Goal: Task Accomplishment & Management: Manage account settings

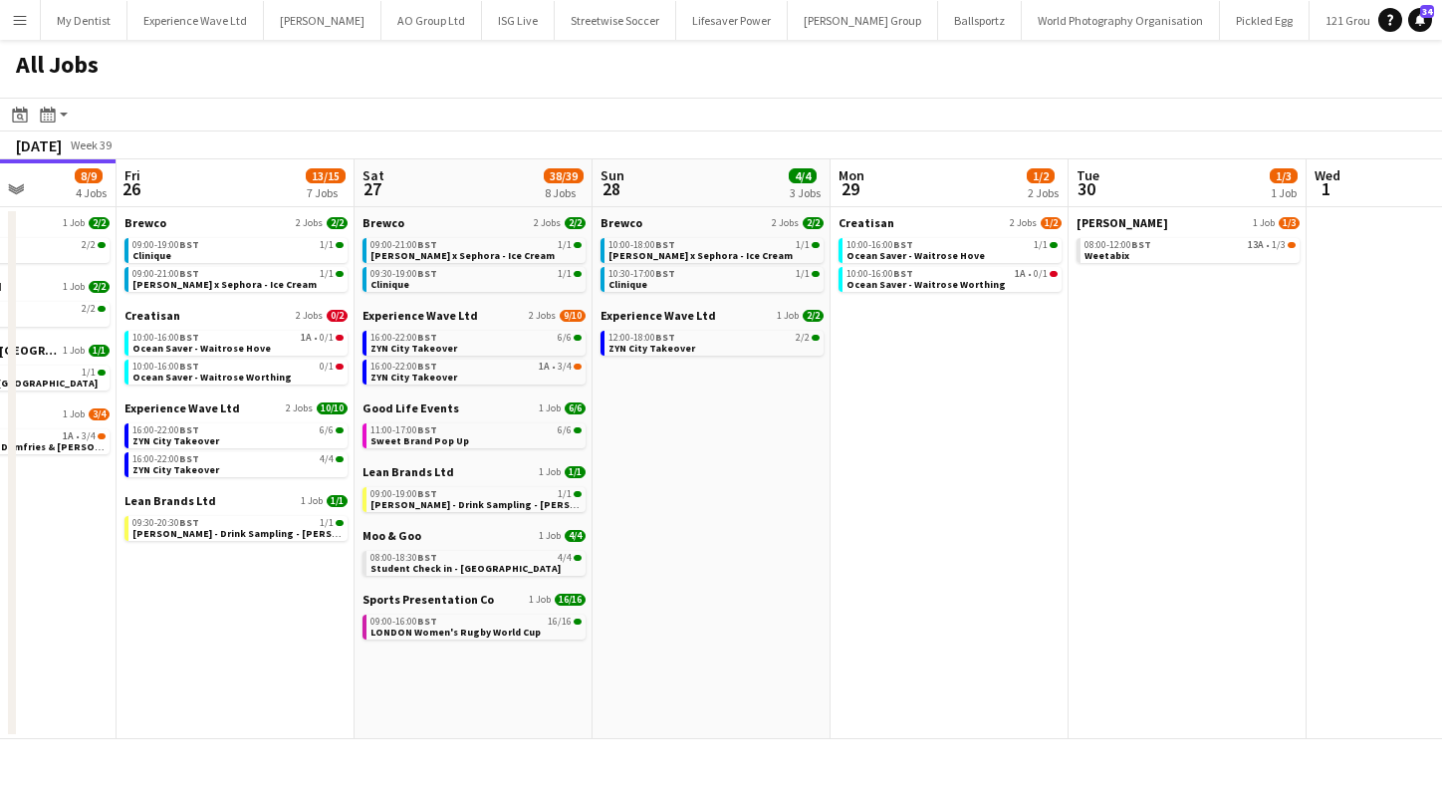
scroll to position [0, 592]
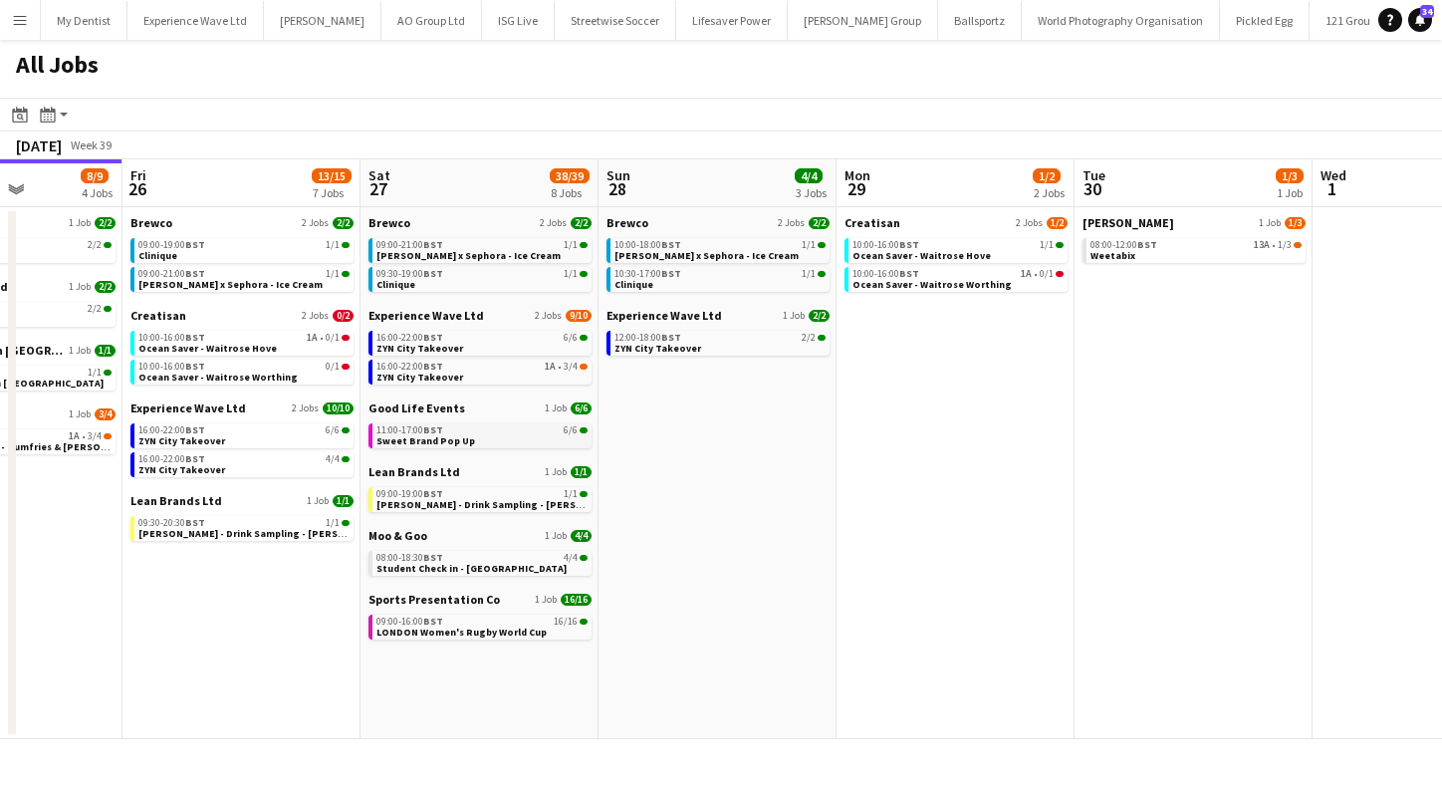
click at [481, 437] on link "11:00-17:00 BST 6/6 Sweet Brand Pop Up" at bounding box center [481, 434] width 211 height 23
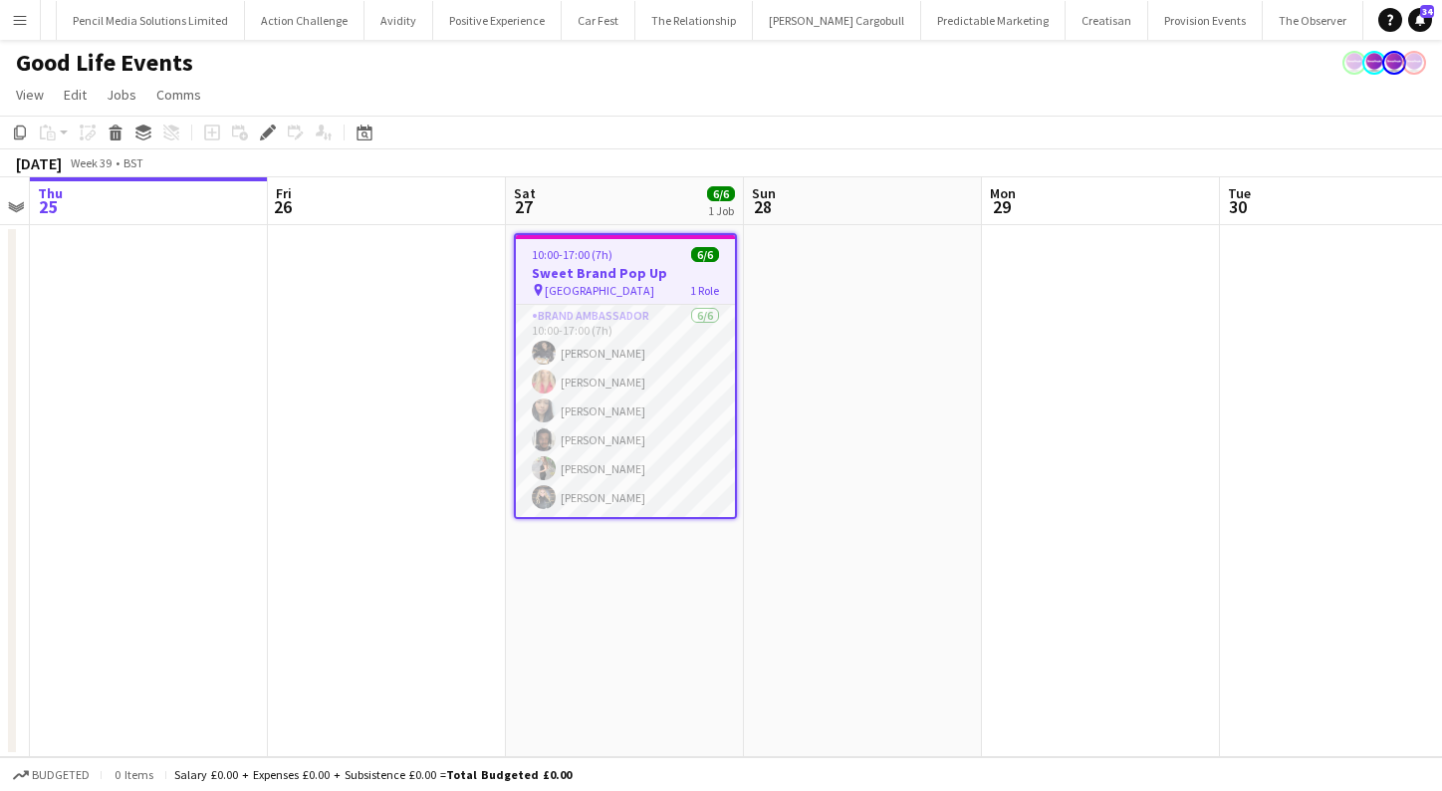
click at [577, 297] on app-job-card "10:00-17:00 (7h) 6/6 Sweet Brand Pop Up pin Exchange Square Manchester 1 Role B…" at bounding box center [625, 376] width 223 height 286
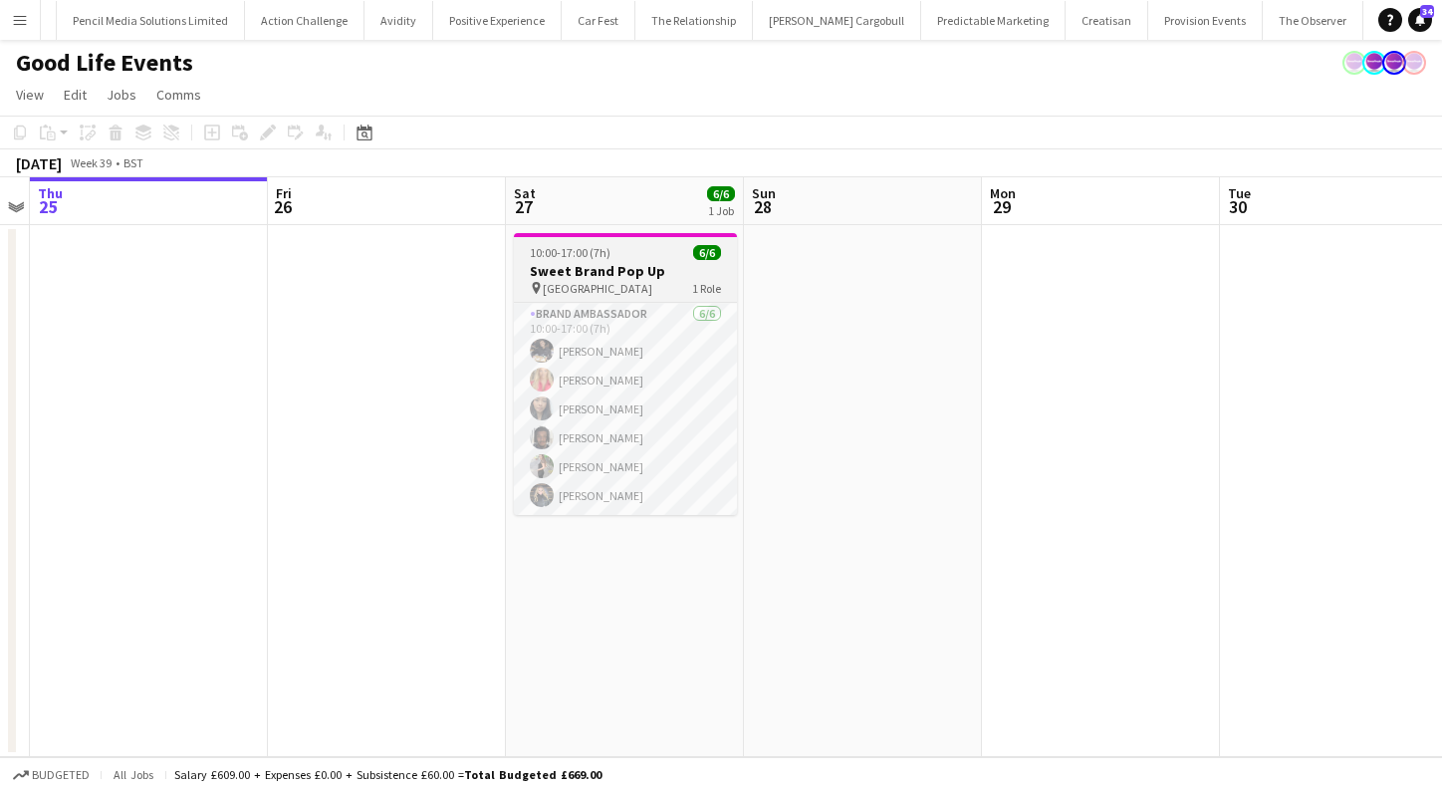
click at [634, 264] on h3 "Sweet Brand Pop Up" at bounding box center [625, 271] width 223 height 18
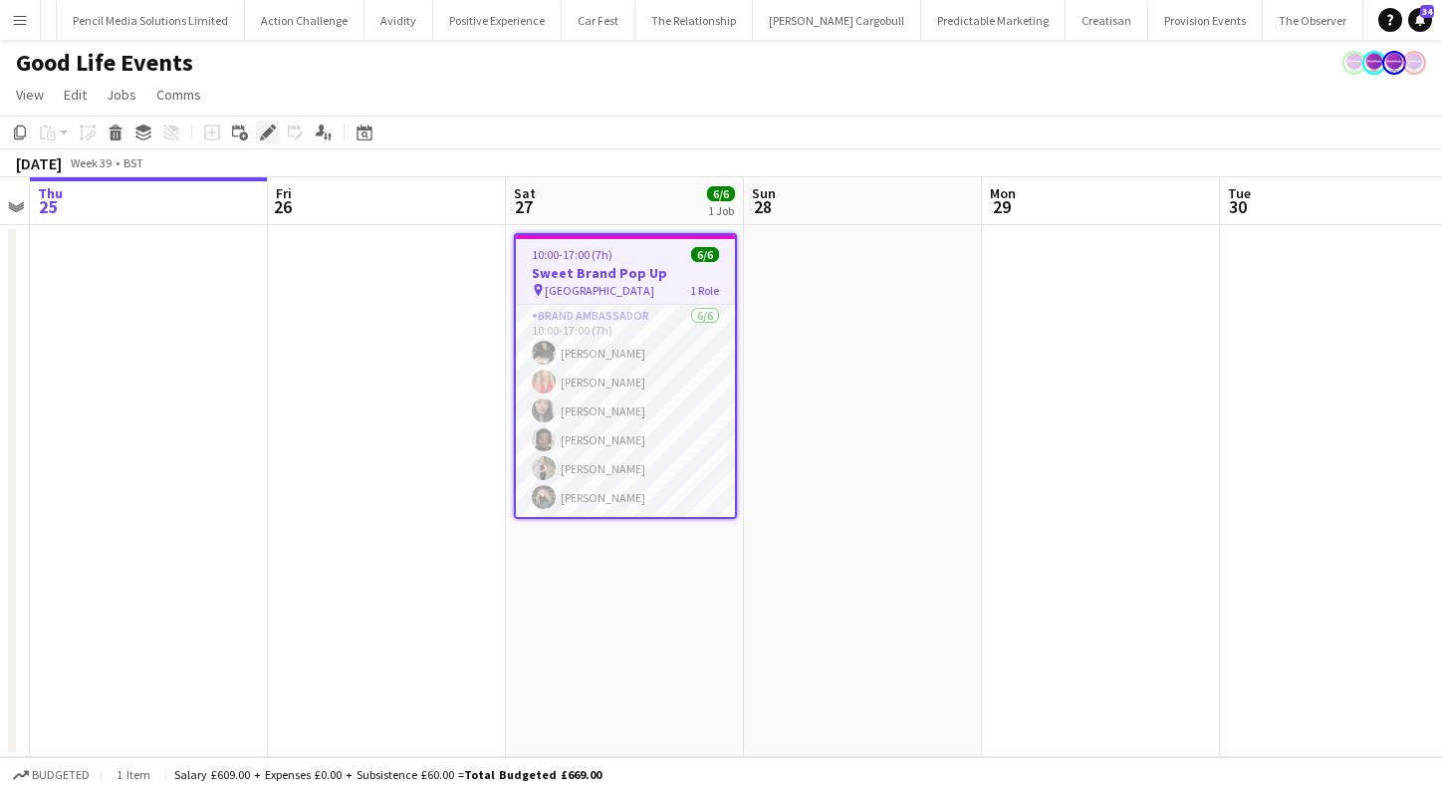
click at [277, 133] on div "Edit" at bounding box center [268, 132] width 24 height 24
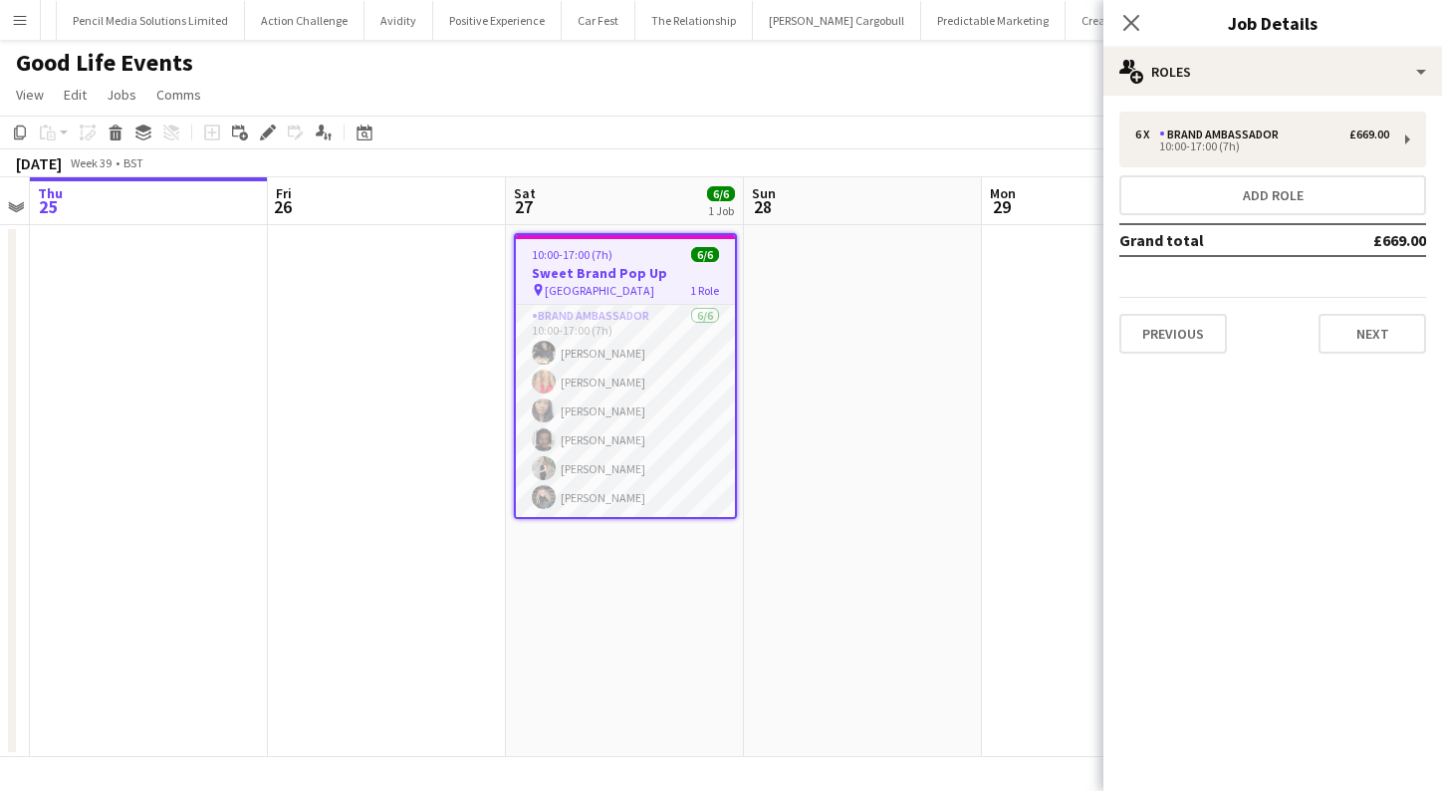
scroll to position [0, 686]
click at [362, 291] on app-date-cell at bounding box center [385, 491] width 238 height 532
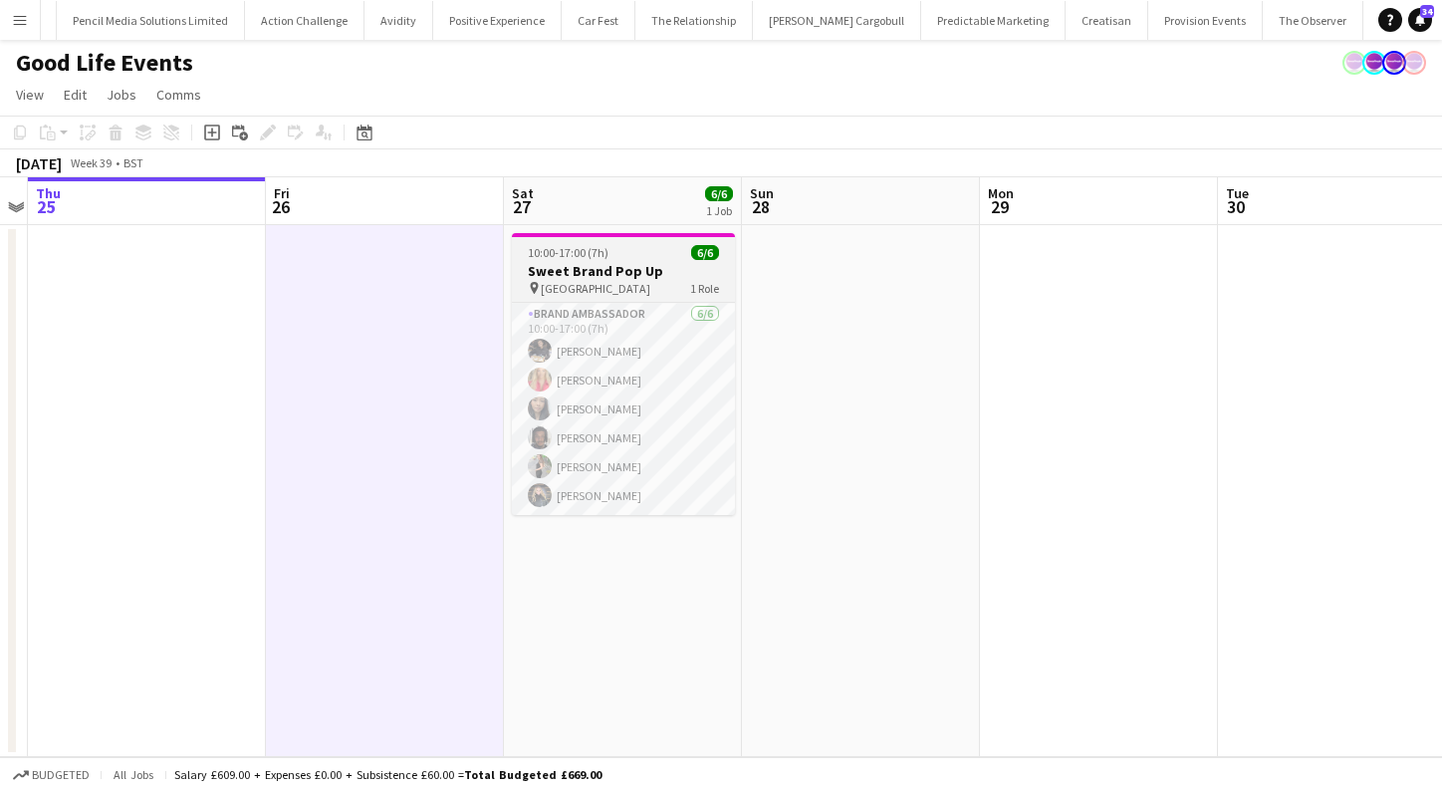
click at [639, 281] on span "Exchange Square Manchester" at bounding box center [596, 288] width 110 height 15
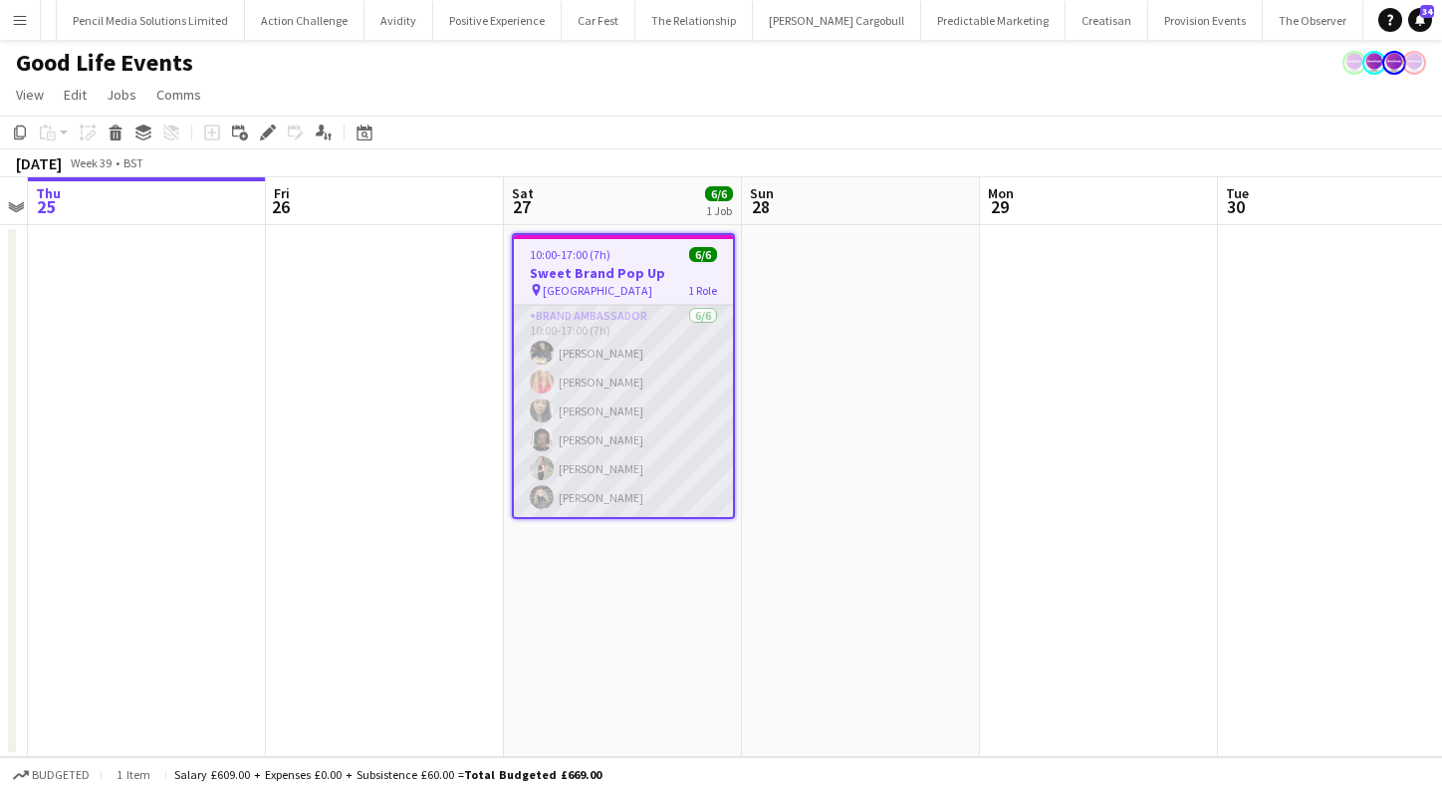
click at [636, 452] on app-card-role "Brand Ambassador 6/6 10:00-17:00 (7h) Adam Carless anna lakin Man Ying Cheng Ty…" at bounding box center [623, 411] width 219 height 212
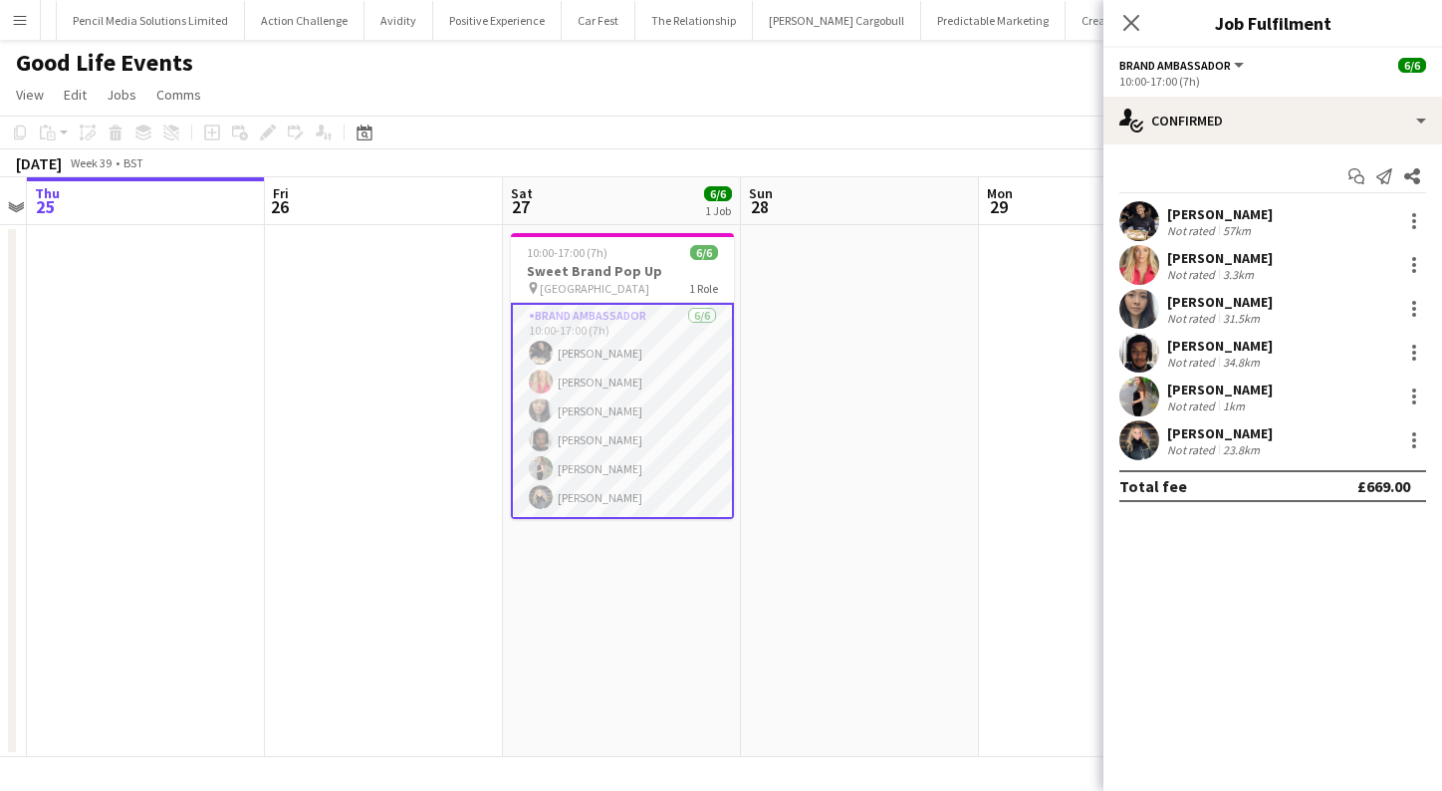
scroll to position [0, 0]
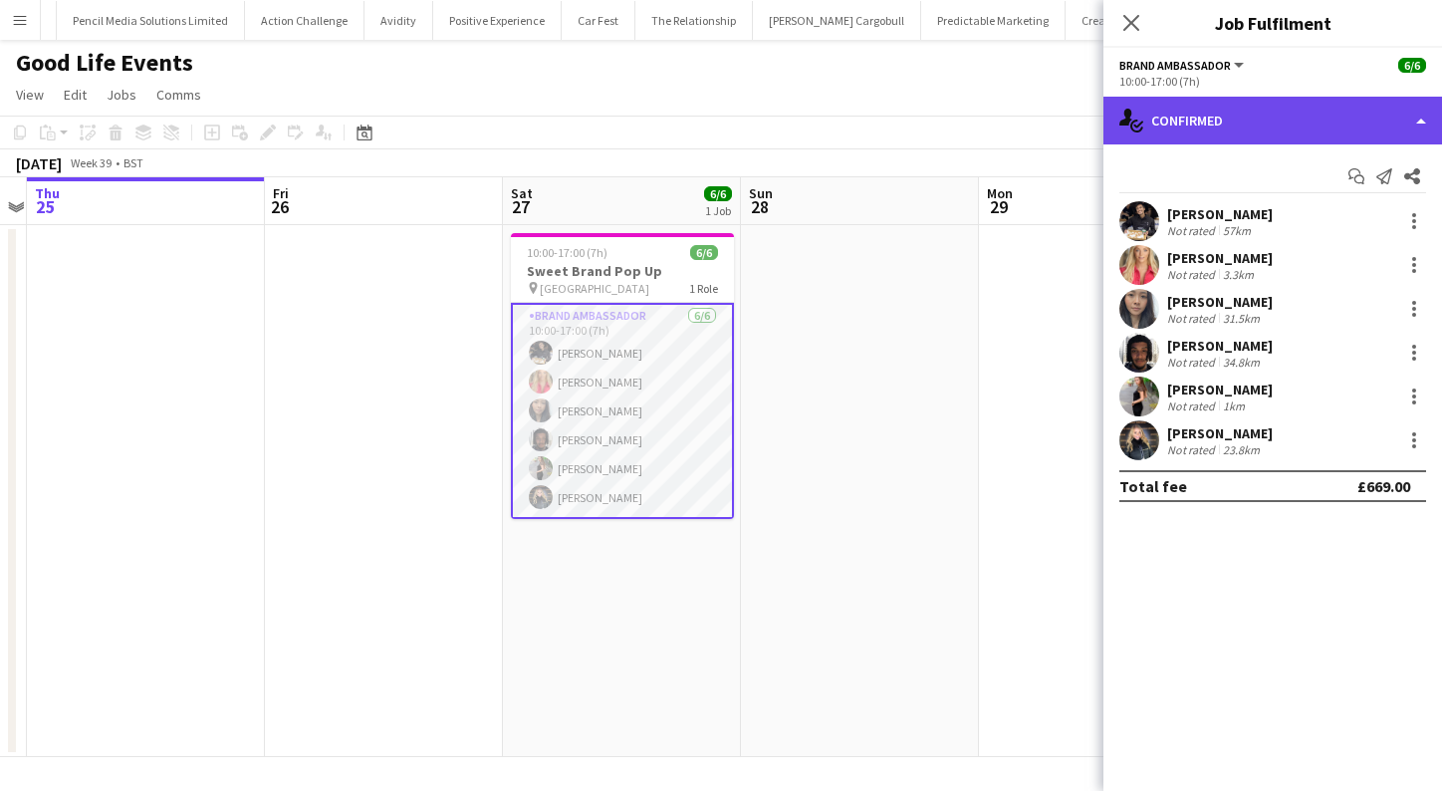
click at [1422, 124] on div "single-neutral-actions-check-2 Confirmed" at bounding box center [1272, 121] width 339 height 48
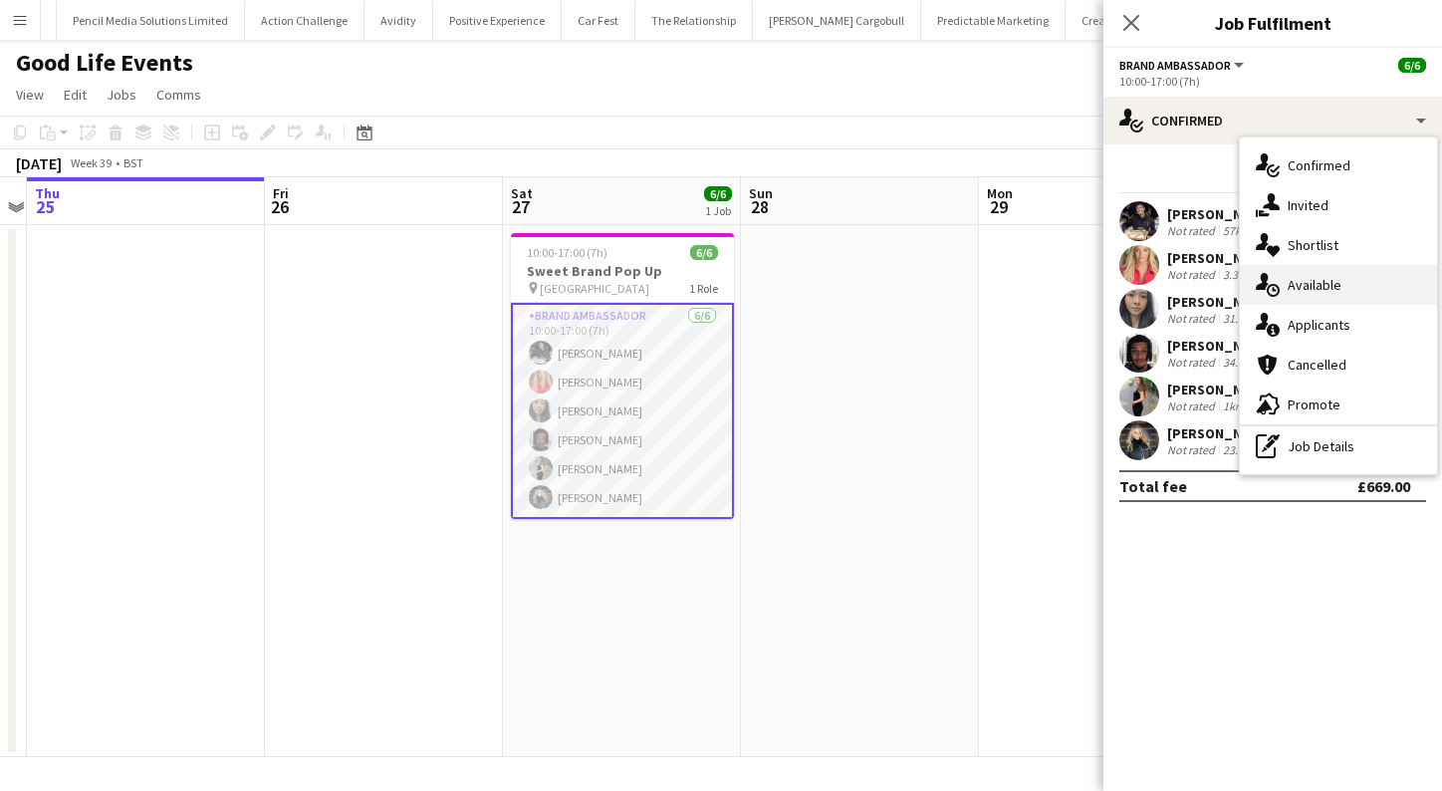
click at [1340, 292] on span "Available" at bounding box center [1315, 285] width 54 height 18
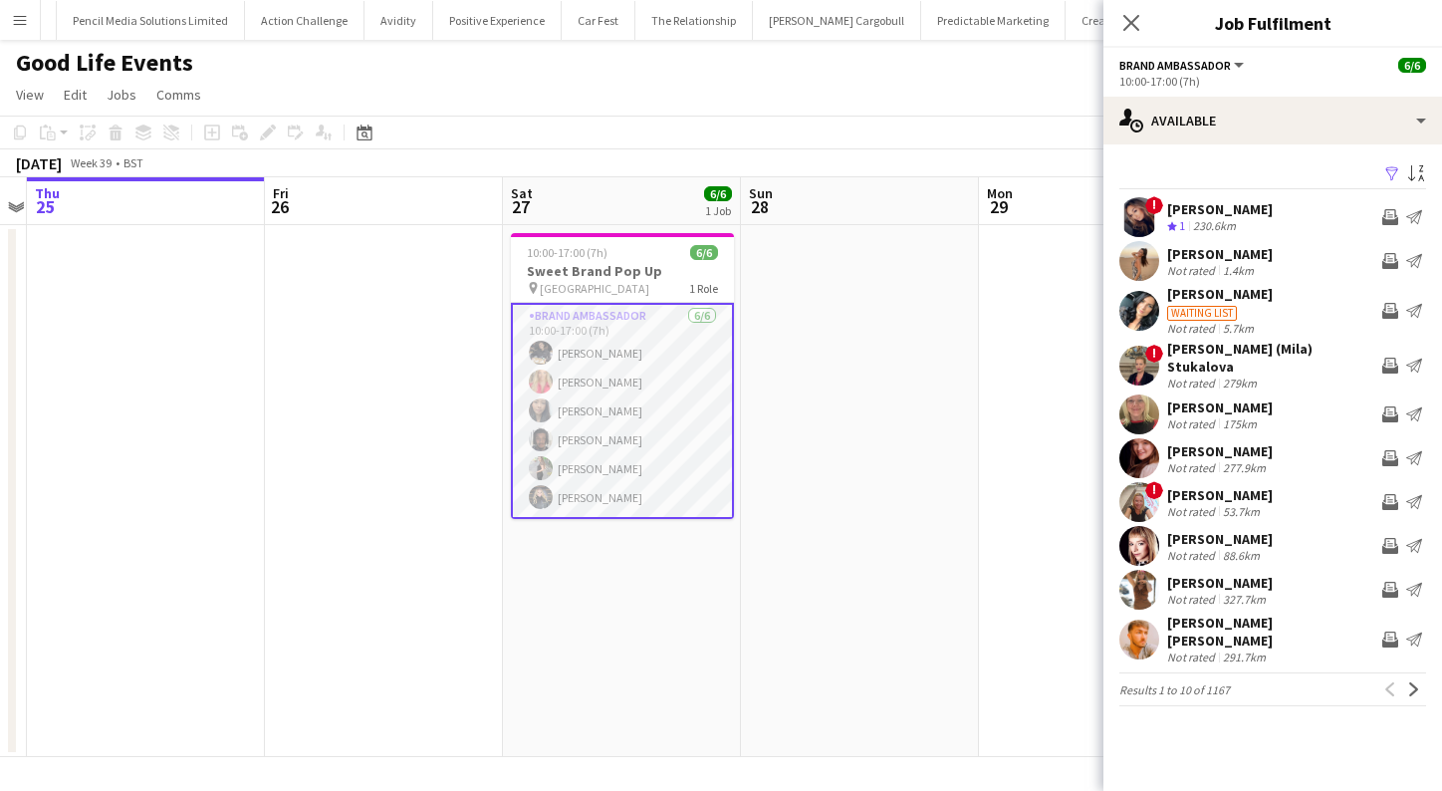
click at [1244, 360] on div "Luydmila (Mila) Stukalova" at bounding box center [1270, 358] width 207 height 36
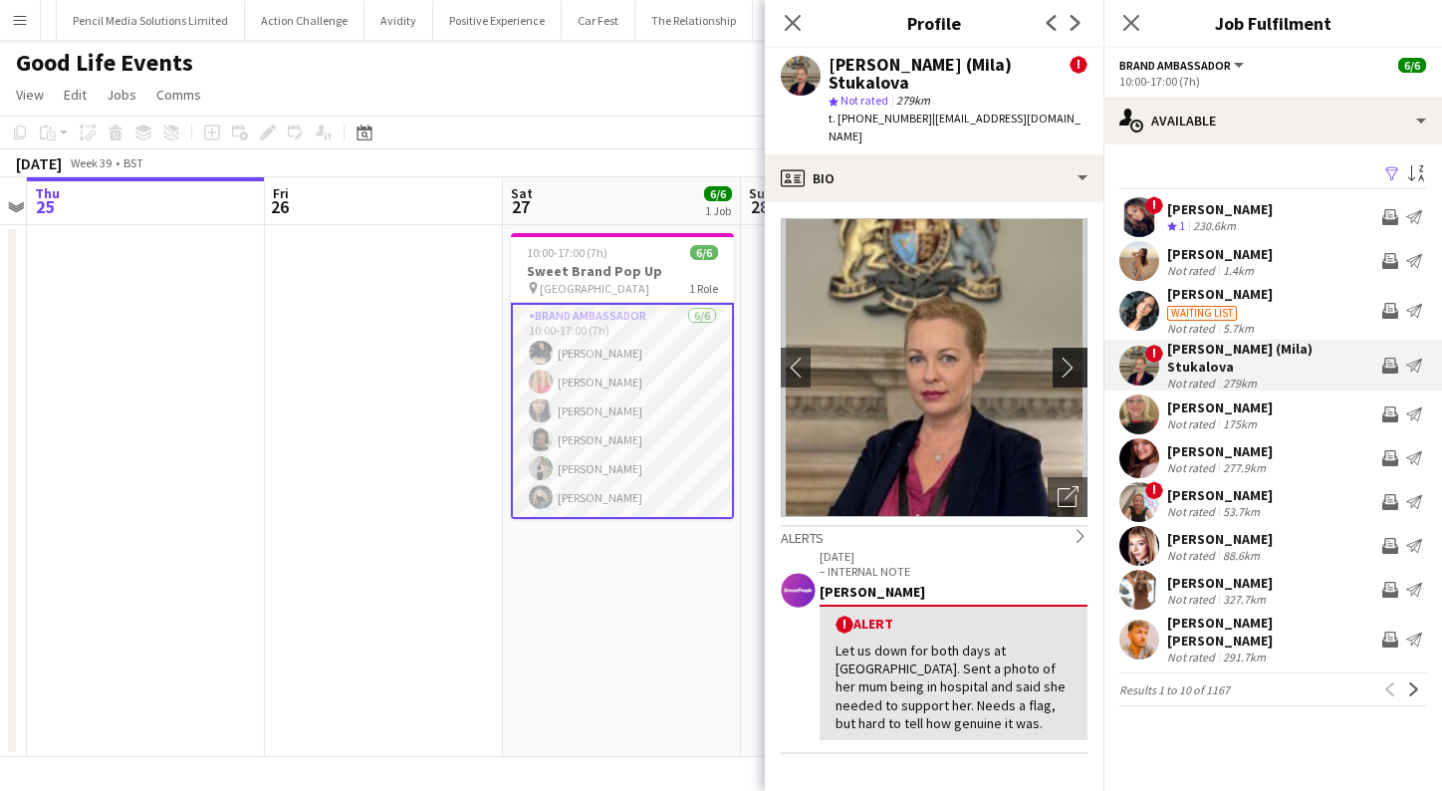
click at [1073, 357] on app-icon "chevron-right" at bounding box center [1073, 367] width 31 height 21
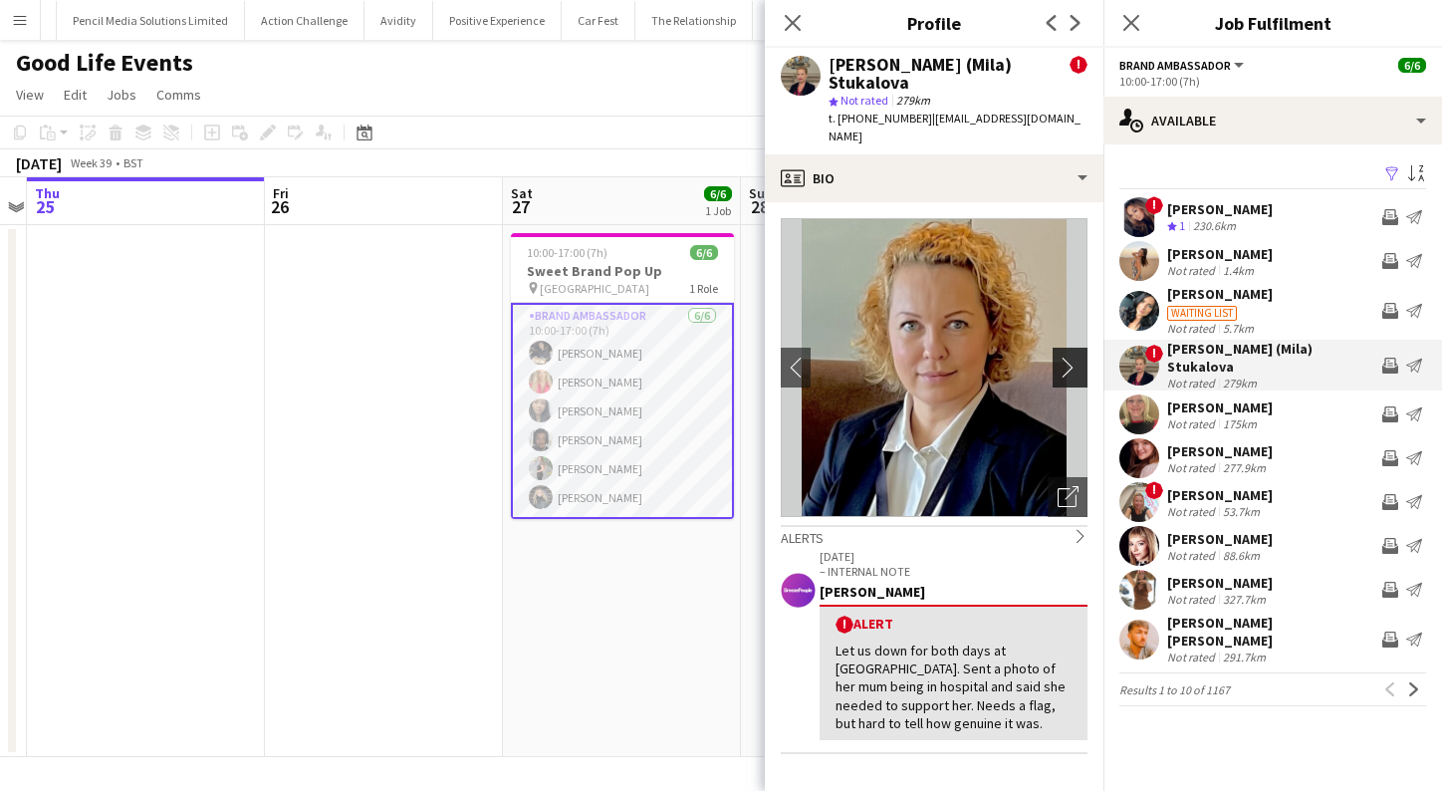
click at [1072, 357] on app-icon "chevron-right" at bounding box center [1073, 367] width 31 height 21
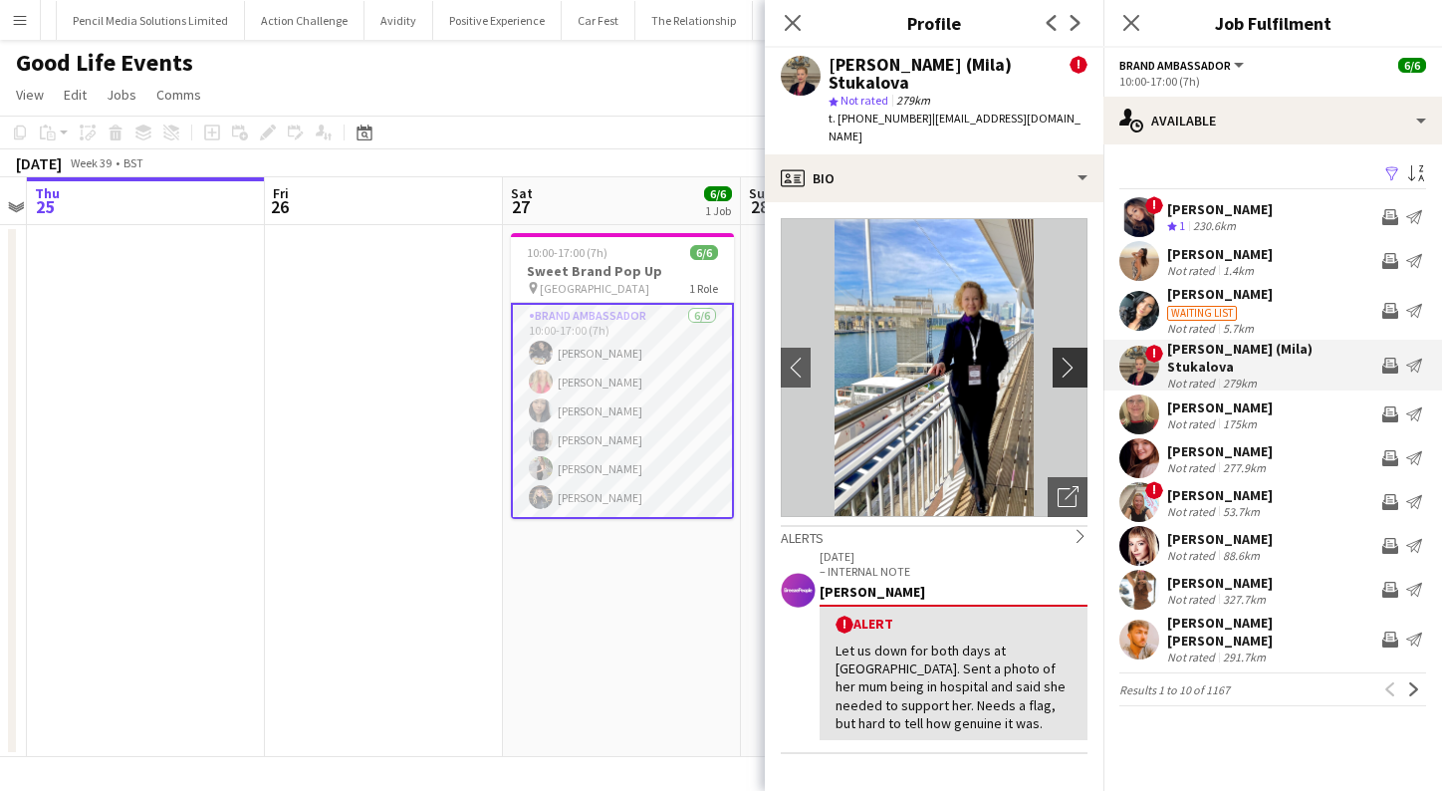
click at [1072, 357] on app-icon "chevron-right" at bounding box center [1073, 367] width 31 height 21
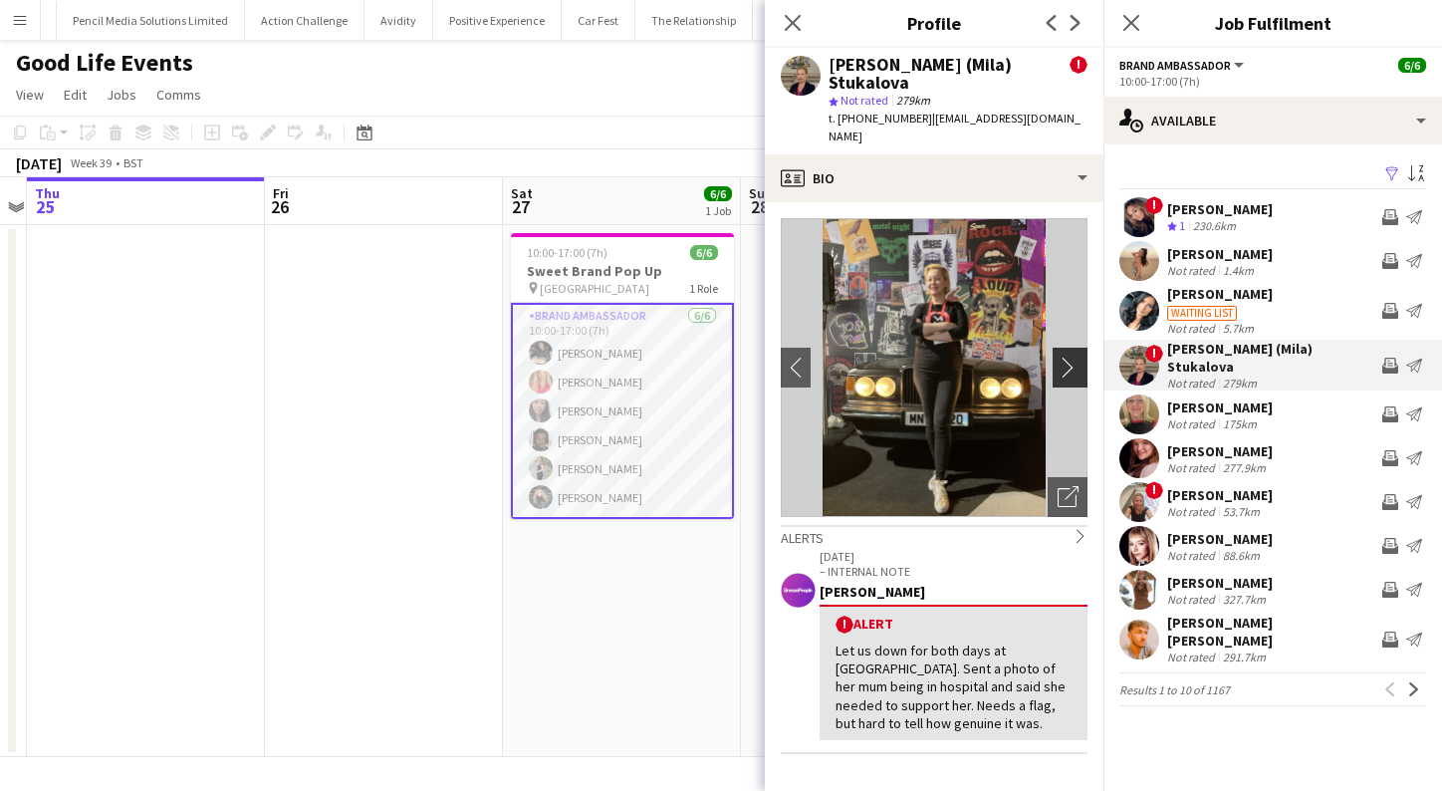
click at [1072, 357] on app-icon "chevron-right" at bounding box center [1073, 367] width 31 height 21
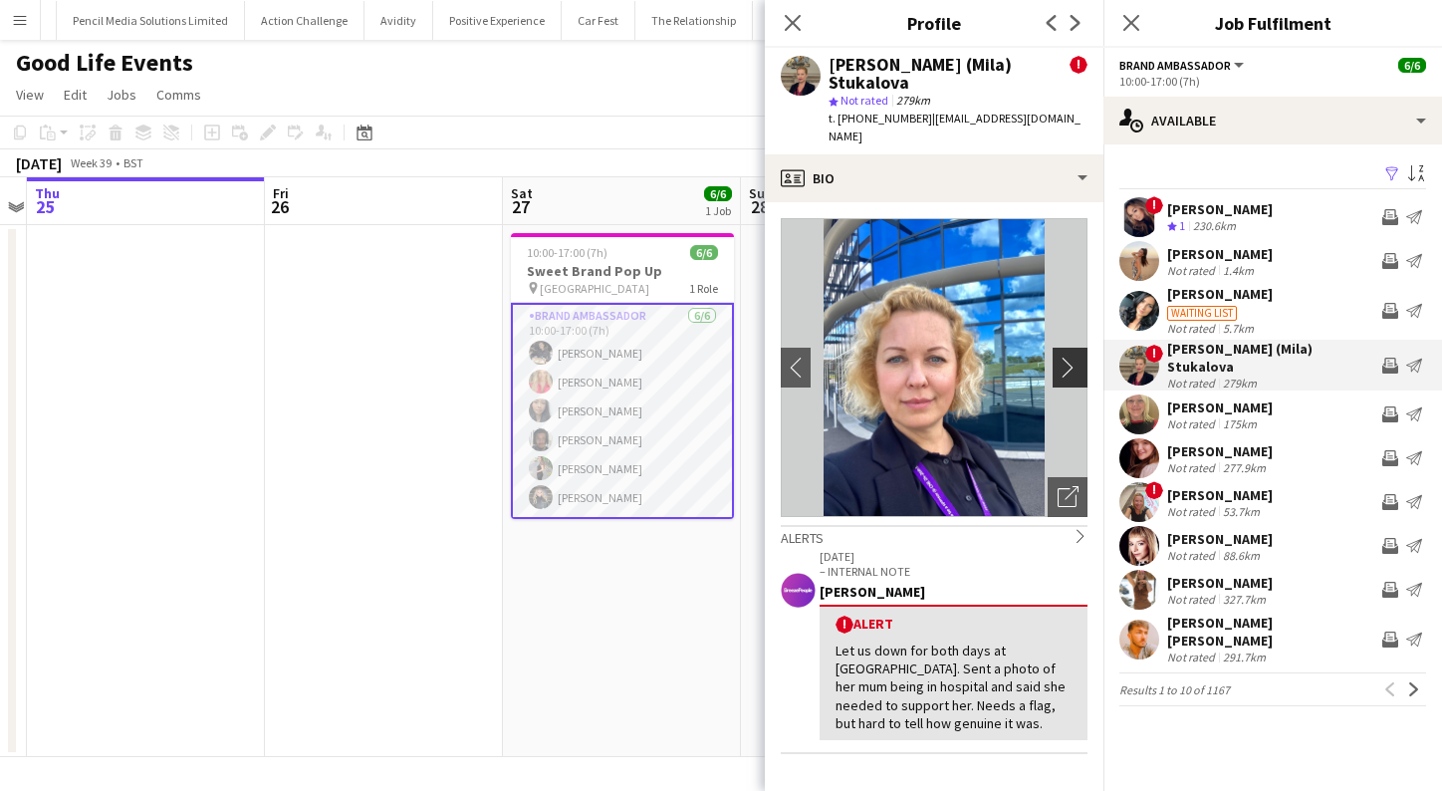
click at [1077, 357] on app-icon "chevron-right" at bounding box center [1073, 367] width 31 height 21
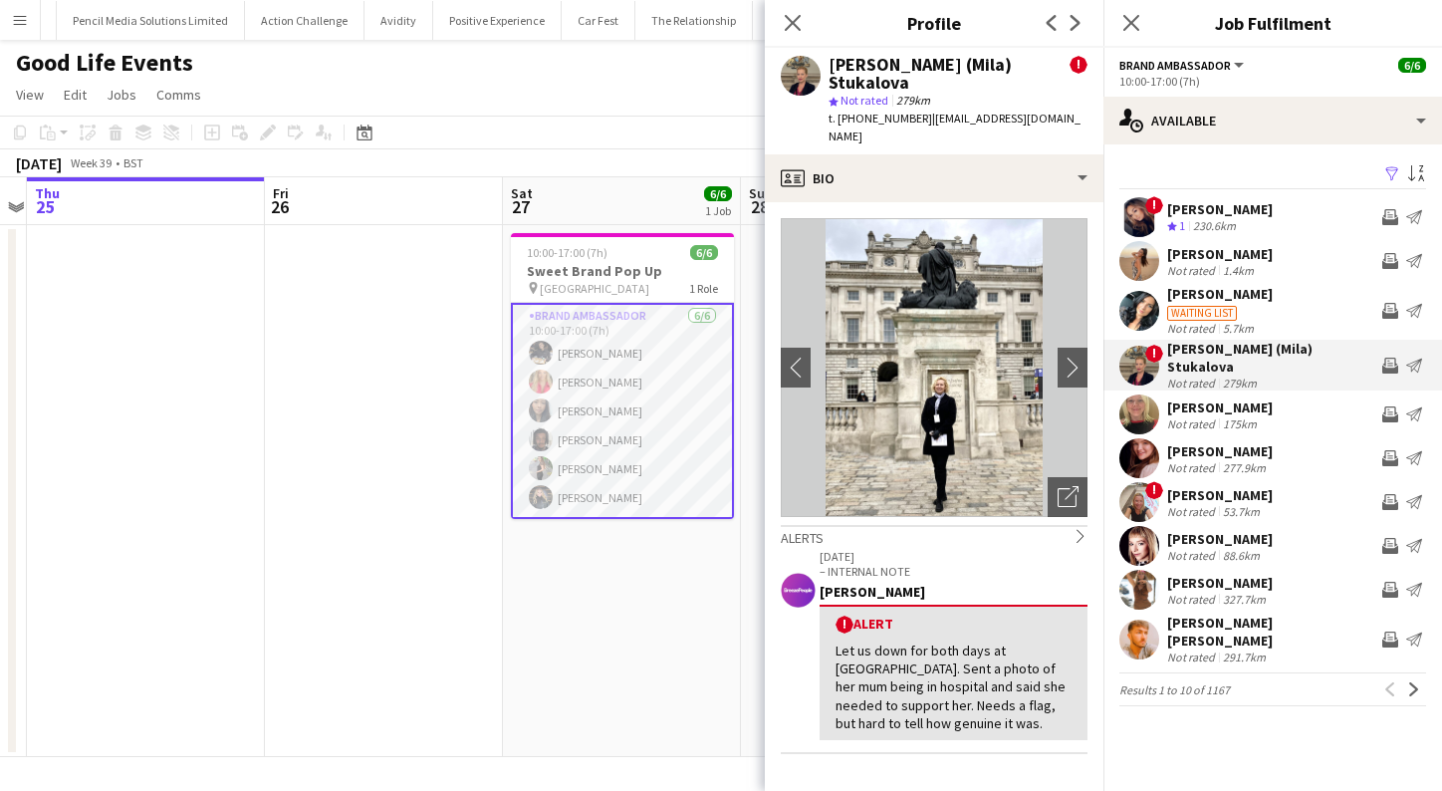
click at [1251, 416] on div "175km" at bounding box center [1240, 423] width 42 height 15
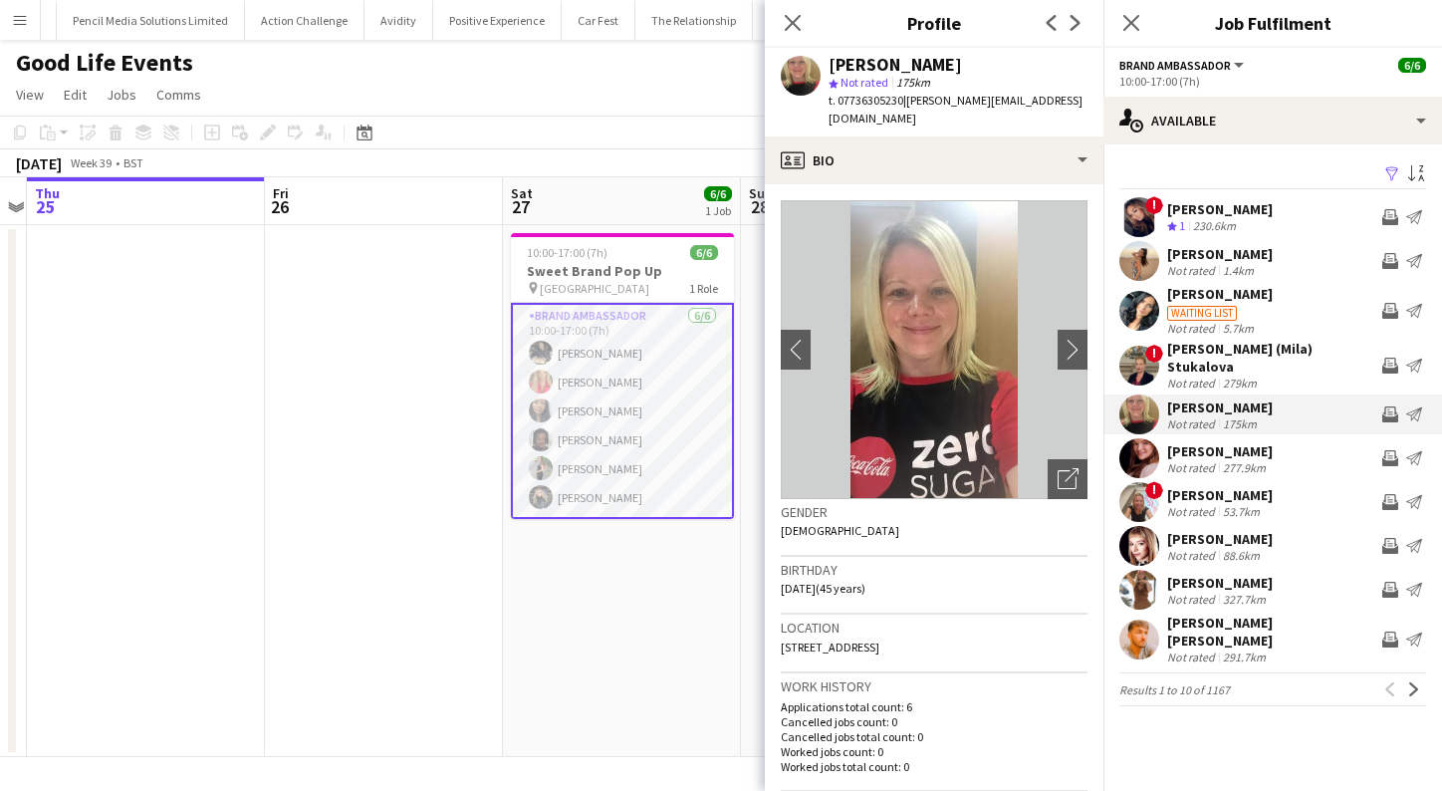
click at [1244, 460] on div "277.9km" at bounding box center [1244, 467] width 51 height 15
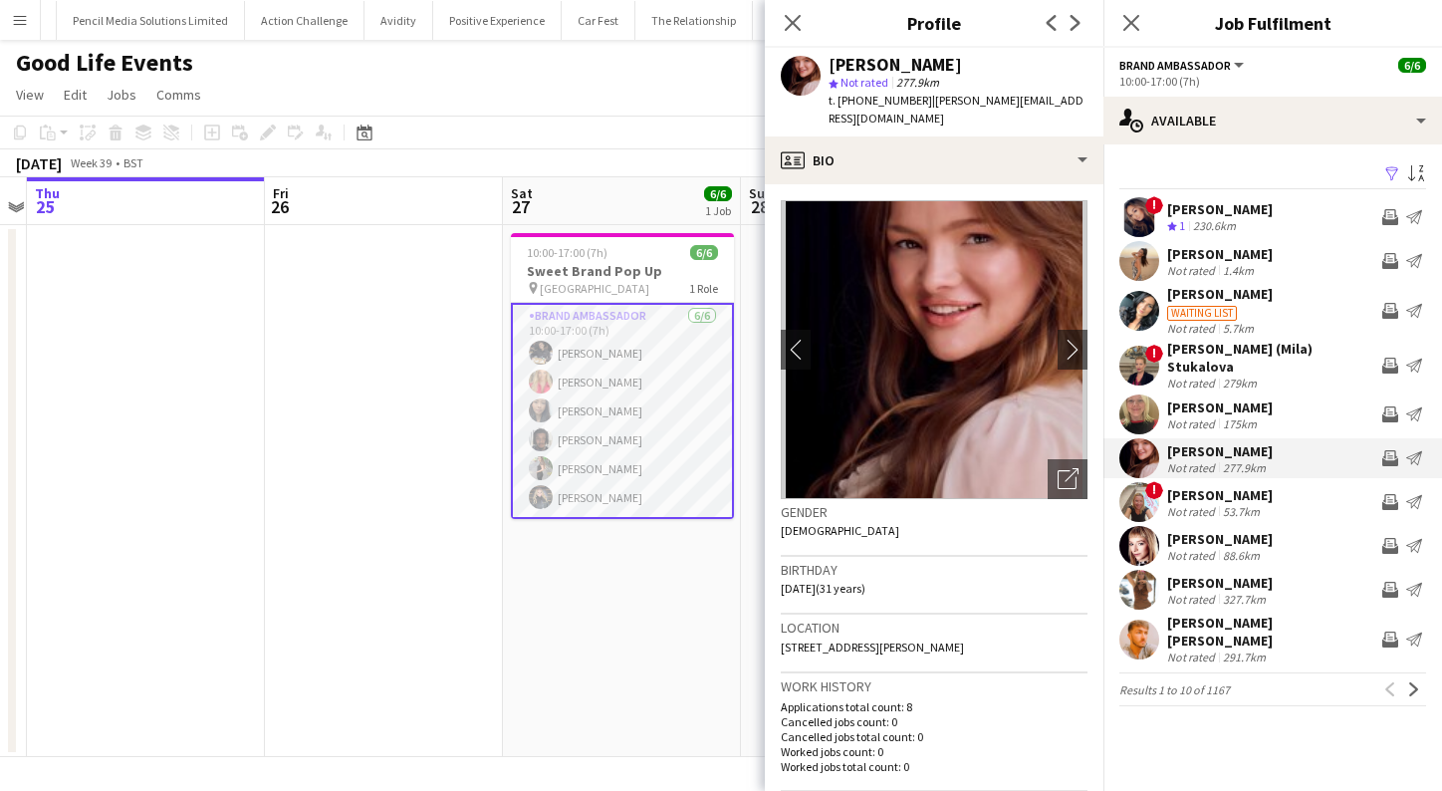
click at [1244, 491] on div "Lynne Dwyer" at bounding box center [1220, 495] width 106 height 18
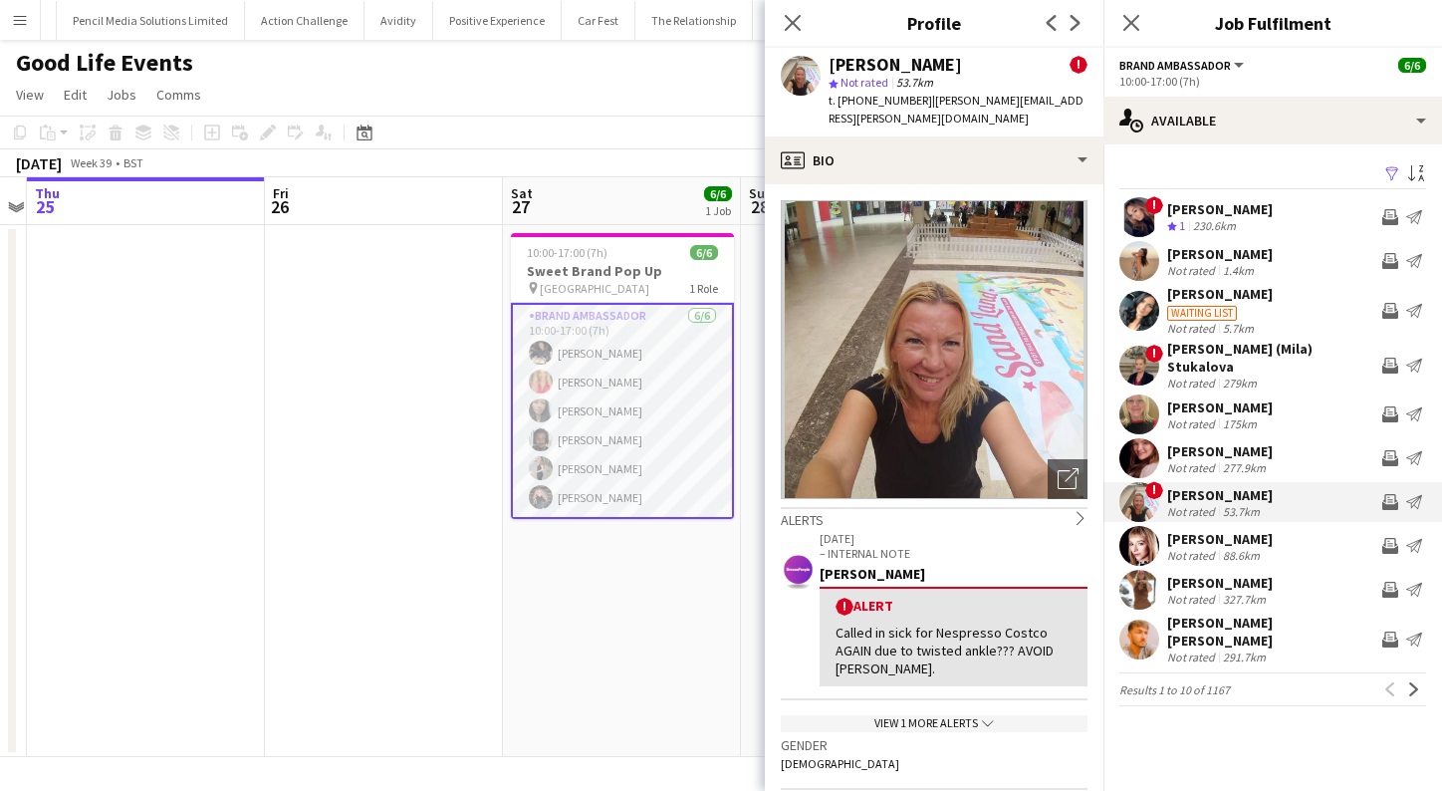
click at [1237, 531] on div "Isabeau Bentley" at bounding box center [1220, 539] width 106 height 18
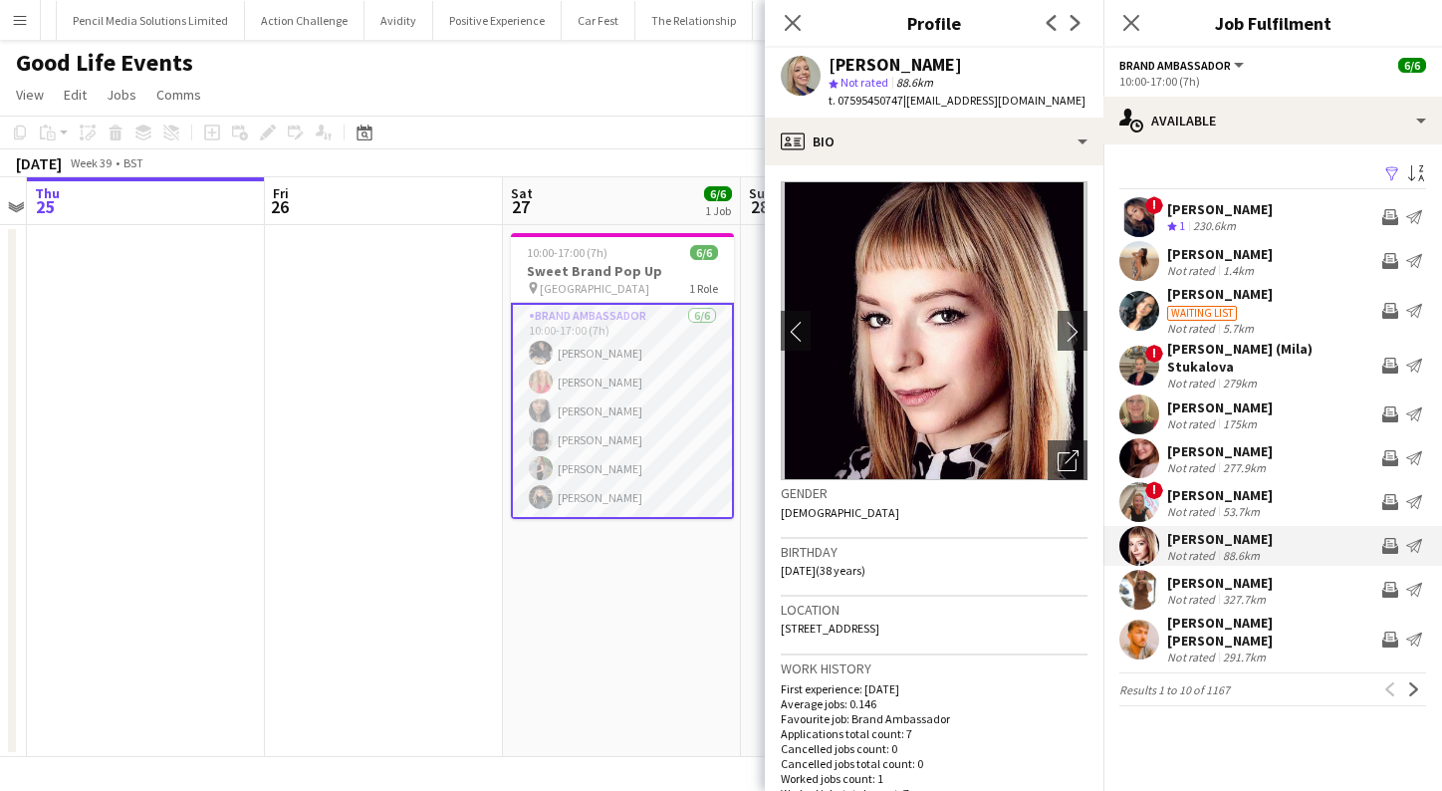
click at [1238, 574] on div "Hannah Ben-ameur" at bounding box center [1220, 583] width 106 height 18
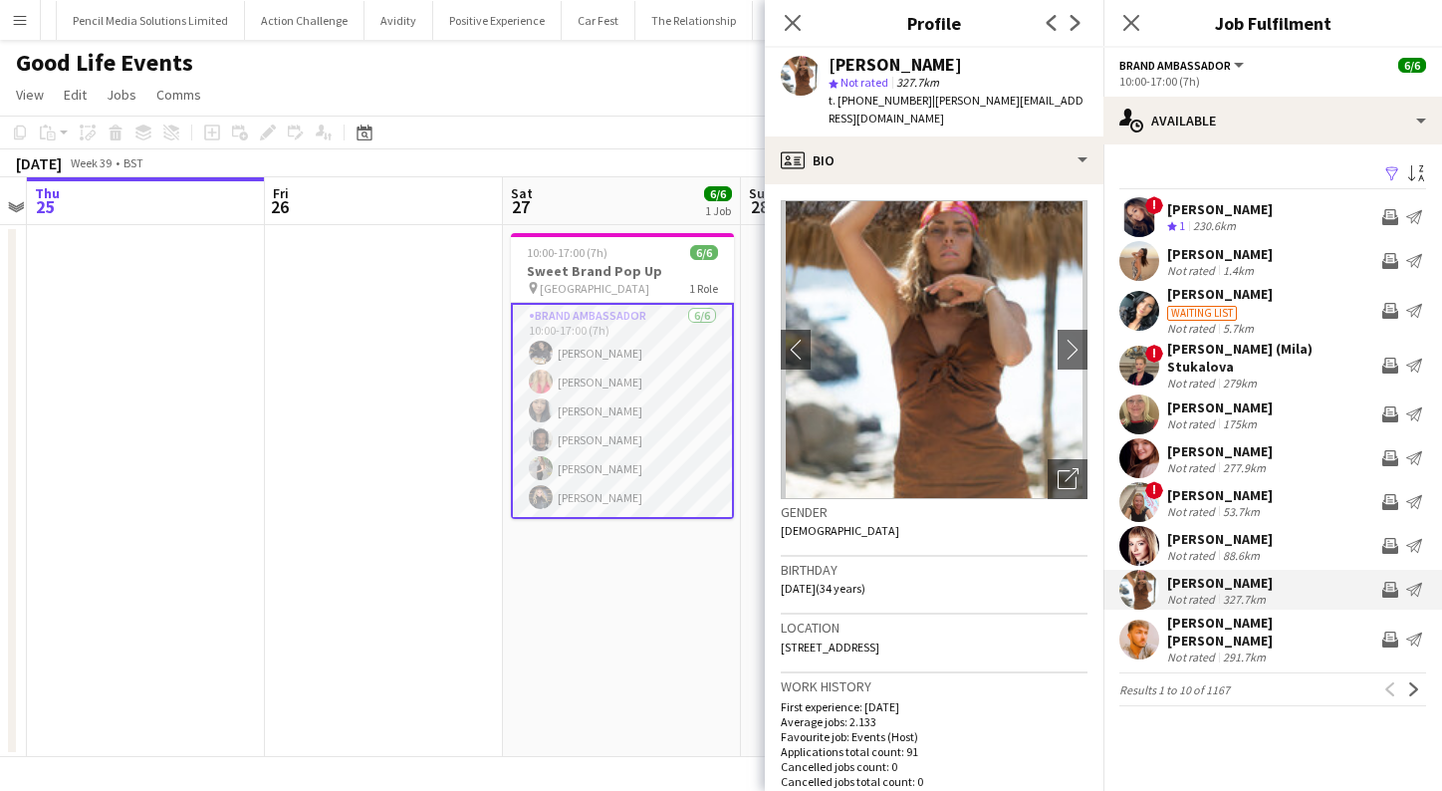
click at [1238, 618] on div "Connor Bloom" at bounding box center [1270, 631] width 207 height 36
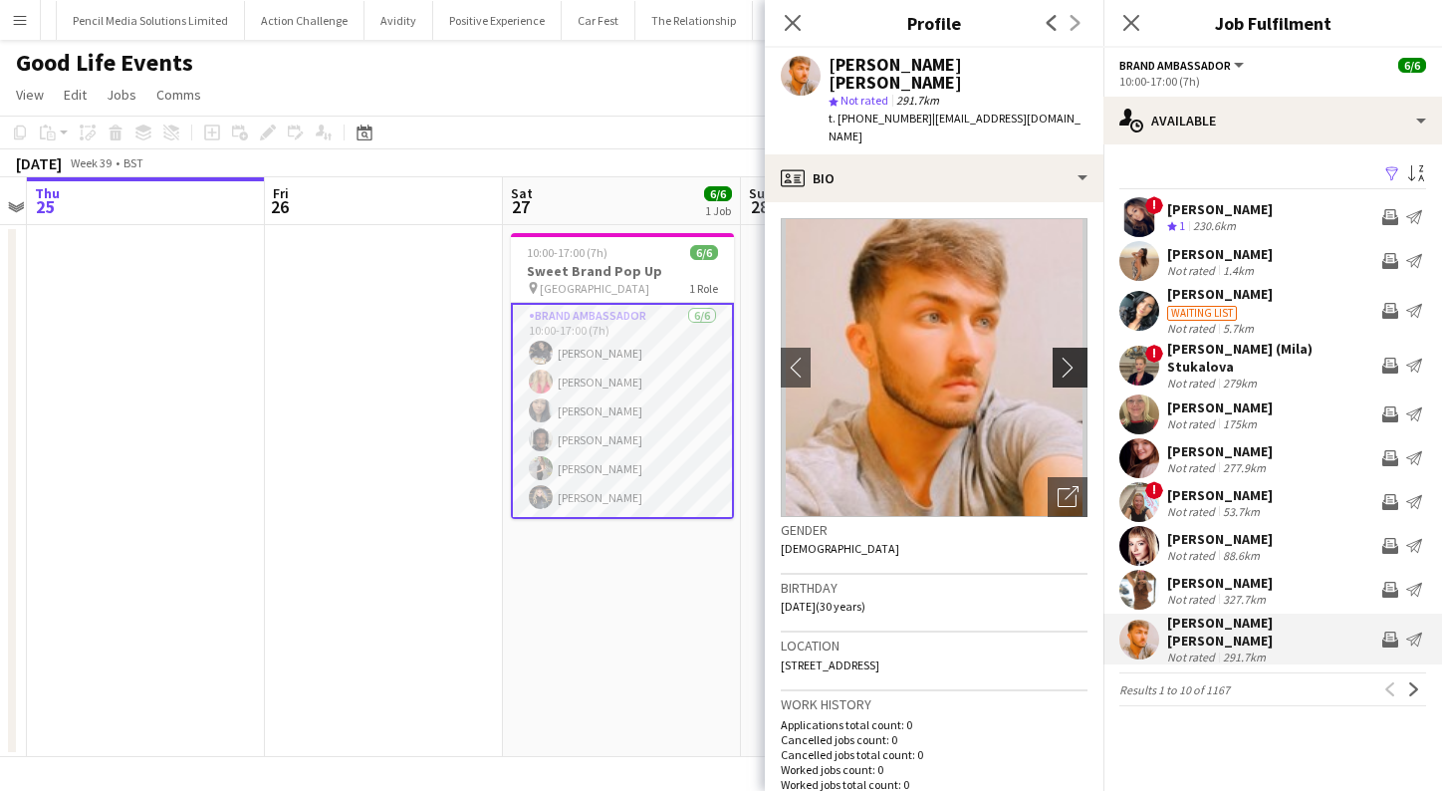
click at [1072, 357] on app-icon "chevron-right" at bounding box center [1073, 367] width 31 height 21
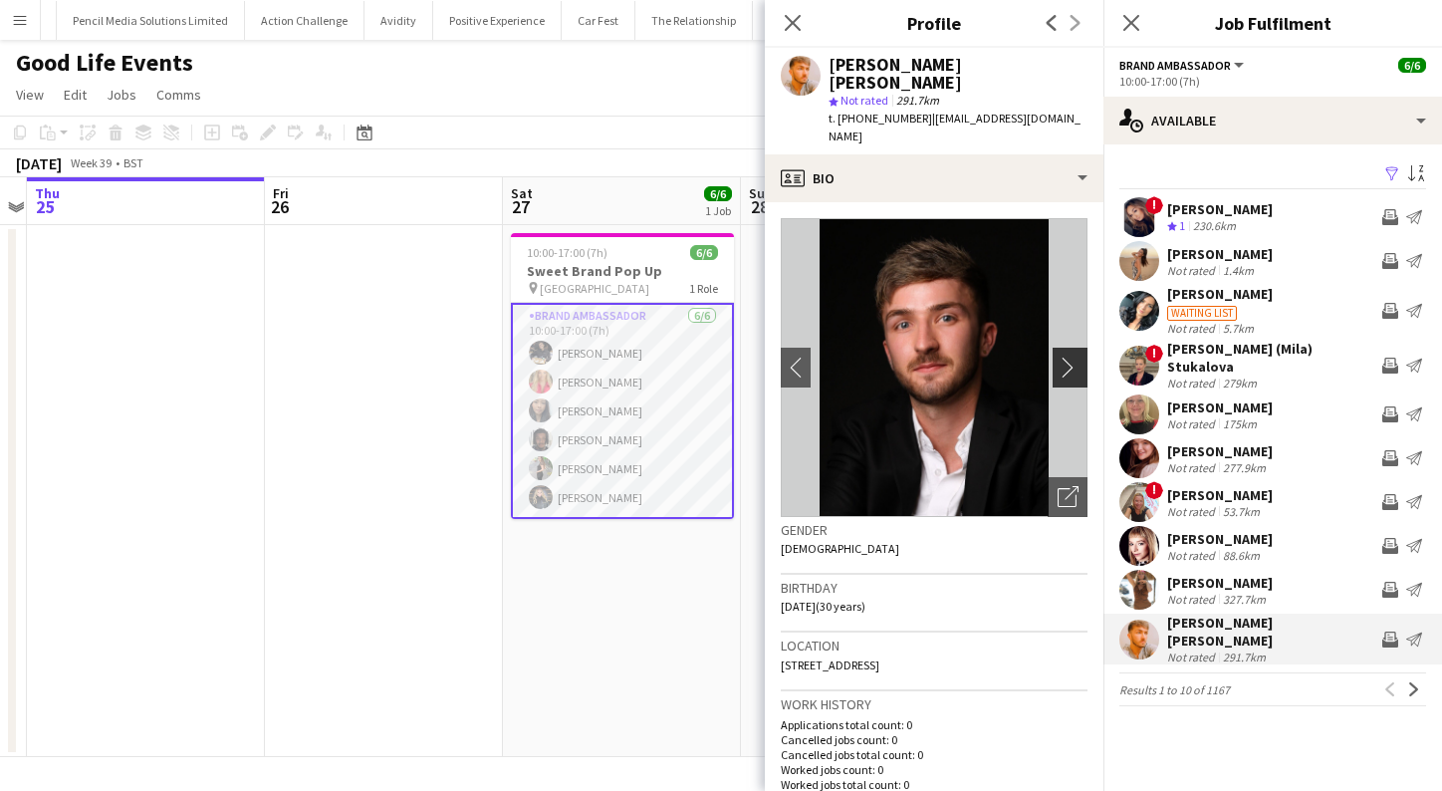
click at [1072, 357] on app-icon "chevron-right" at bounding box center [1073, 367] width 31 height 21
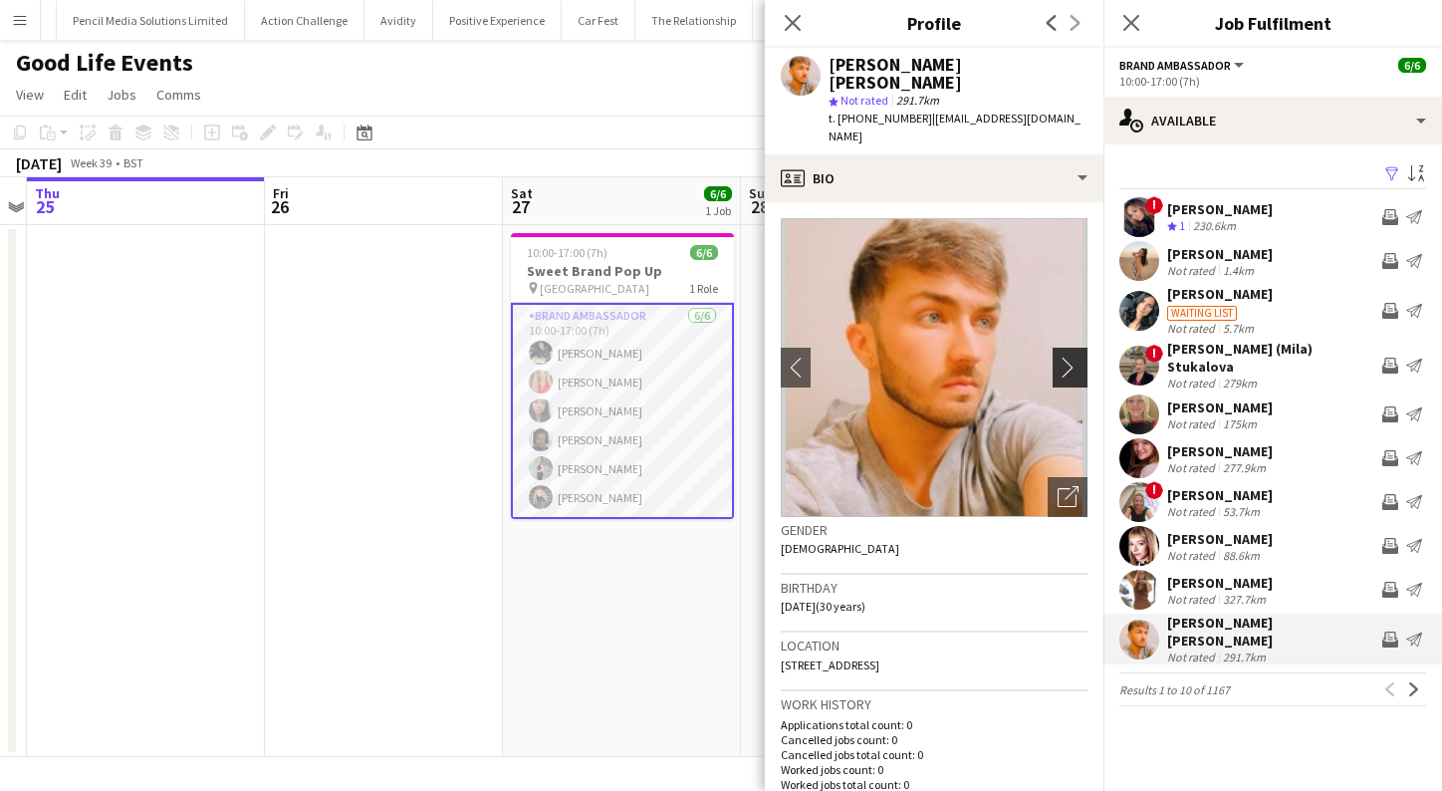
click at [1072, 357] on app-icon "chevron-right" at bounding box center [1073, 367] width 31 height 21
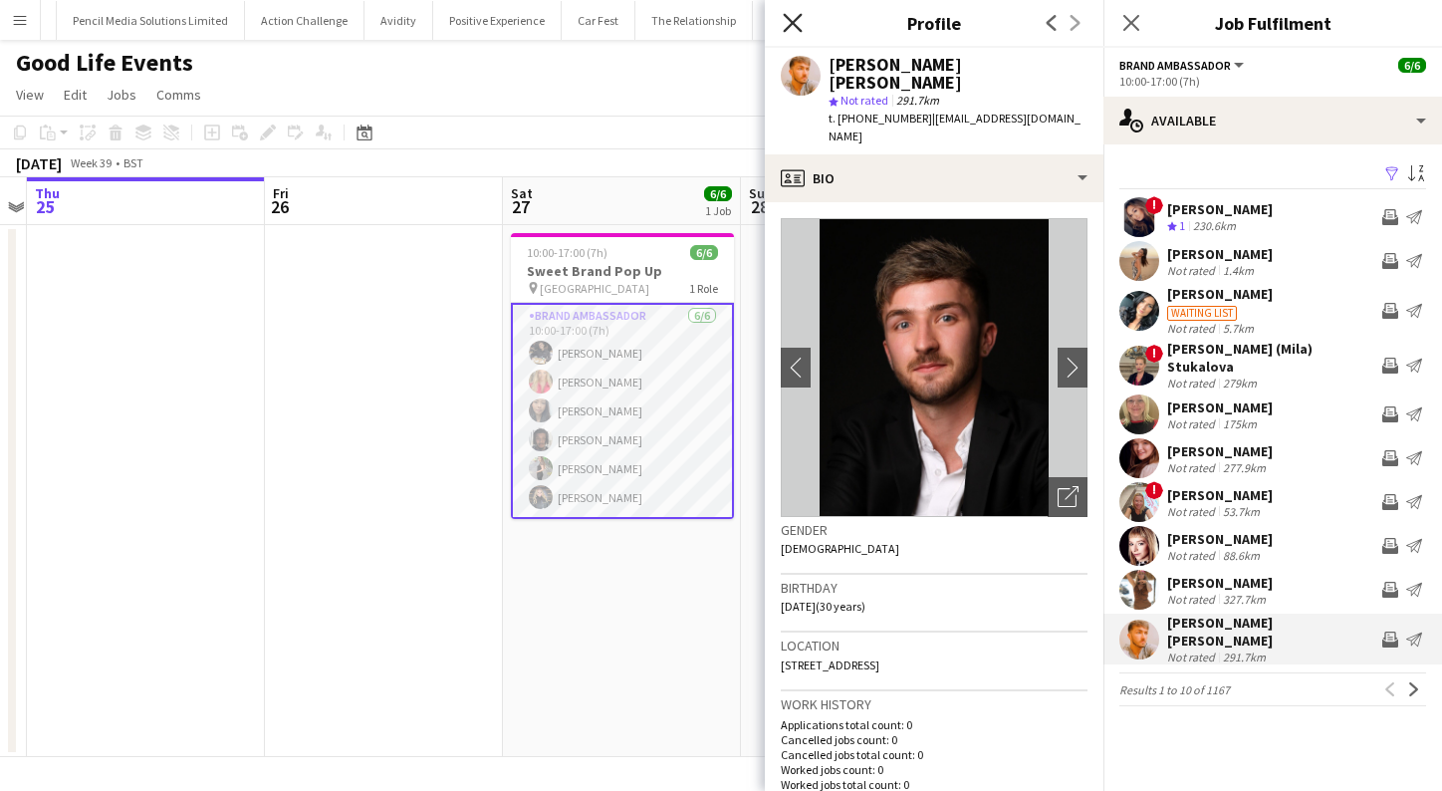
click at [793, 20] on icon "Close pop-in" at bounding box center [792, 22] width 19 height 19
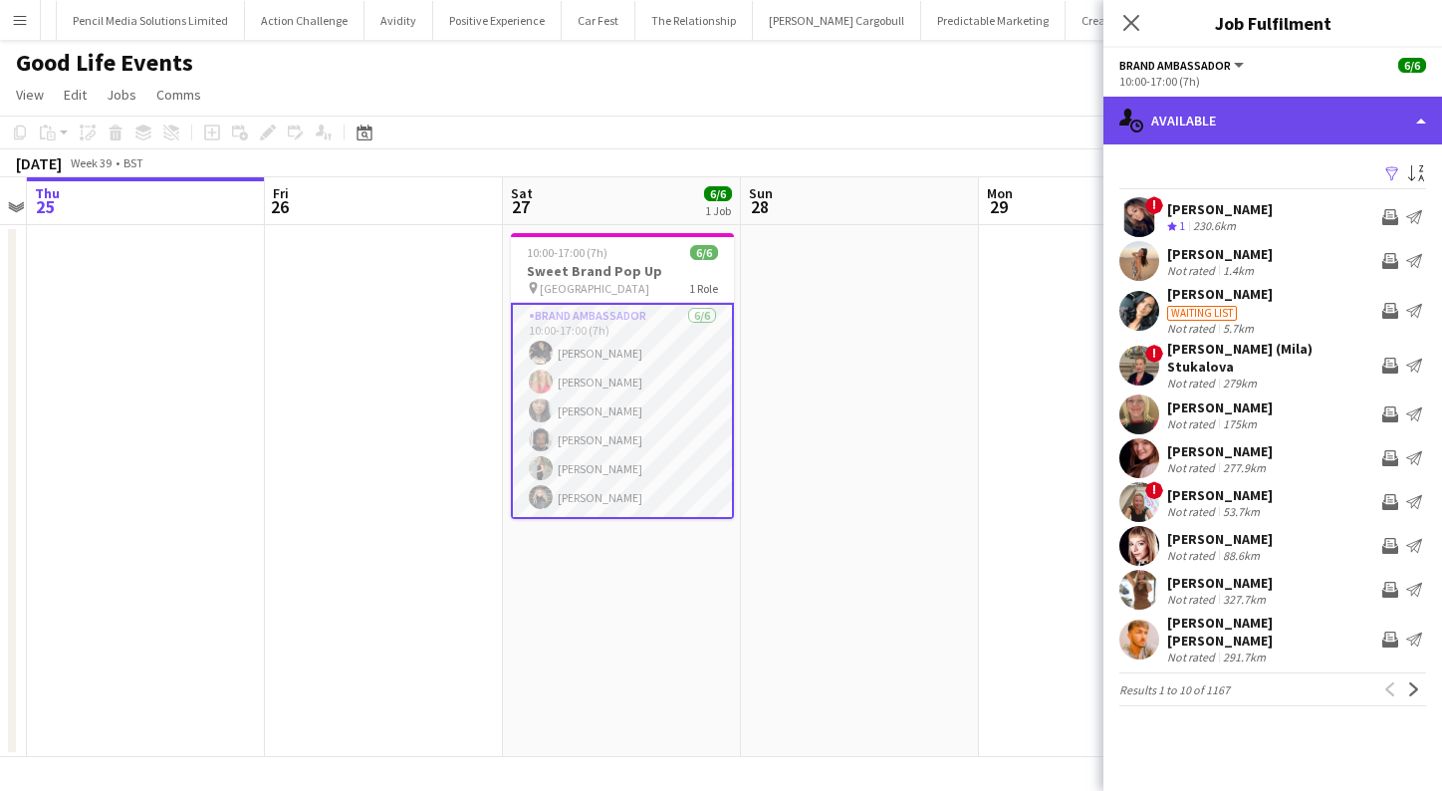
click at [1421, 123] on div "single-neutral-actions-upload Available" at bounding box center [1272, 121] width 339 height 48
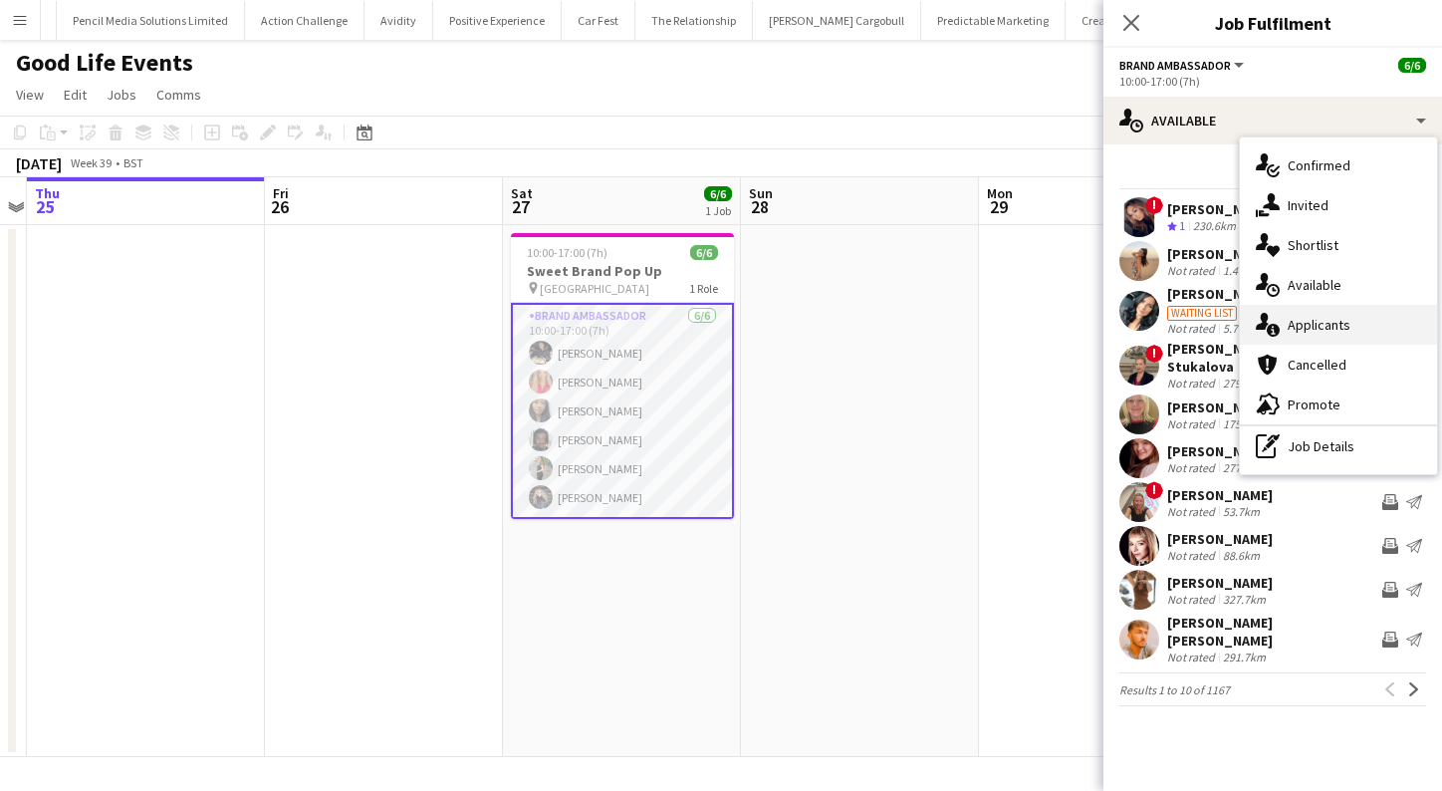
click at [1372, 334] on div "single-neutral-actions-information Applicants" at bounding box center [1338, 325] width 197 height 40
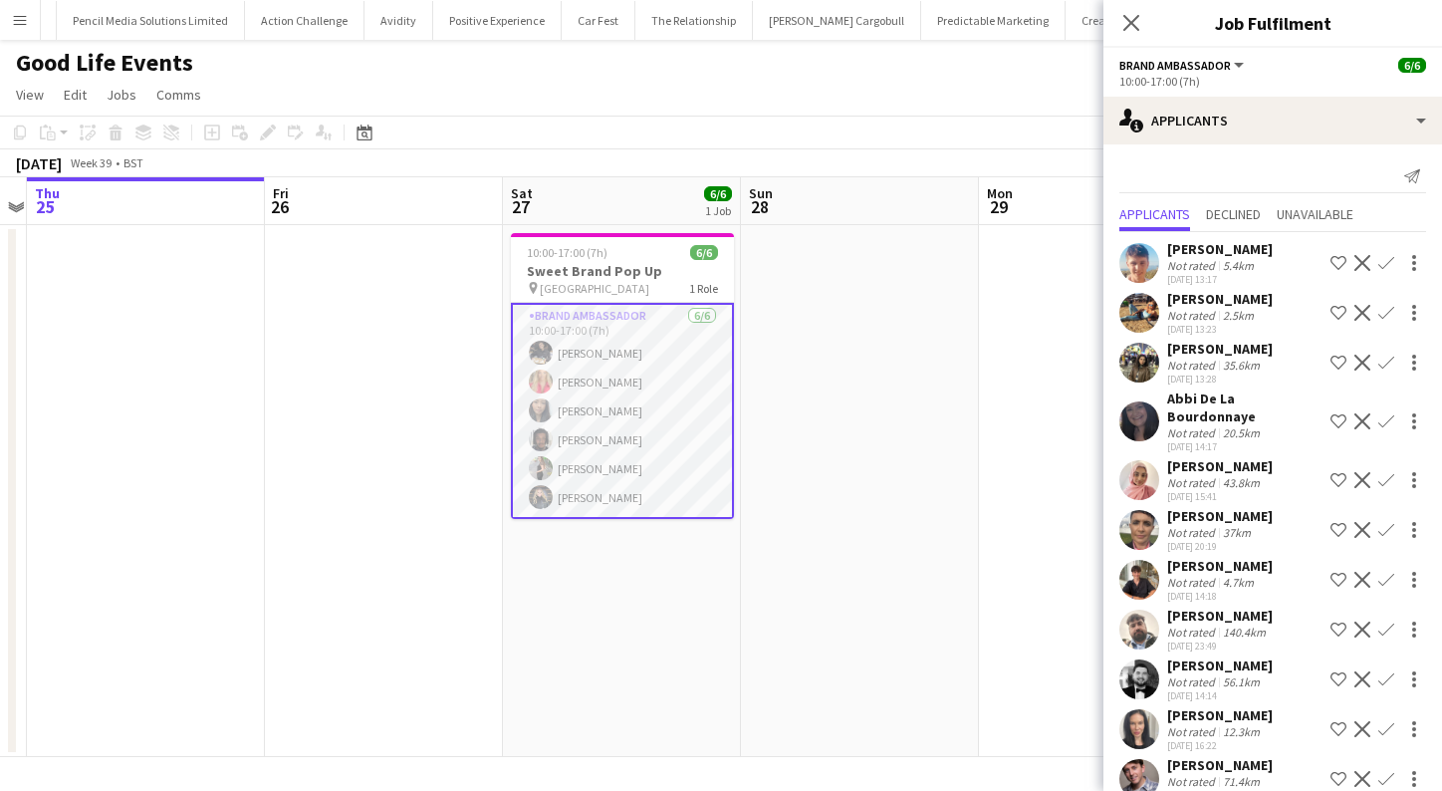
click at [1142, 266] on app-user-avatar at bounding box center [1139, 263] width 40 height 40
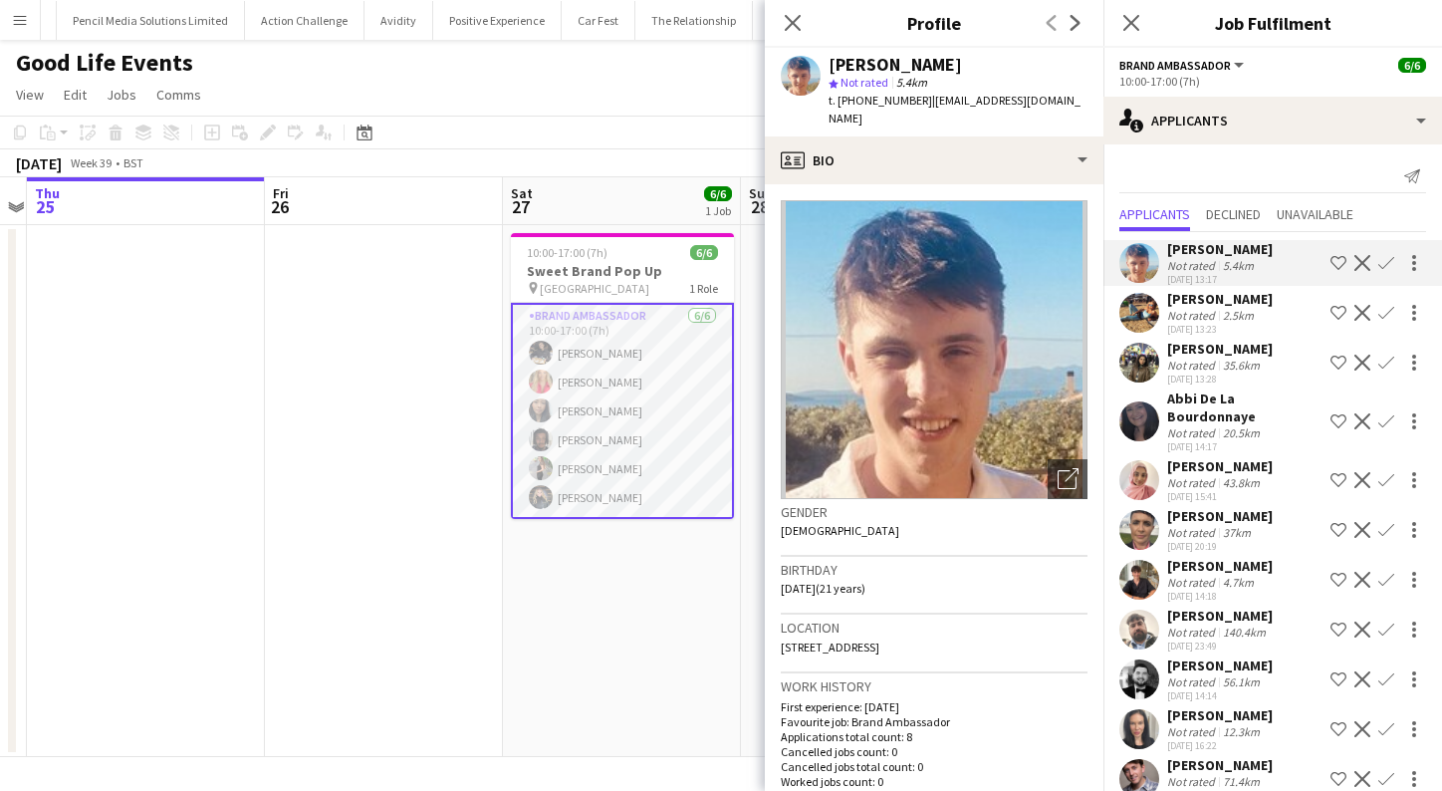
click at [1143, 327] on app-user-avatar at bounding box center [1139, 313] width 40 height 40
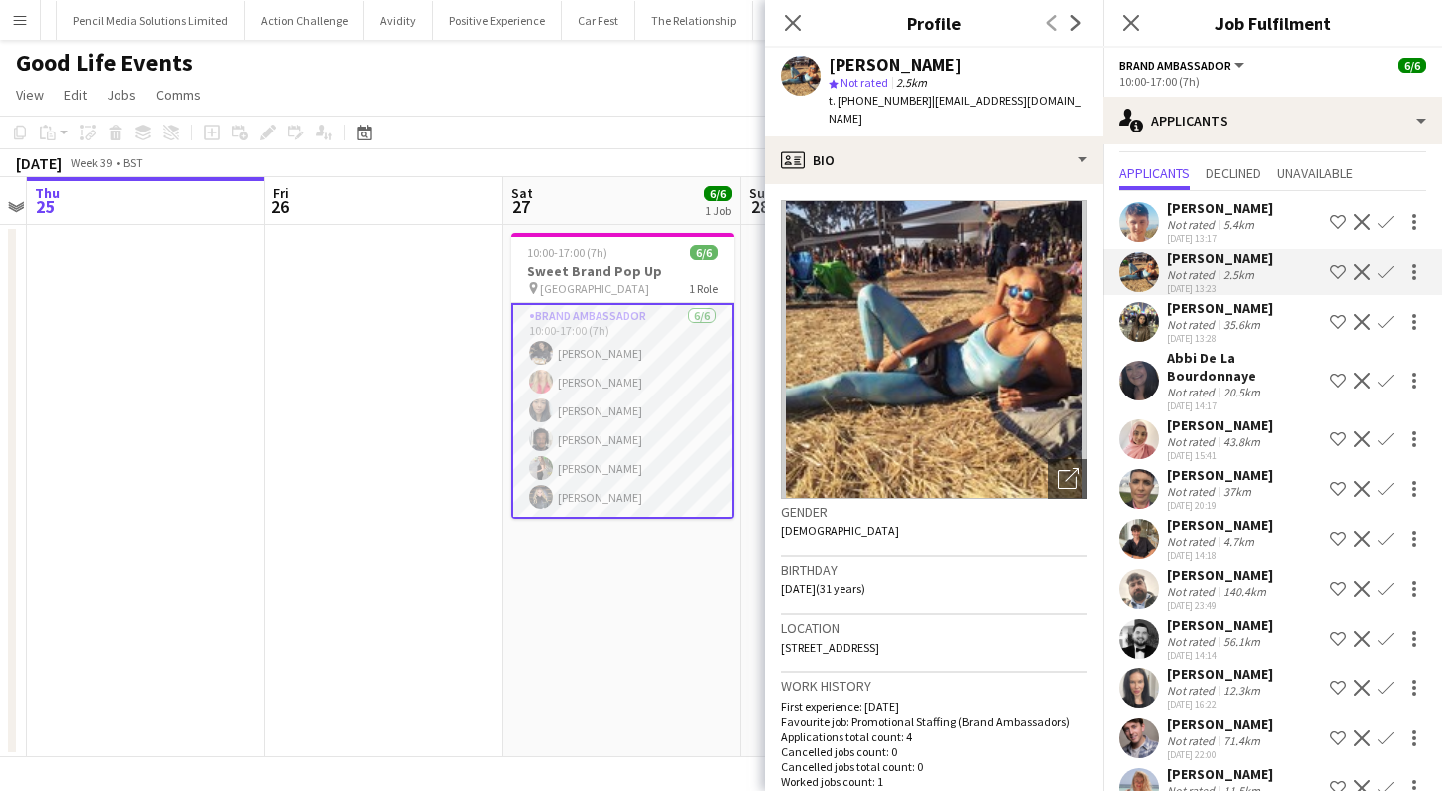
click at [1145, 337] on app-user-avatar at bounding box center [1139, 322] width 40 height 40
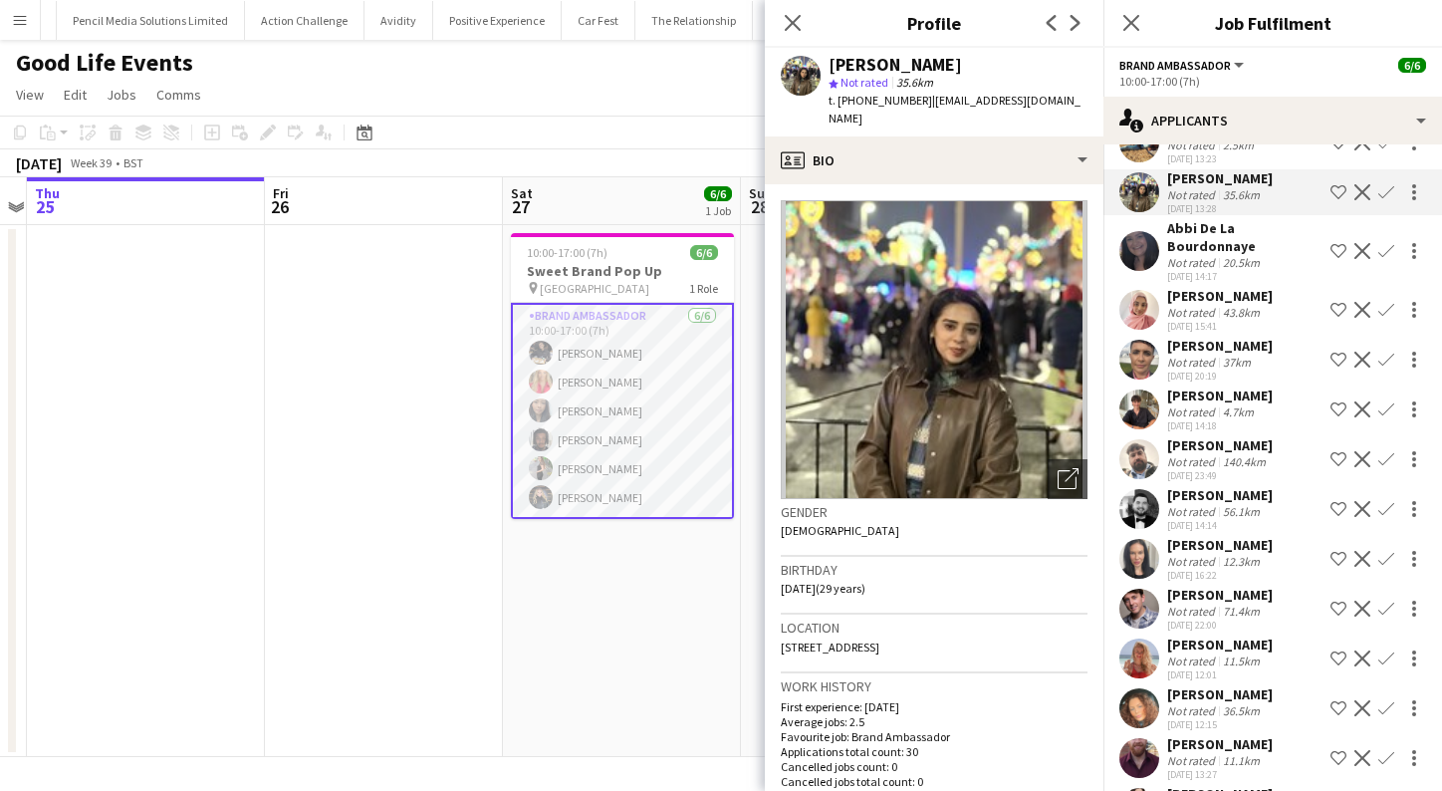
scroll to position [171, 0]
click at [1144, 238] on app-user-avatar at bounding box center [1139, 250] width 40 height 40
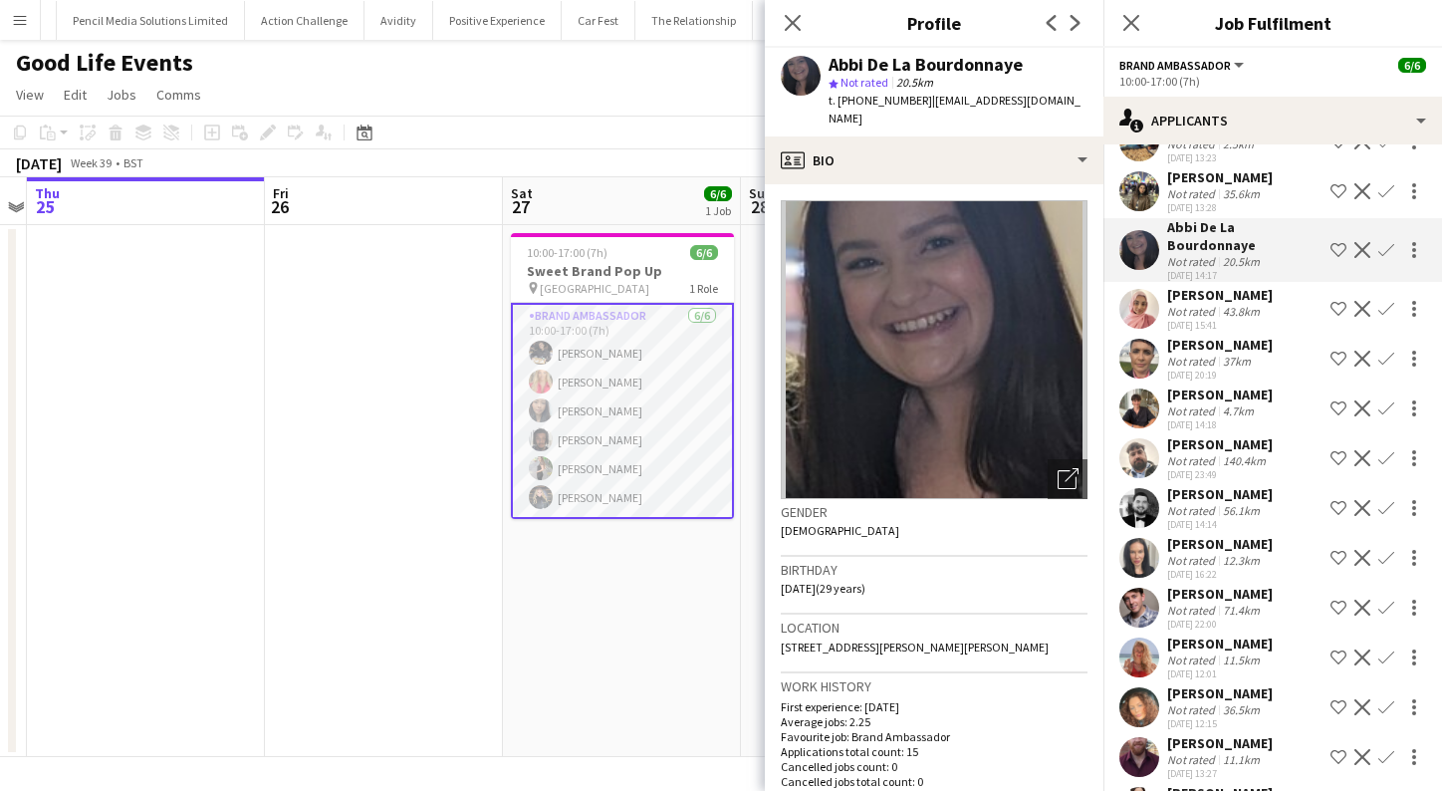
click at [1144, 302] on app-user-avatar at bounding box center [1139, 309] width 40 height 40
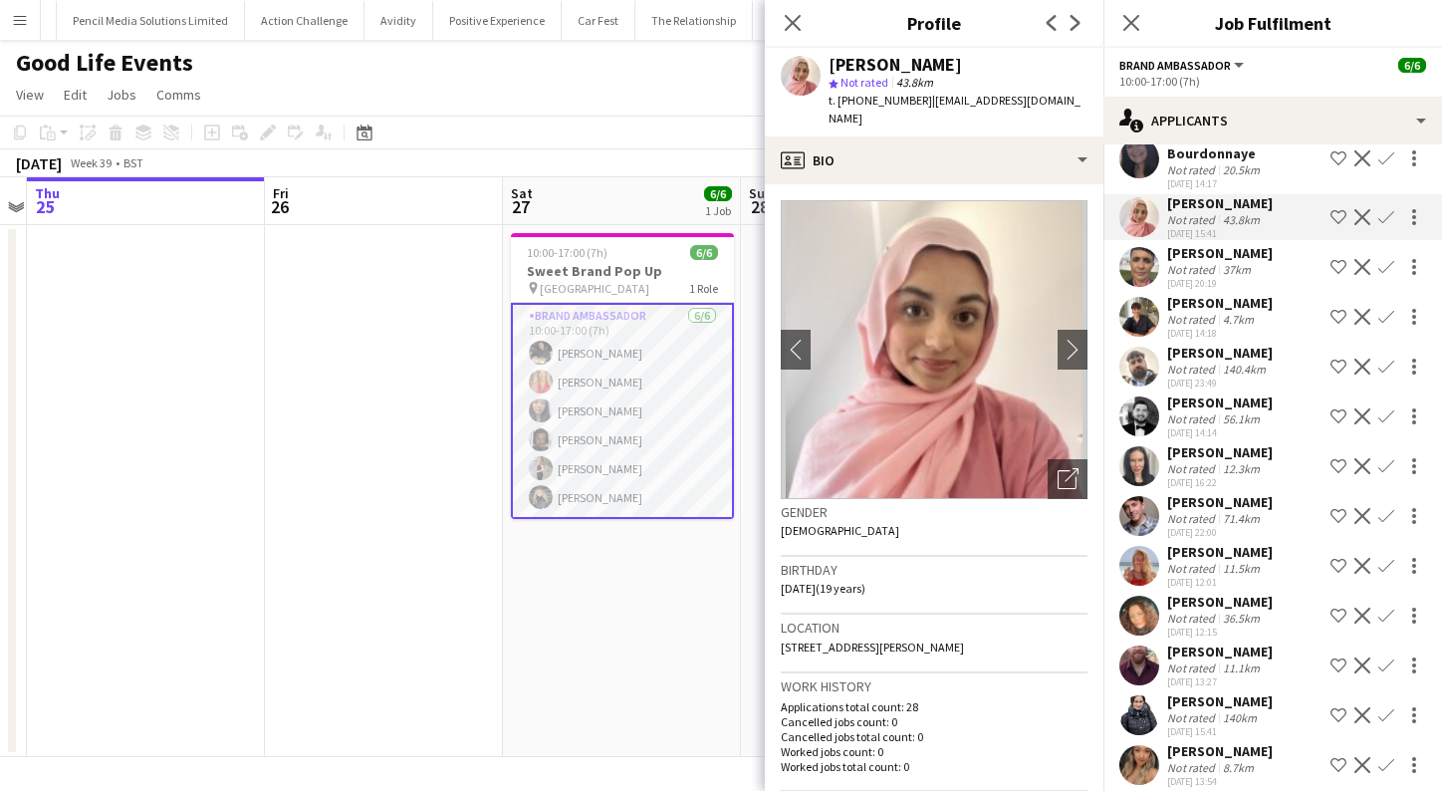
scroll to position [262, 0]
click at [1144, 348] on app-user-avatar at bounding box center [1139, 368] width 40 height 40
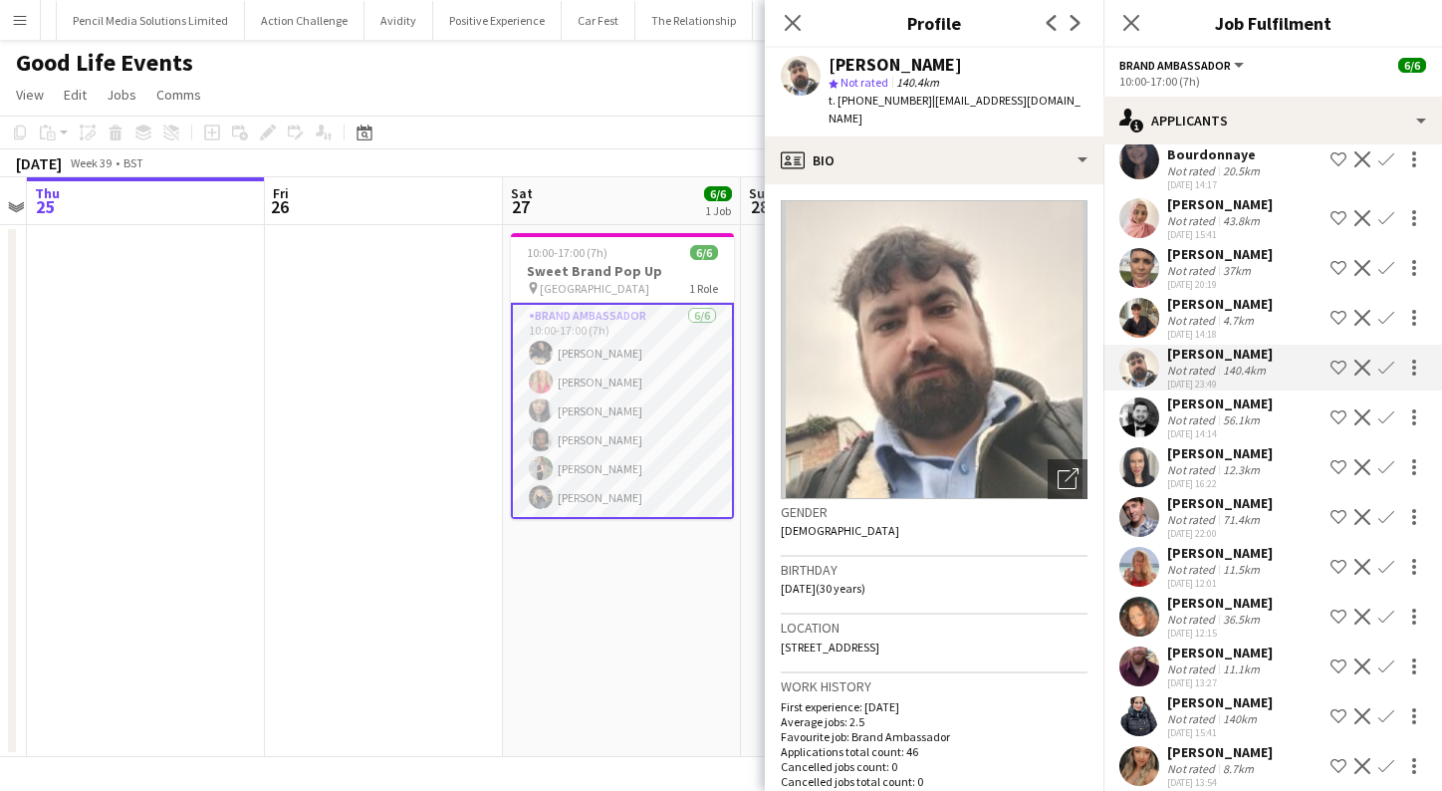
scroll to position [0, 0]
click at [1145, 298] on app-user-avatar at bounding box center [1139, 318] width 40 height 40
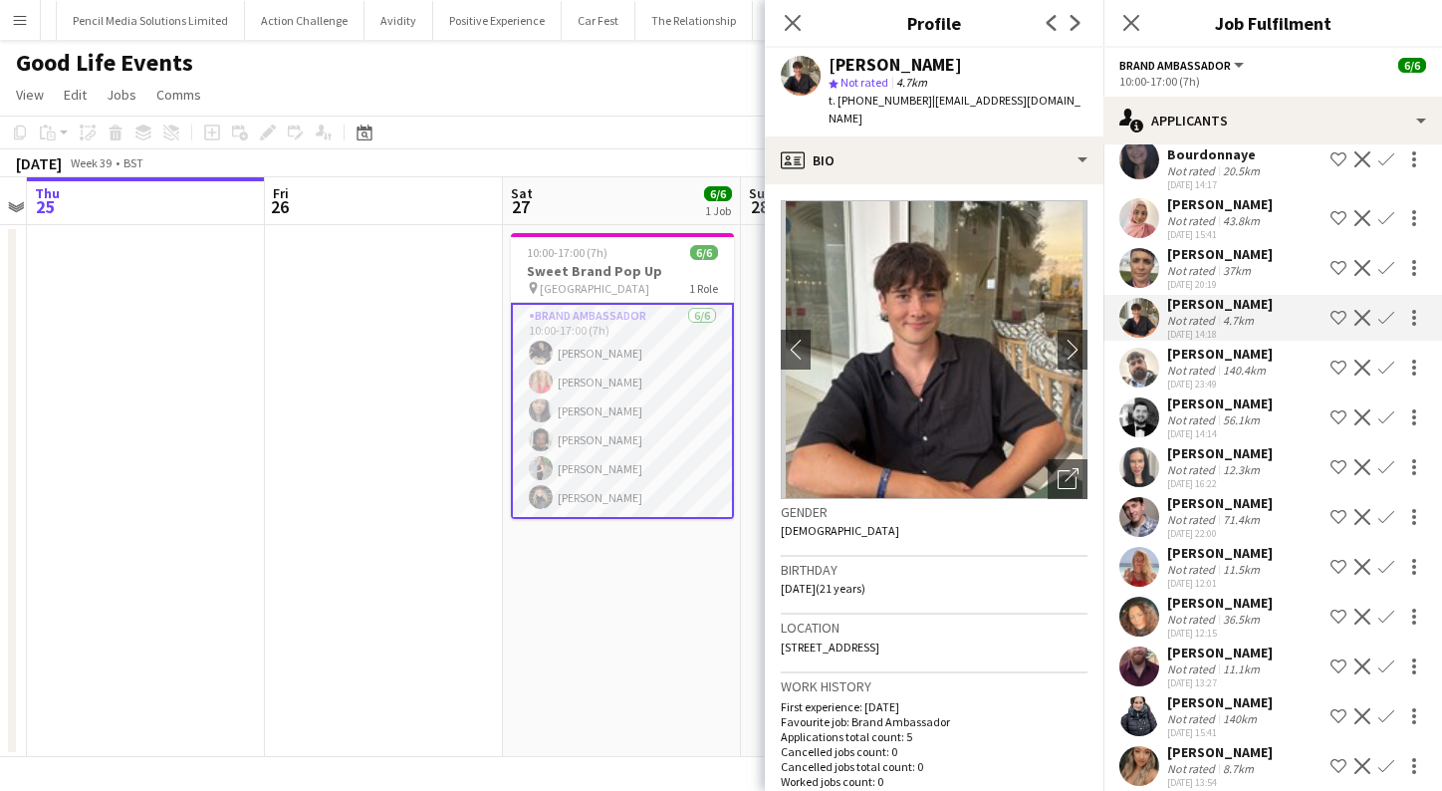
click at [1131, 397] on app-user-avatar at bounding box center [1139, 417] width 40 height 40
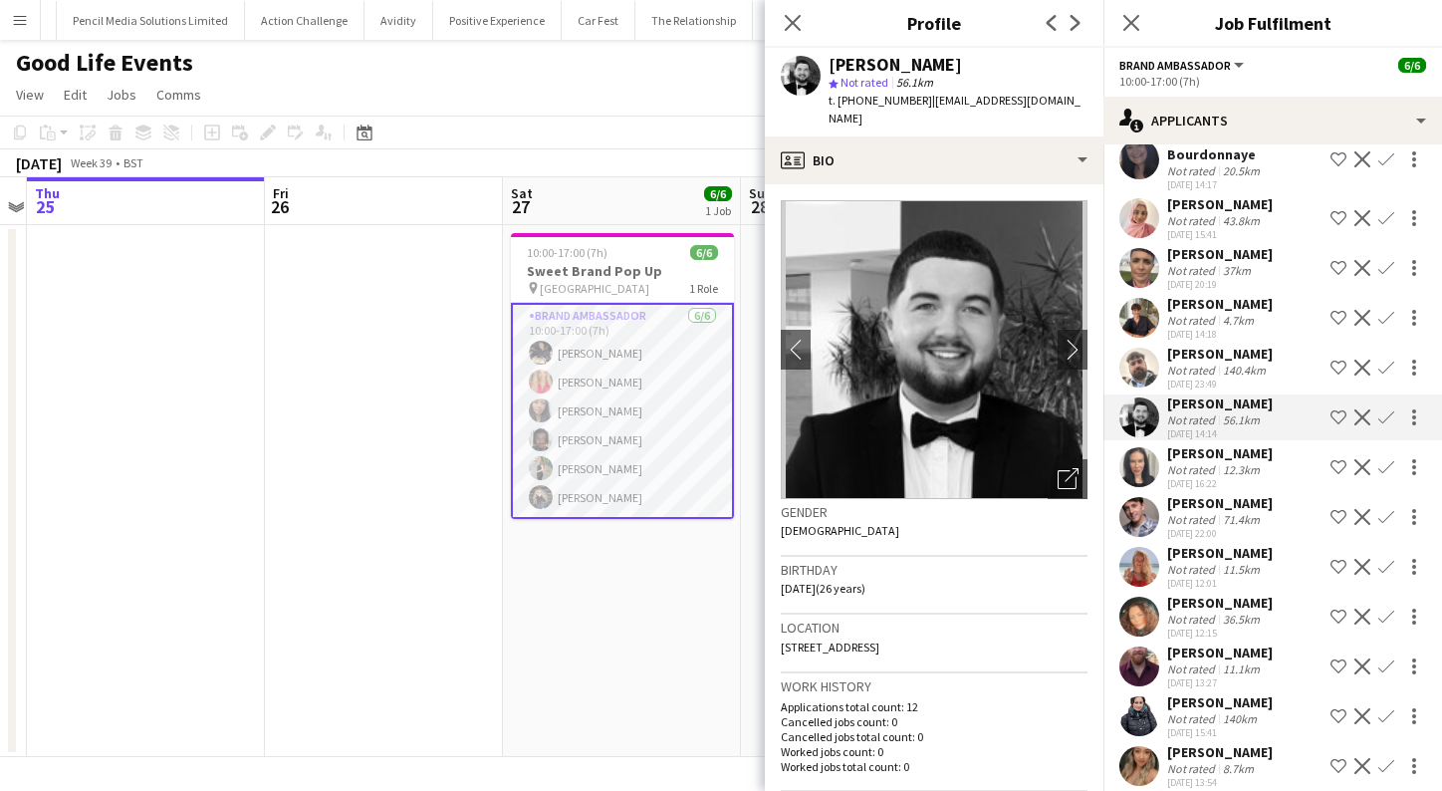
click at [1141, 449] on app-user-avatar at bounding box center [1139, 467] width 40 height 40
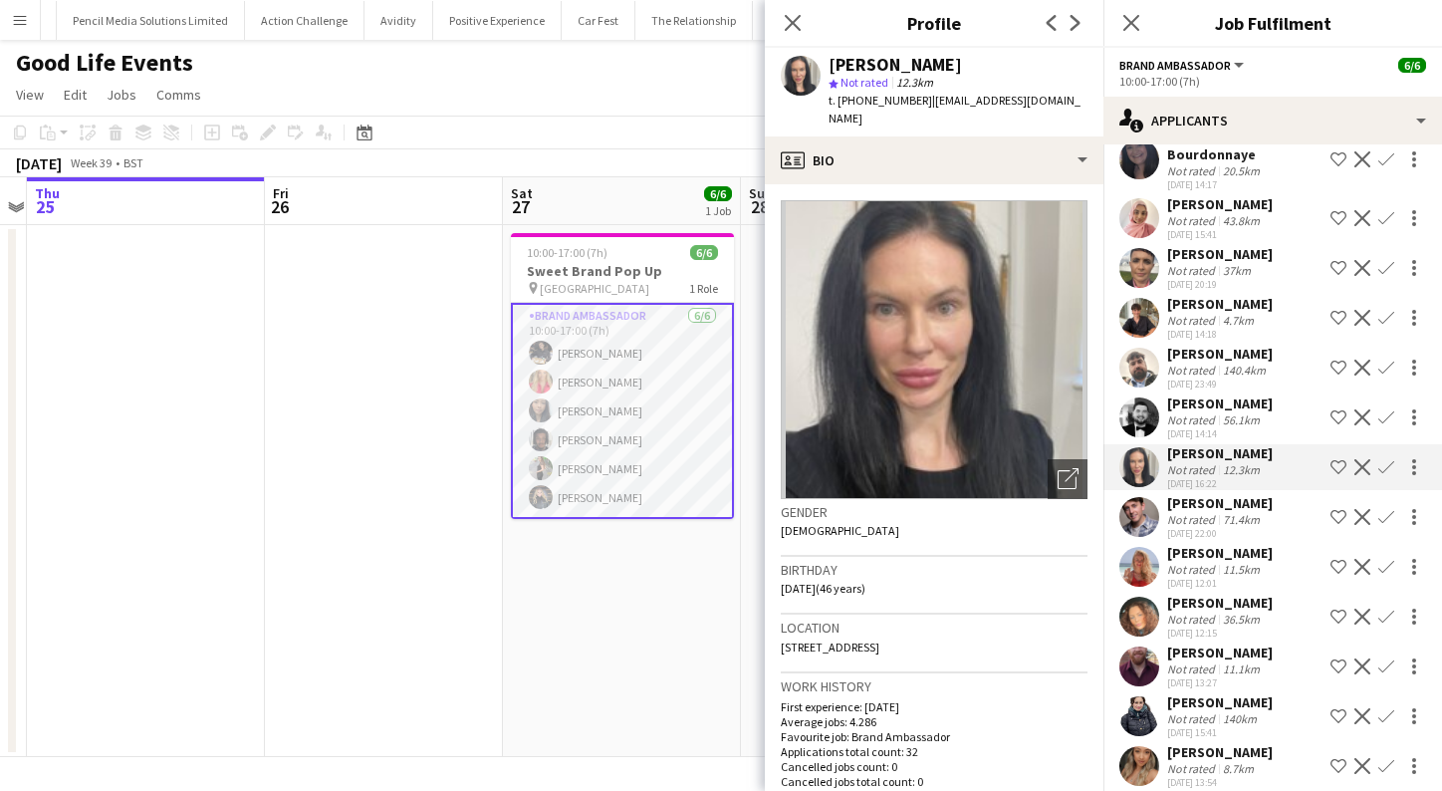
click at [1142, 499] on app-user-avatar at bounding box center [1139, 517] width 40 height 40
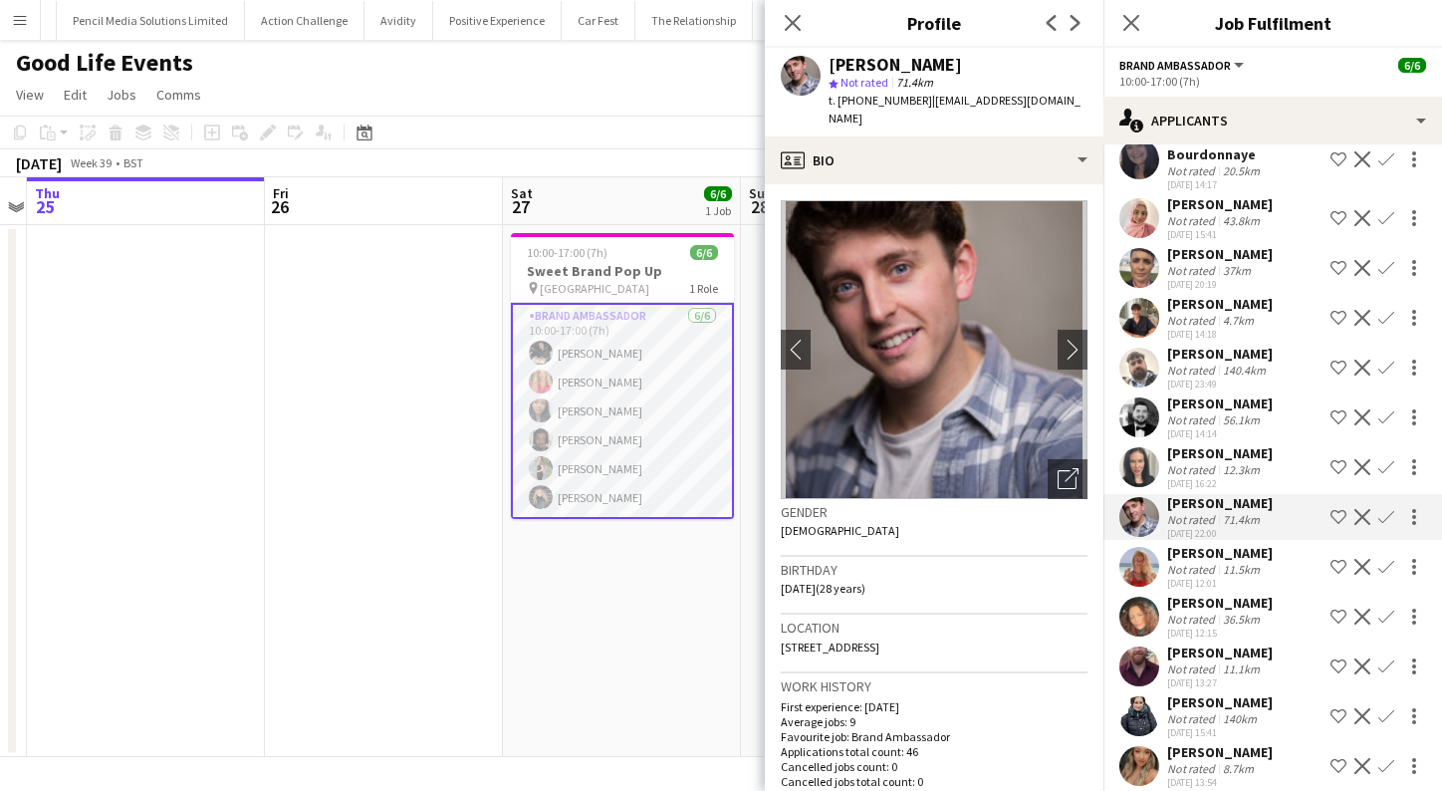
click at [1142, 561] on app-user-avatar at bounding box center [1139, 567] width 40 height 40
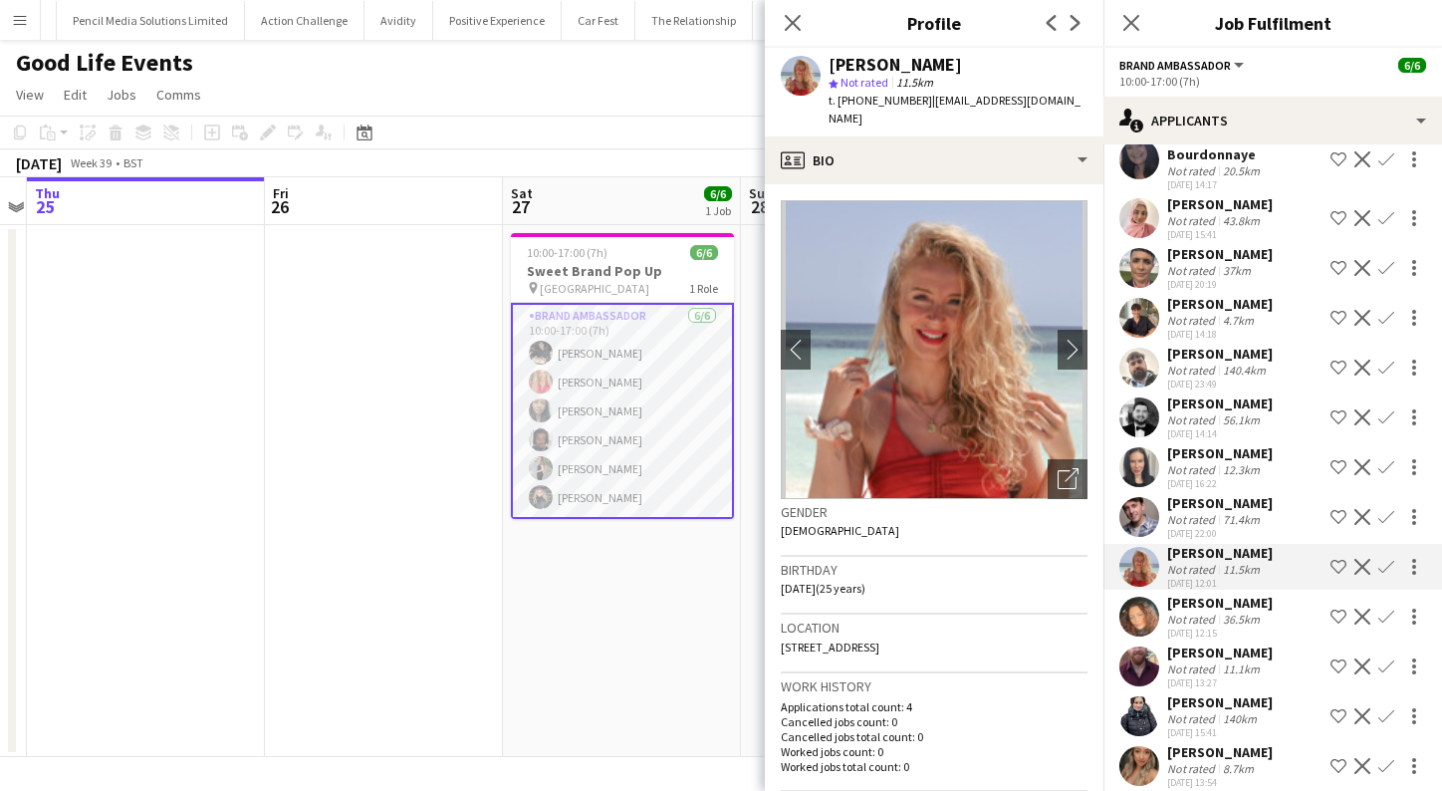
click at [1145, 504] on app-user-avatar at bounding box center [1139, 517] width 40 height 40
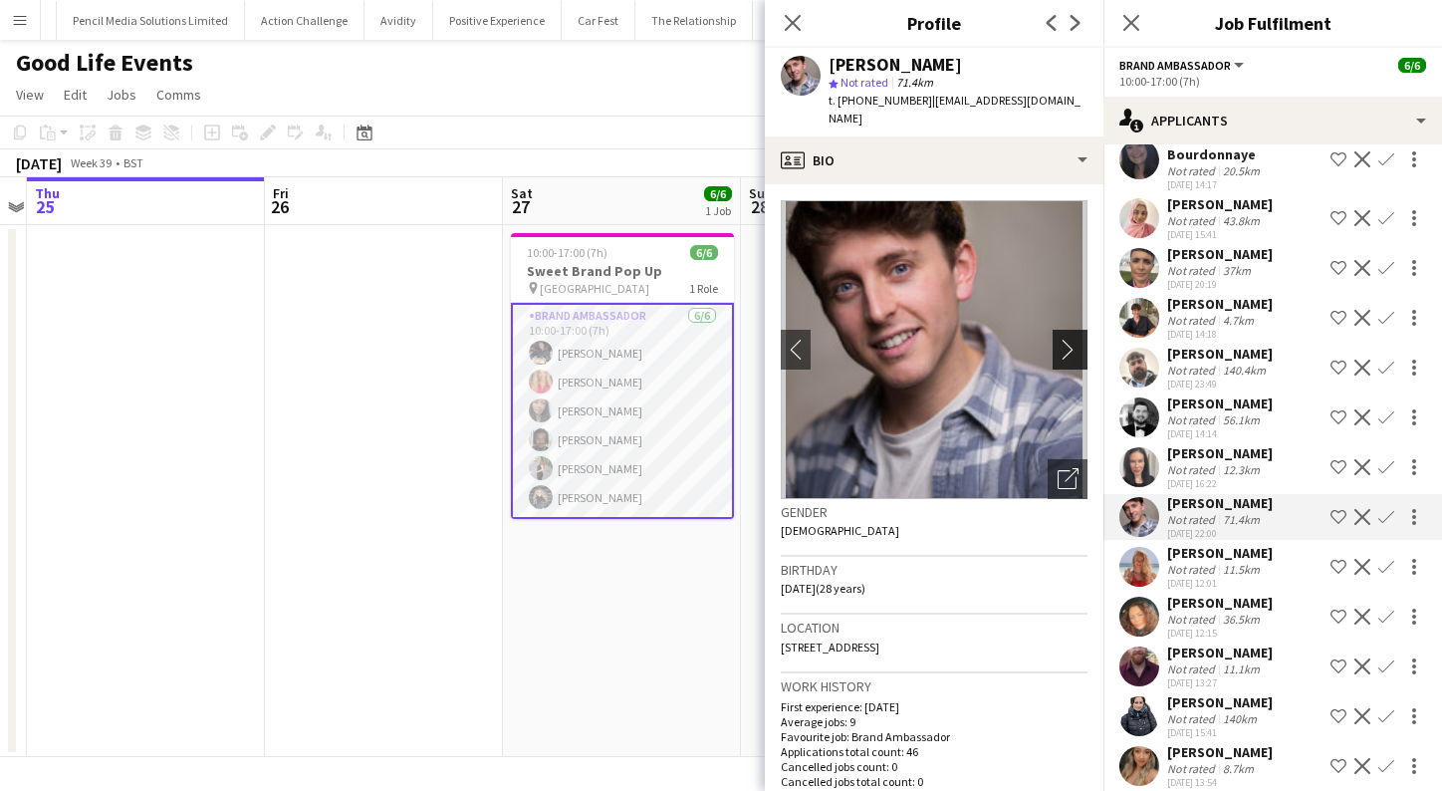
click at [1073, 339] on app-icon "chevron-right" at bounding box center [1073, 349] width 31 height 21
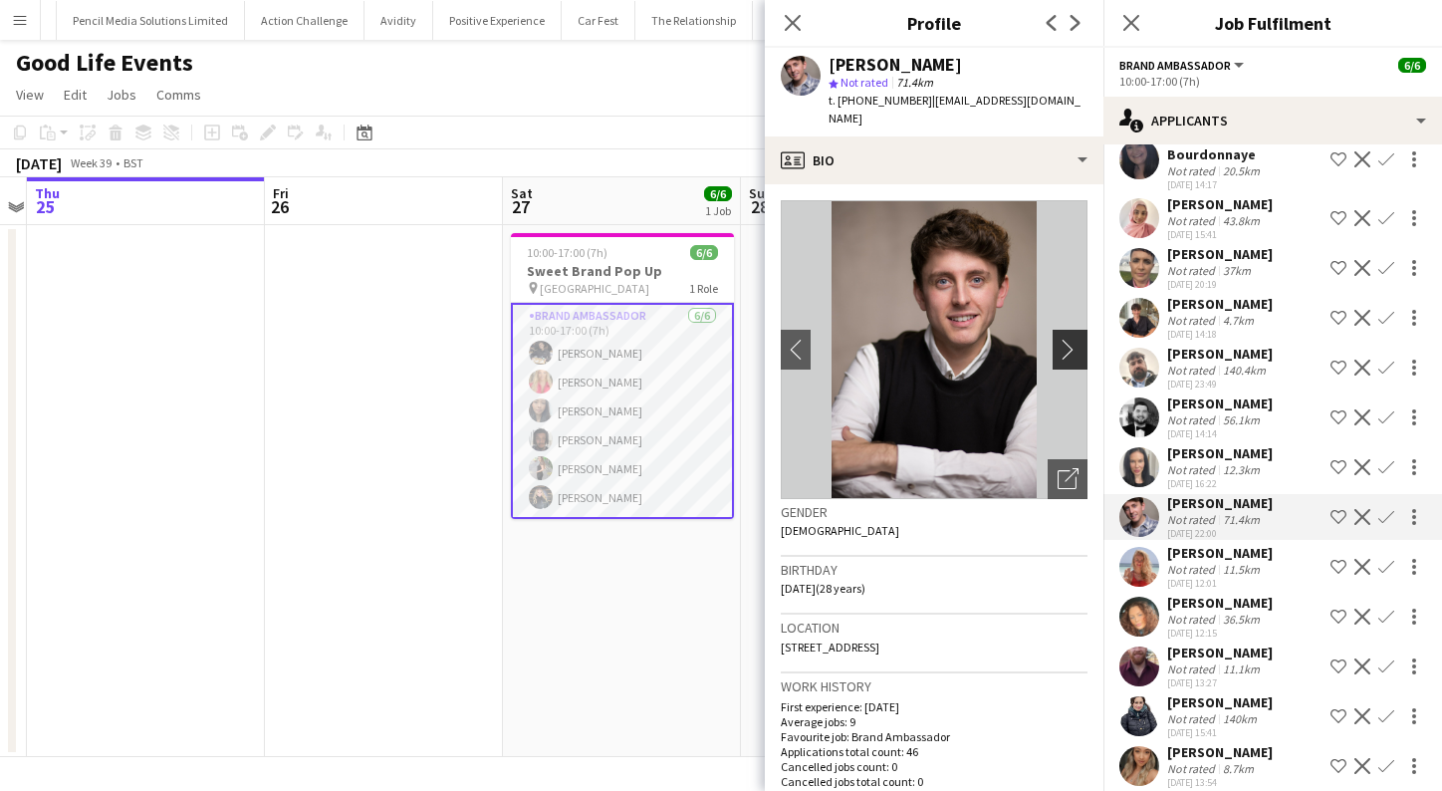
click at [1069, 339] on app-icon "chevron-right" at bounding box center [1073, 349] width 31 height 21
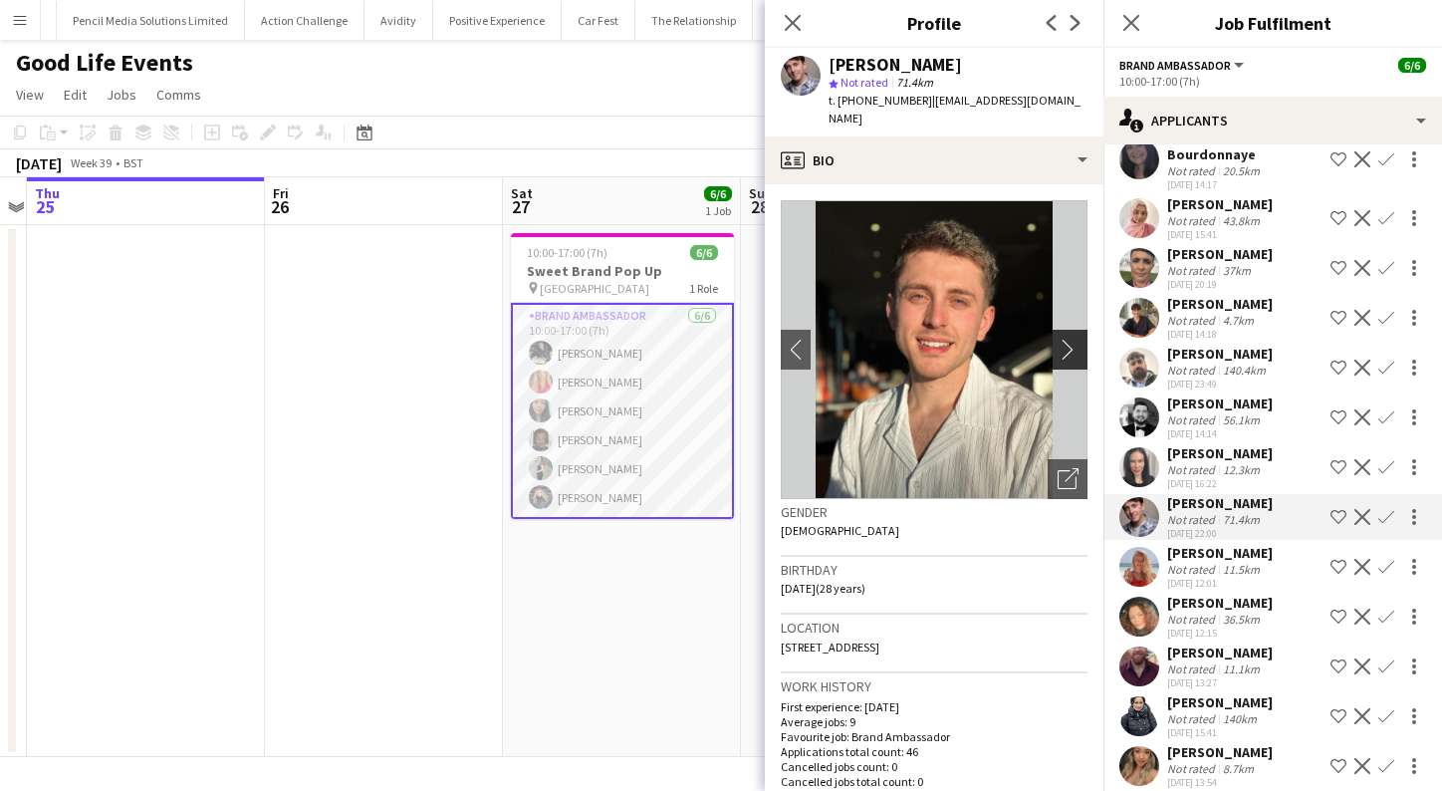
click at [1069, 339] on app-icon "chevron-right" at bounding box center [1073, 349] width 31 height 21
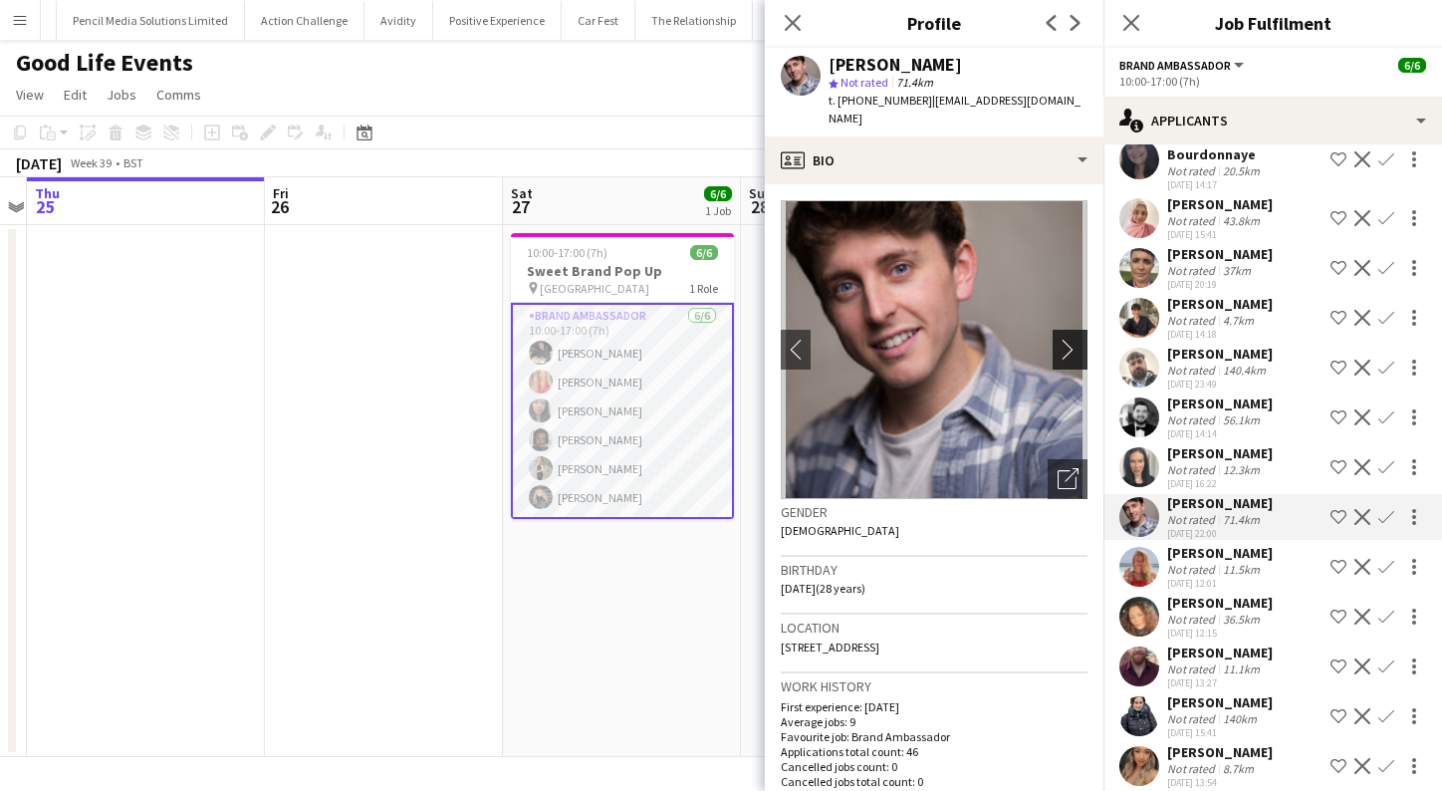
click at [1069, 339] on app-icon "chevron-right" at bounding box center [1073, 349] width 31 height 21
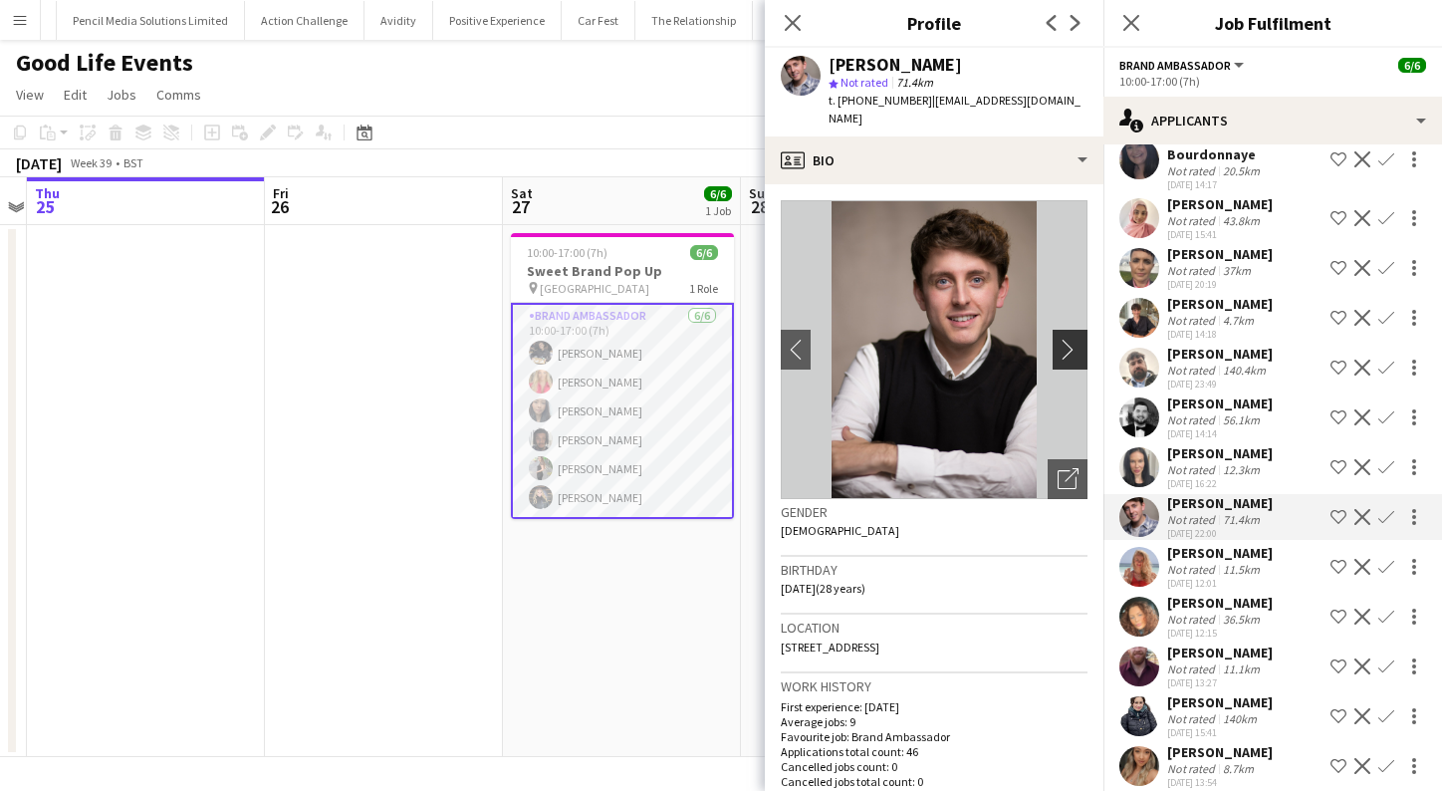
click at [1069, 339] on app-icon "chevron-right" at bounding box center [1073, 349] width 31 height 21
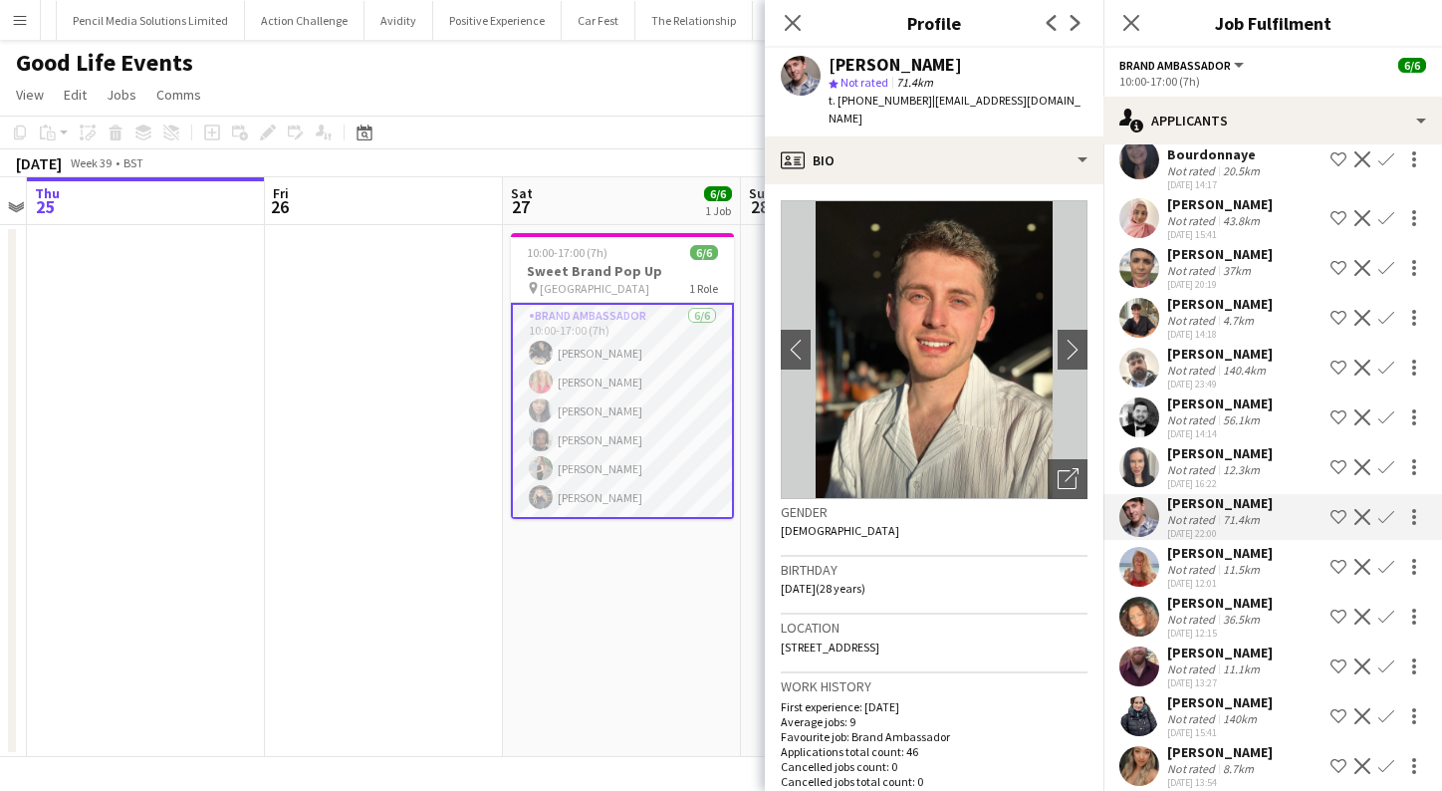
click at [1148, 547] on app-user-avatar at bounding box center [1139, 567] width 40 height 40
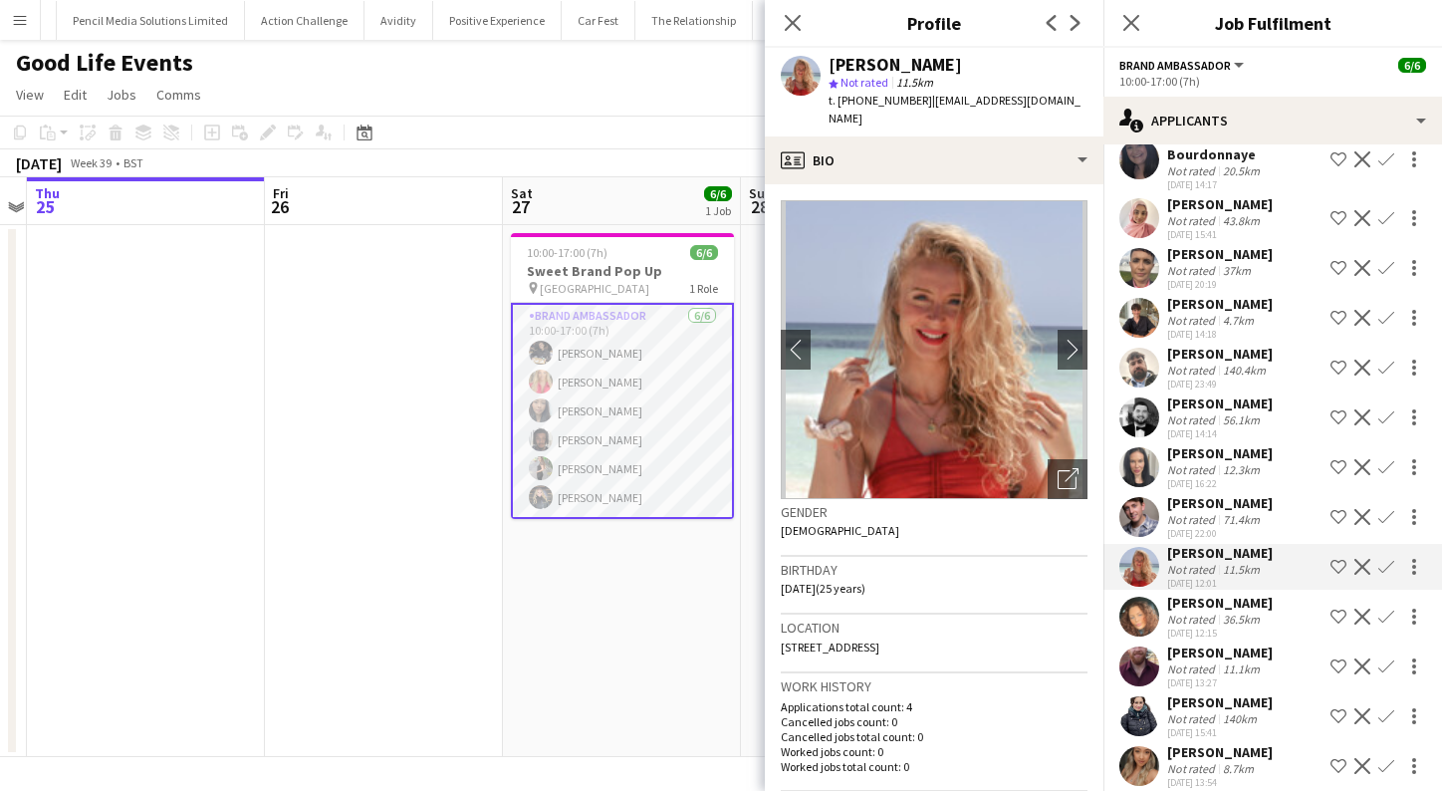
click at [1144, 609] on app-user-avatar at bounding box center [1139, 617] width 40 height 40
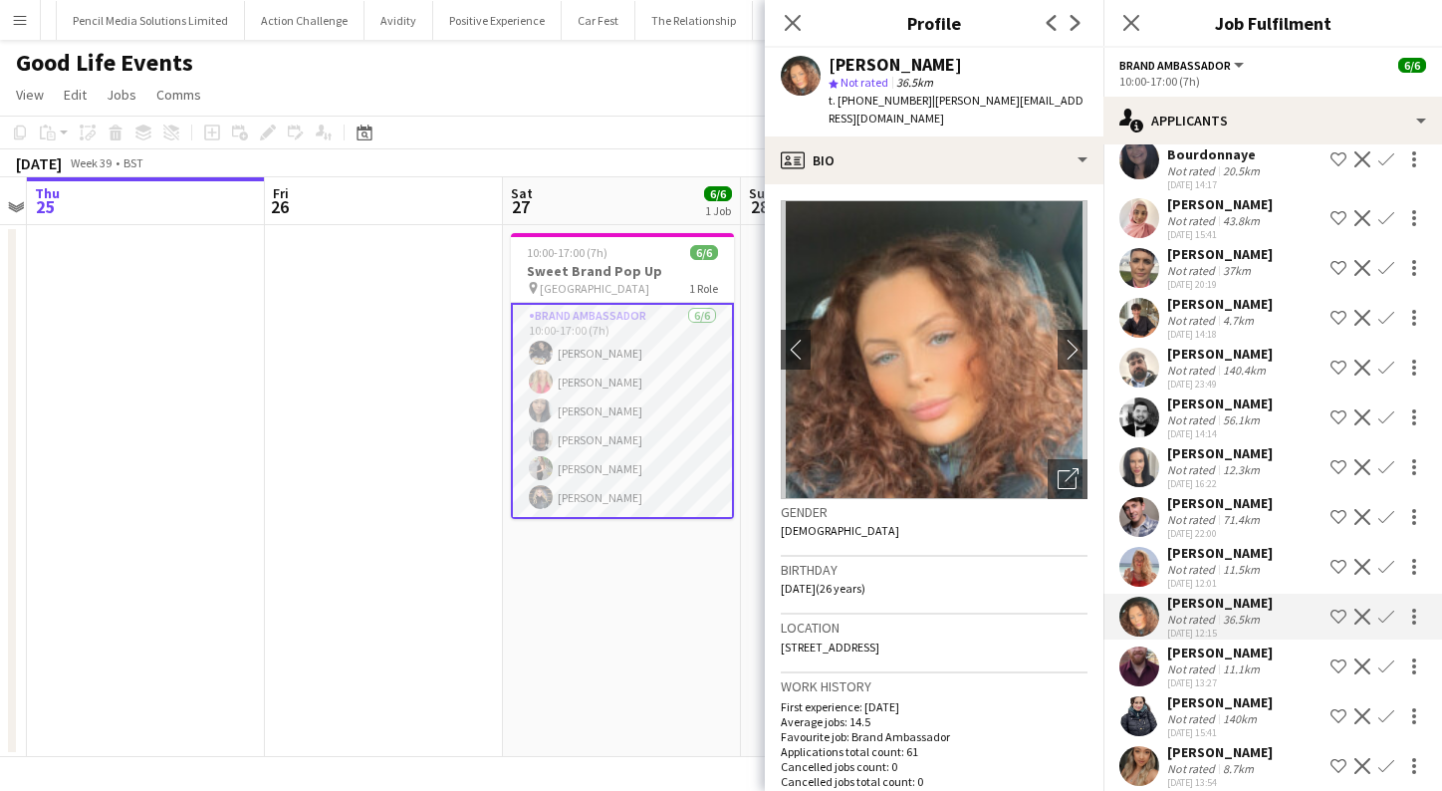
click at [1144, 649] on app-user-avatar at bounding box center [1139, 666] width 40 height 40
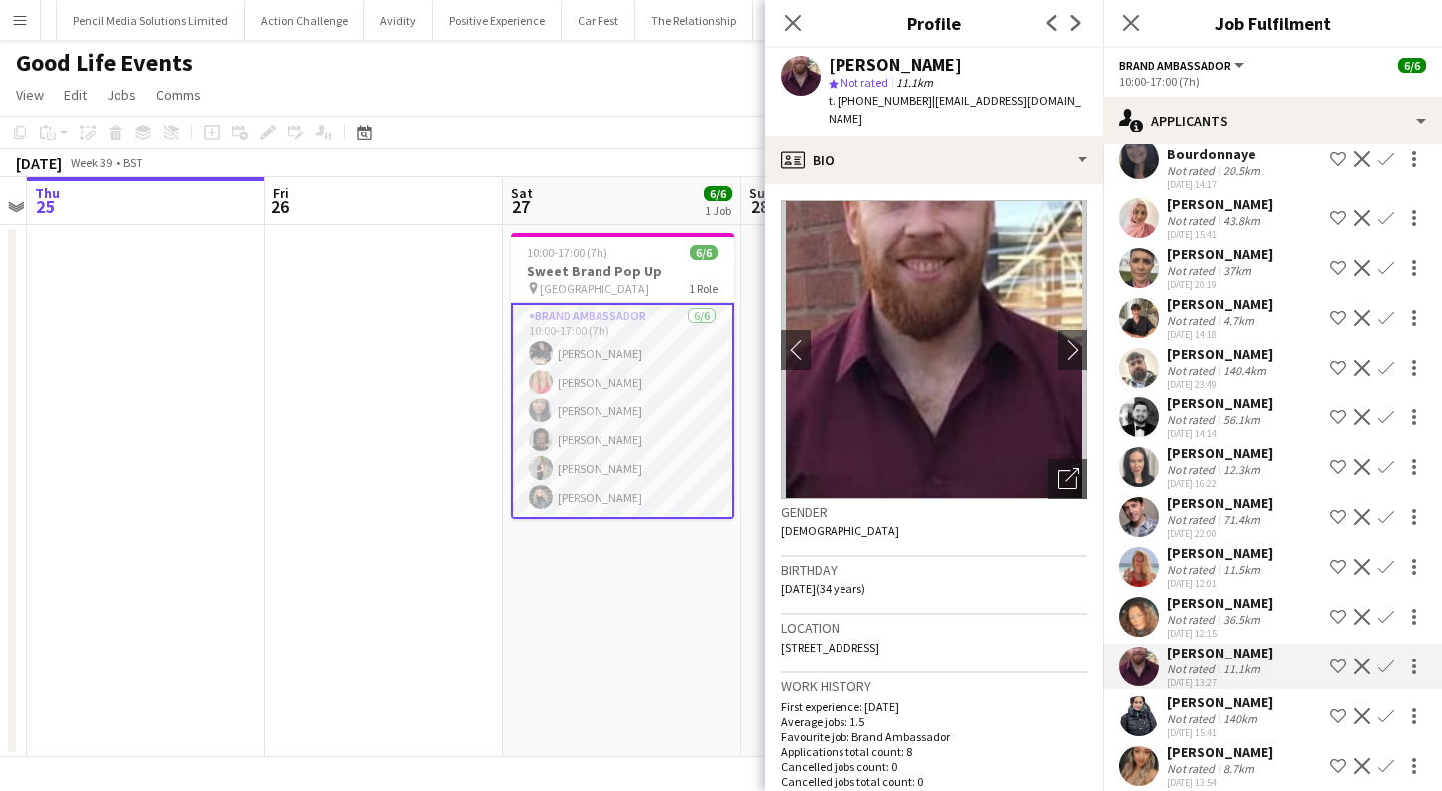
click at [1143, 705] on app-user-avatar at bounding box center [1139, 716] width 40 height 40
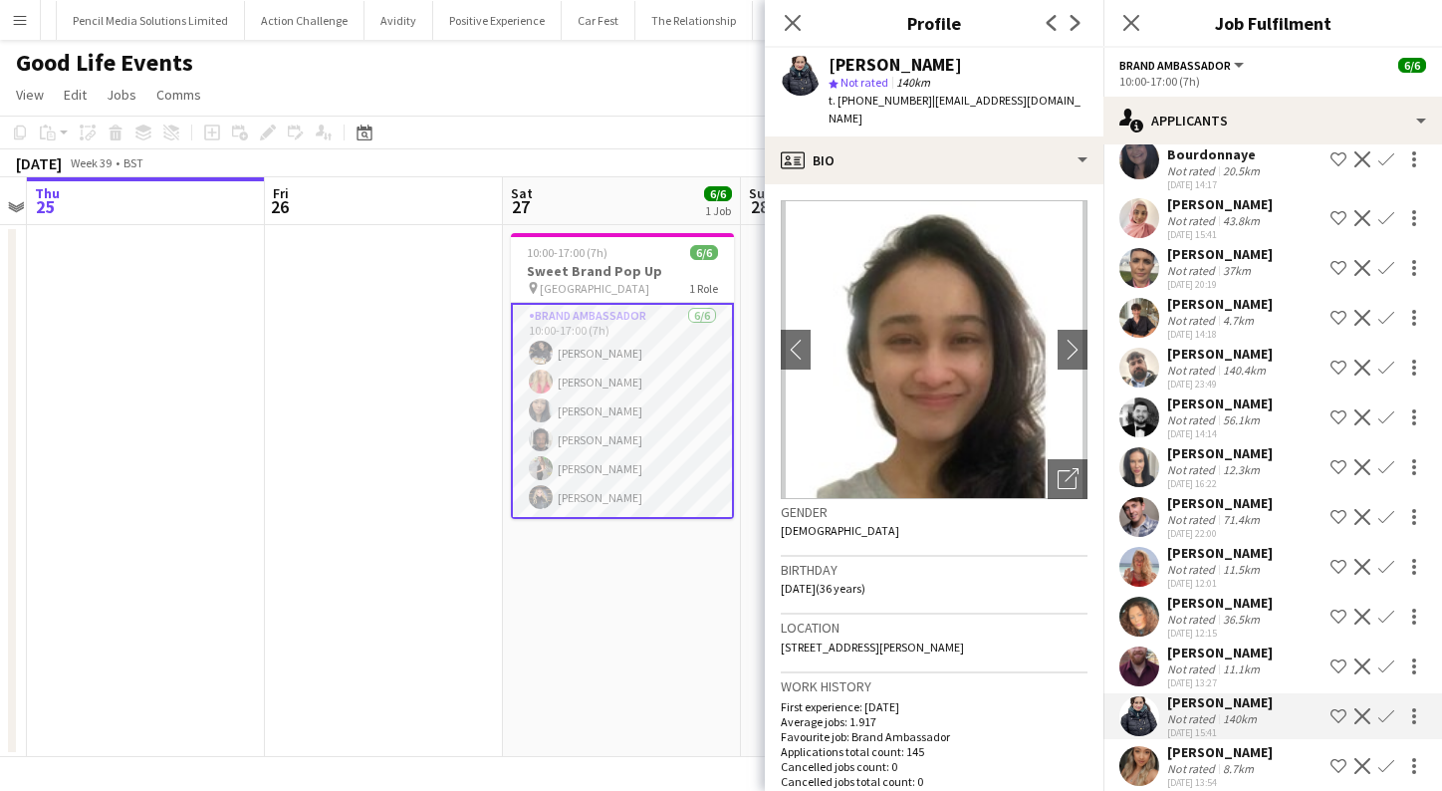
click at [1139, 753] on app-user-avatar at bounding box center [1139, 766] width 40 height 40
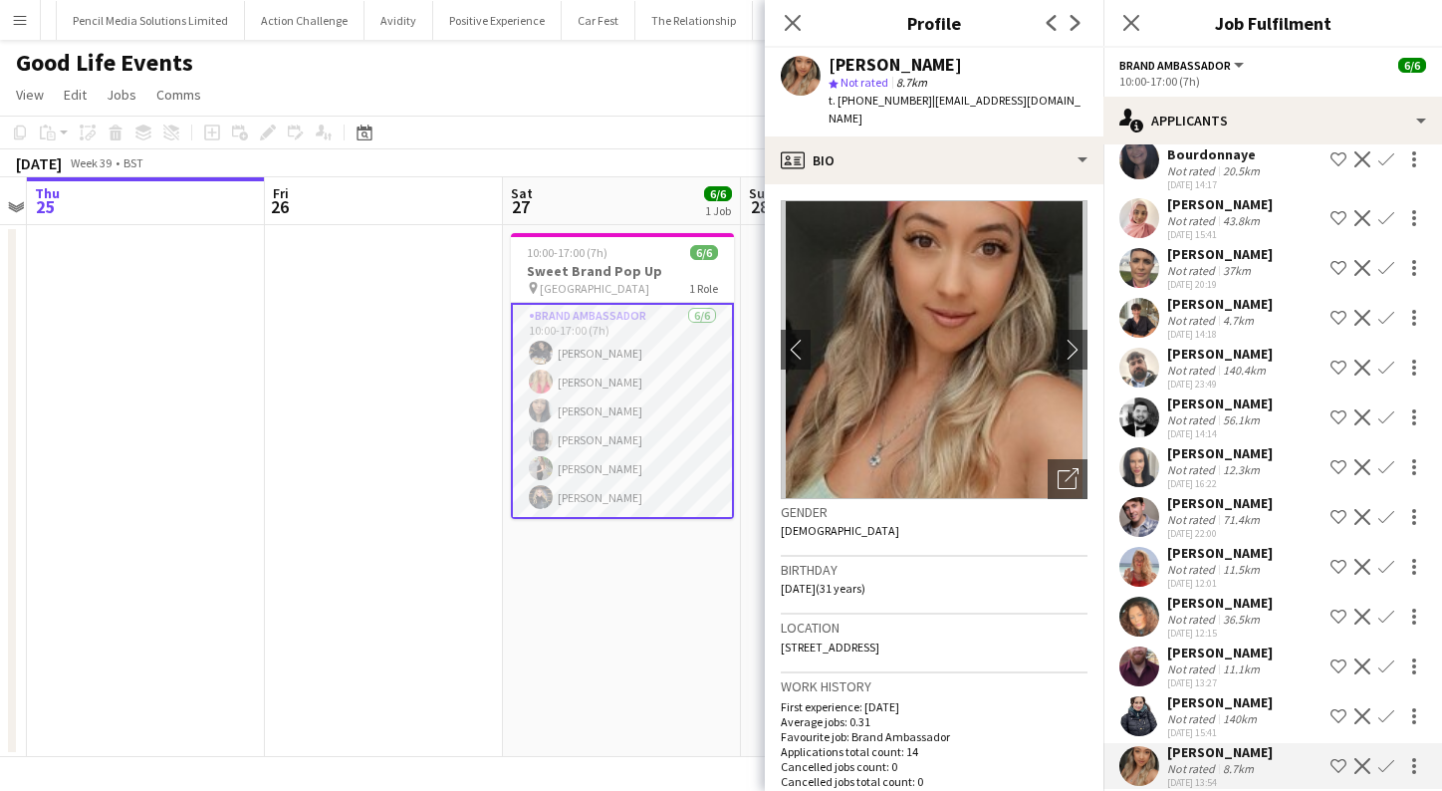
click at [1135, 696] on app-user-avatar at bounding box center [1139, 716] width 40 height 40
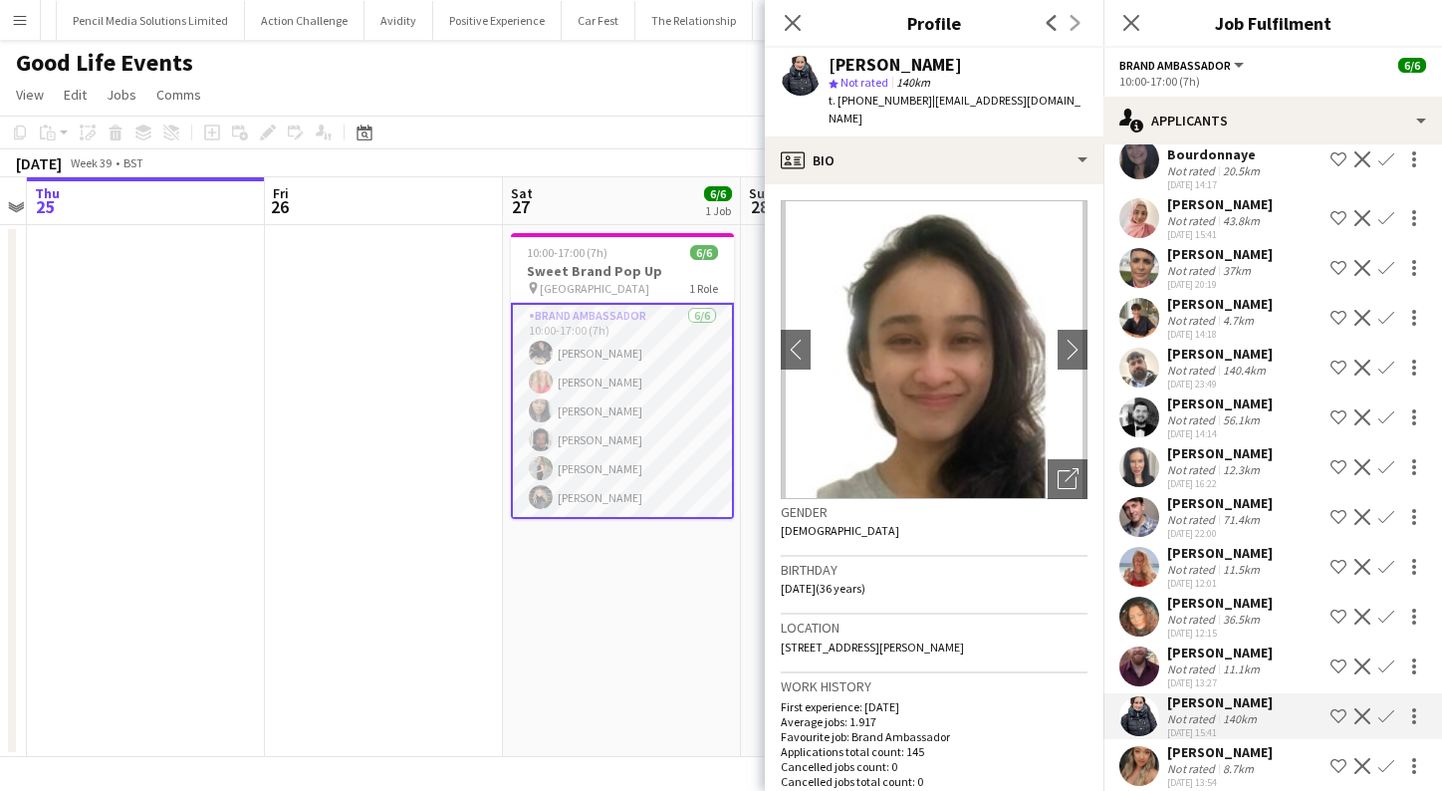
click at [1142, 755] on app-user-avatar at bounding box center [1139, 766] width 40 height 40
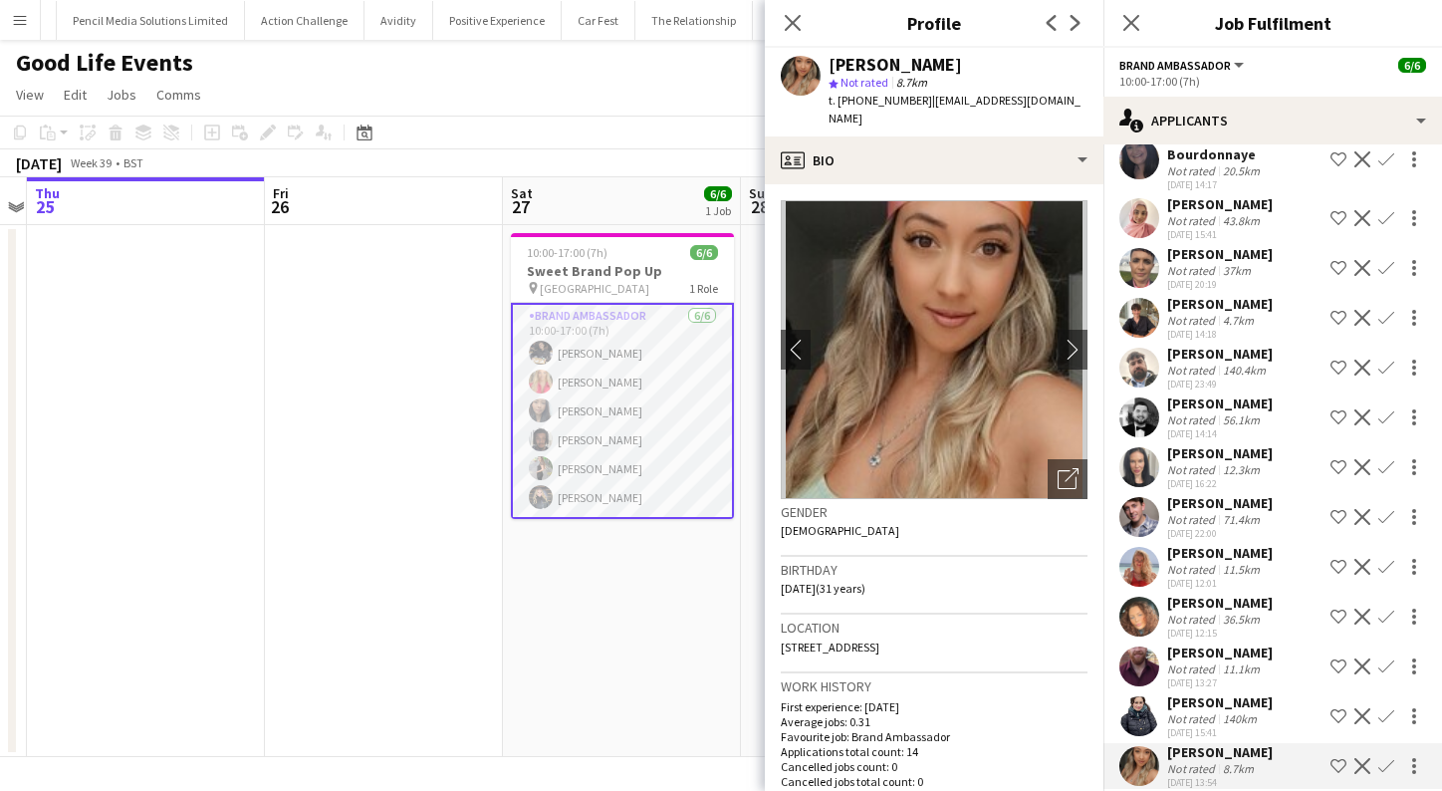
click at [1144, 497] on app-user-avatar at bounding box center [1139, 517] width 40 height 40
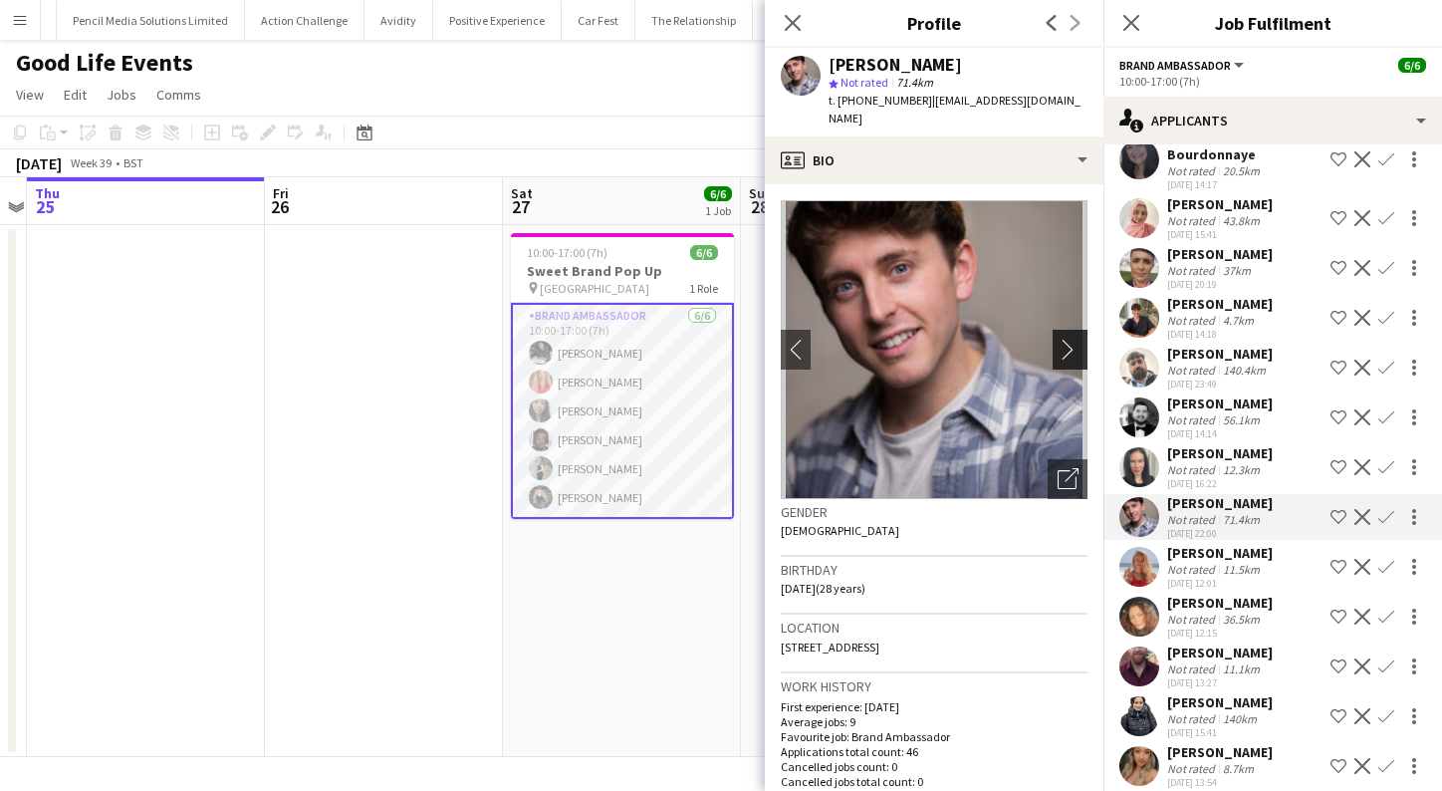
click at [1071, 339] on app-icon "chevron-right" at bounding box center [1073, 349] width 31 height 21
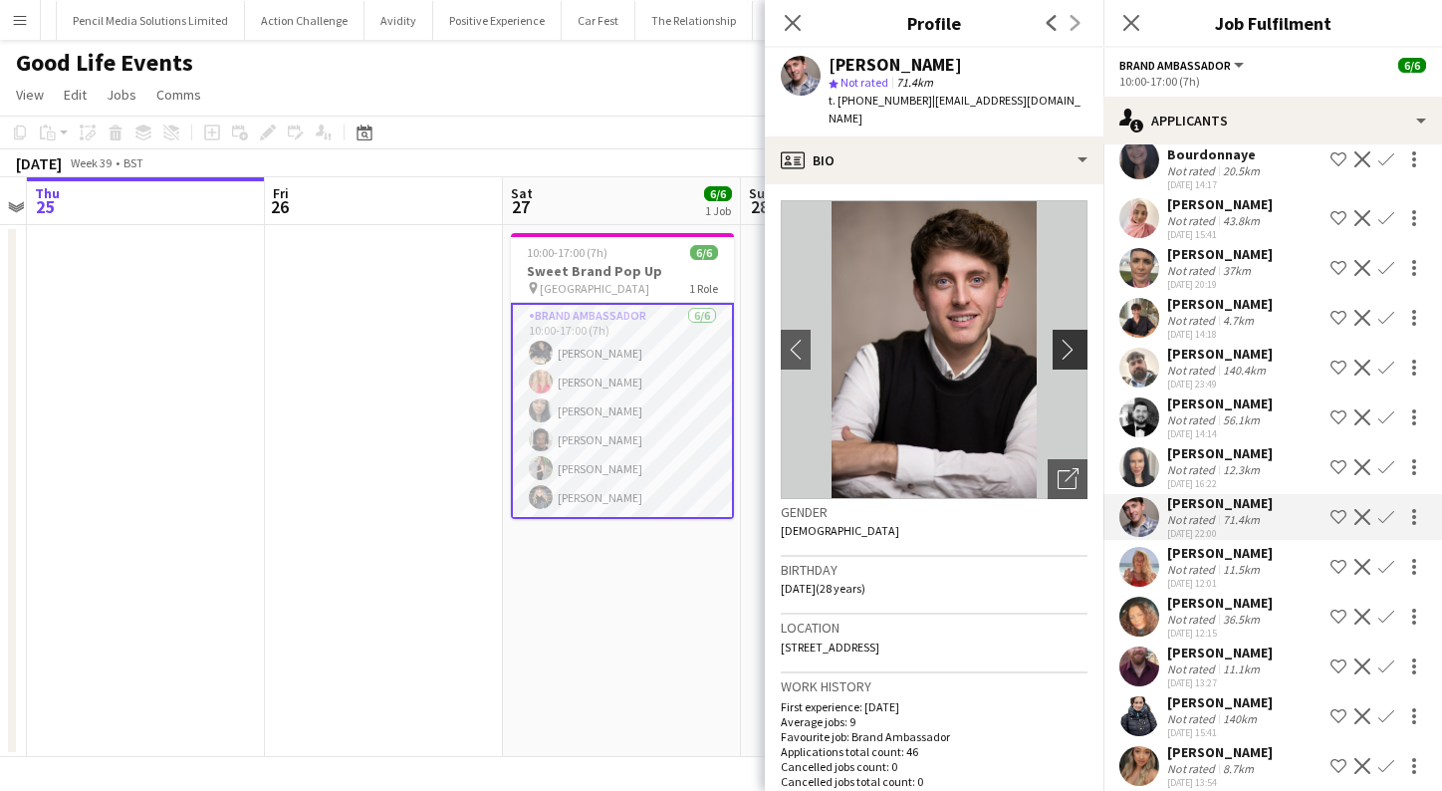
click at [1071, 339] on app-icon "chevron-right" at bounding box center [1073, 349] width 31 height 21
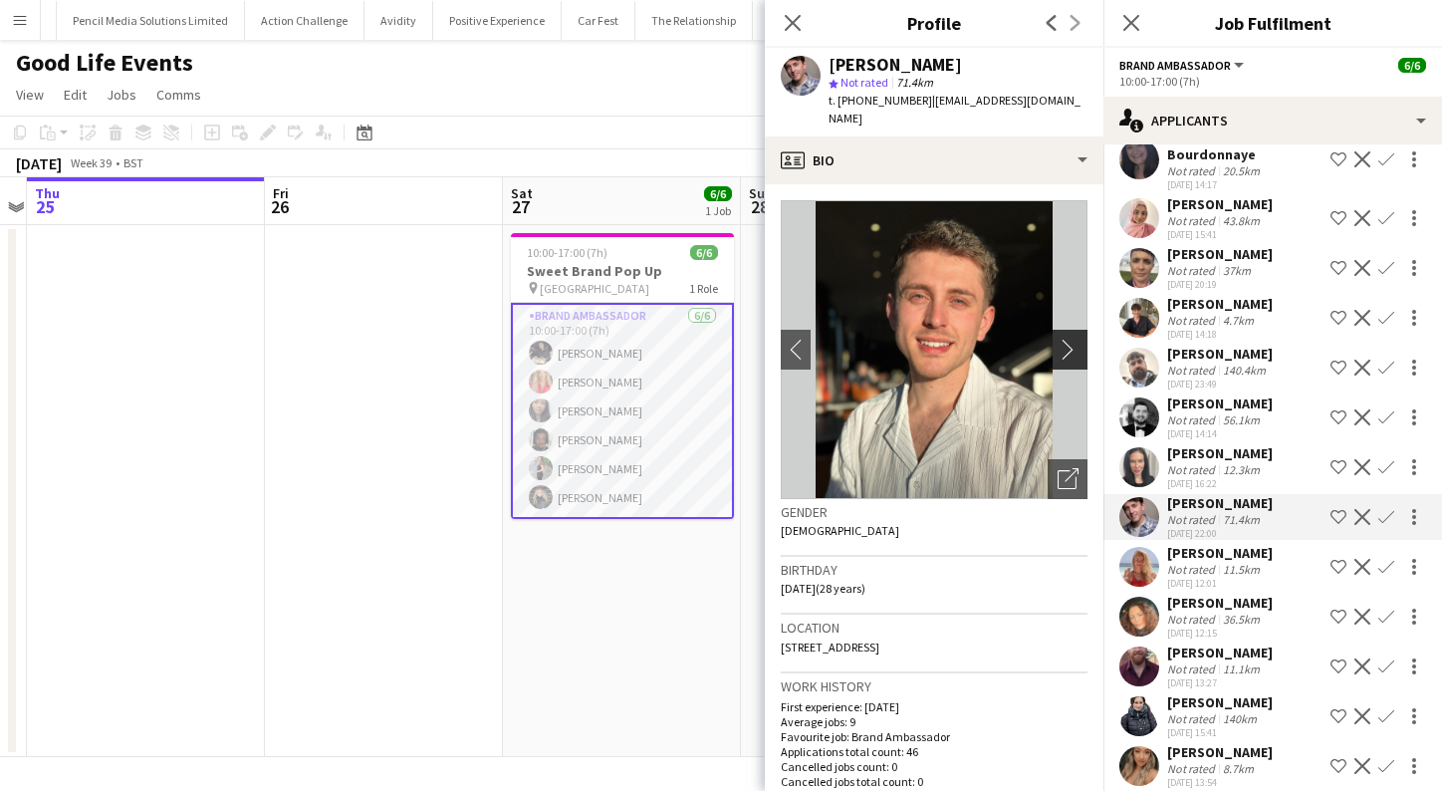
click at [1071, 339] on app-icon "chevron-right" at bounding box center [1073, 349] width 31 height 21
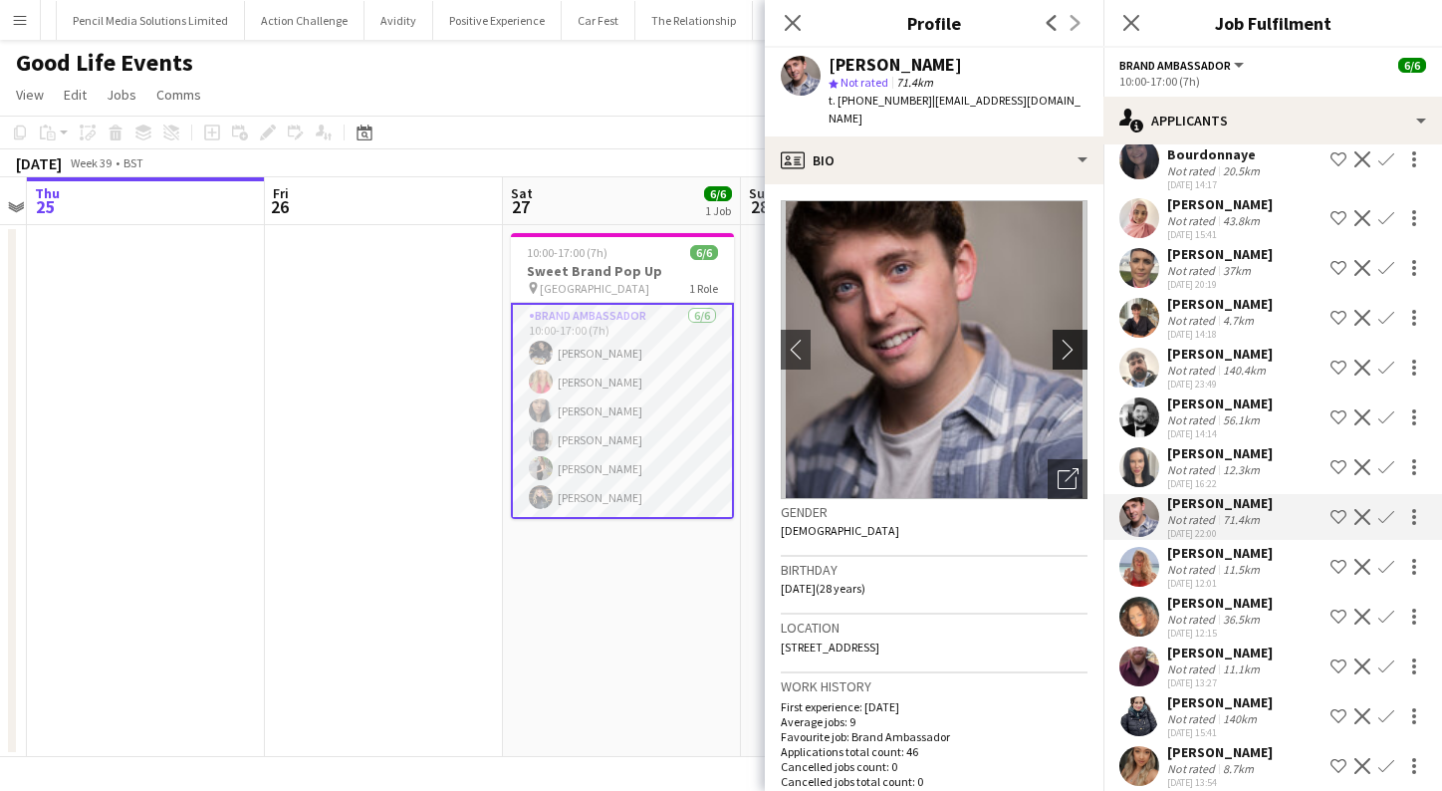
click at [1071, 339] on app-icon "chevron-right" at bounding box center [1073, 349] width 31 height 21
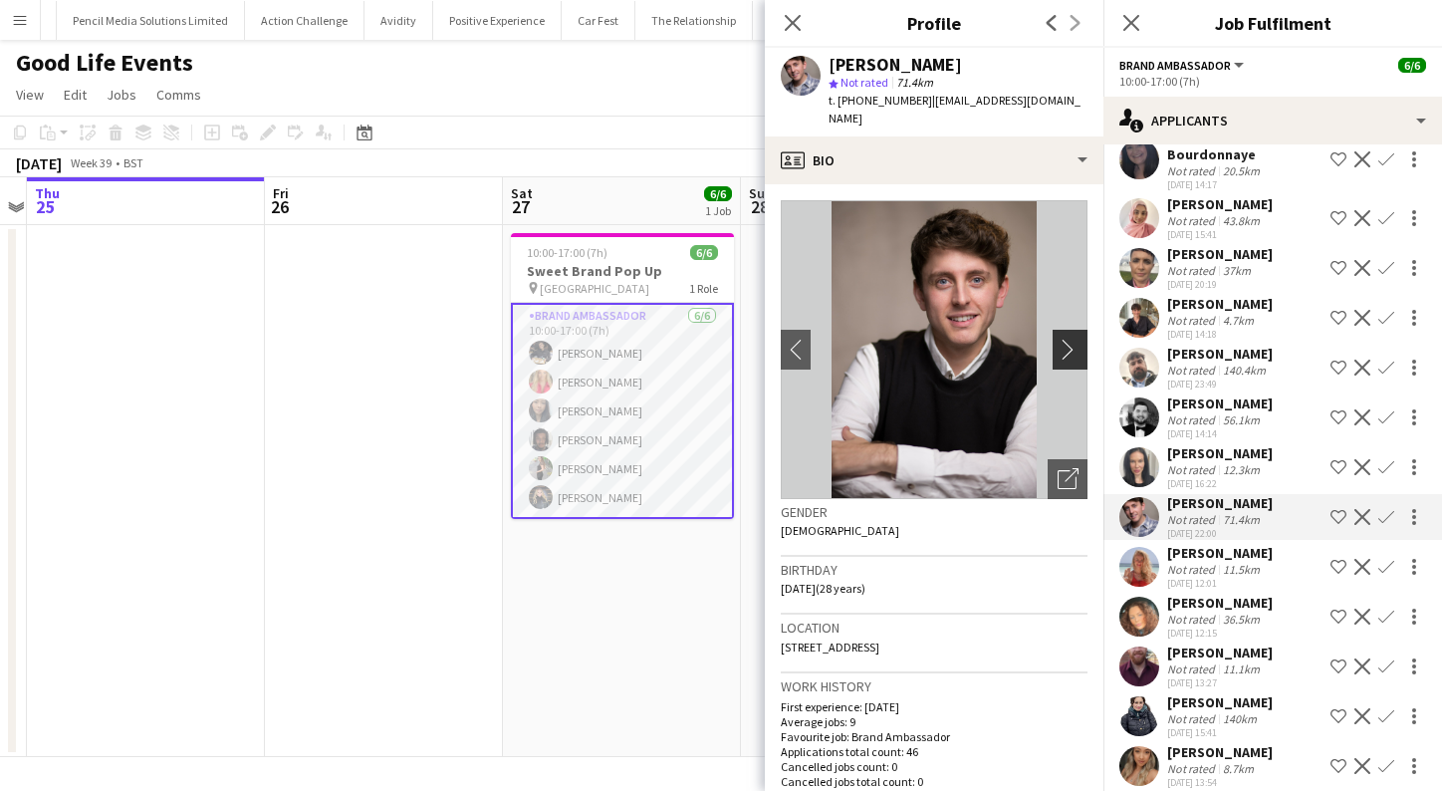
click at [1071, 339] on app-icon "chevron-right" at bounding box center [1073, 349] width 31 height 21
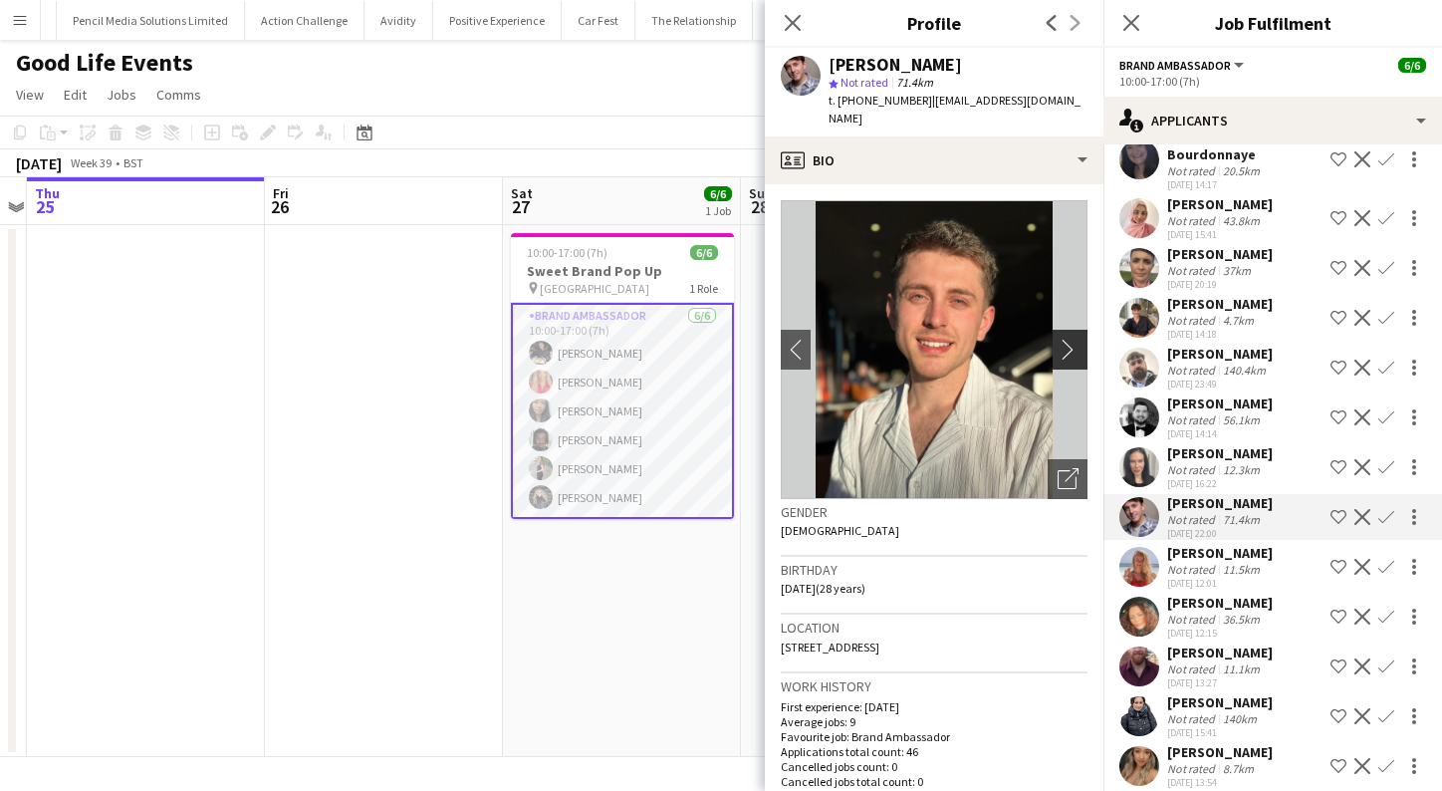
click at [1070, 339] on app-icon "chevron-right" at bounding box center [1073, 349] width 31 height 21
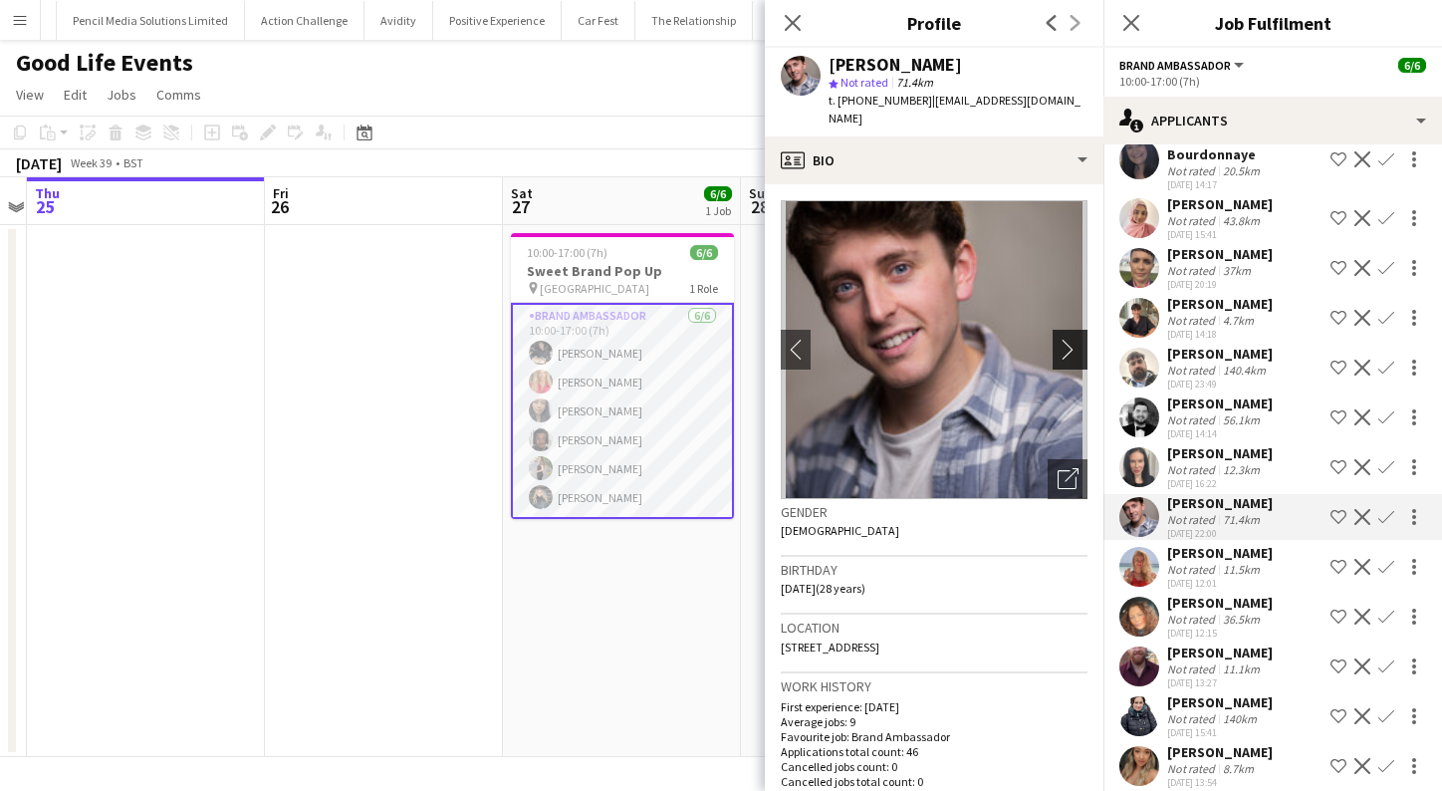
click at [1070, 339] on app-icon "chevron-right" at bounding box center [1073, 349] width 31 height 21
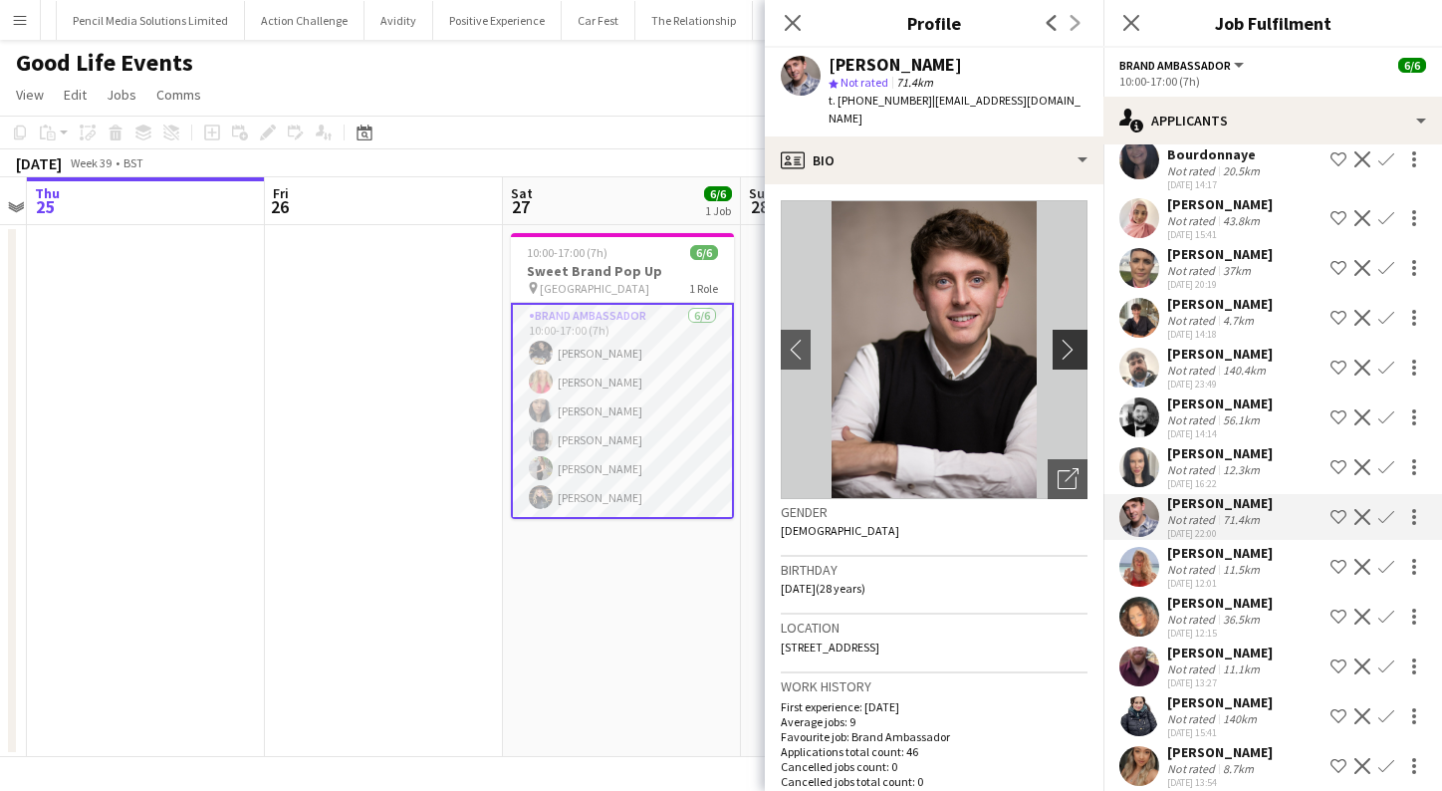
click at [1070, 339] on app-icon "chevron-right" at bounding box center [1073, 349] width 31 height 21
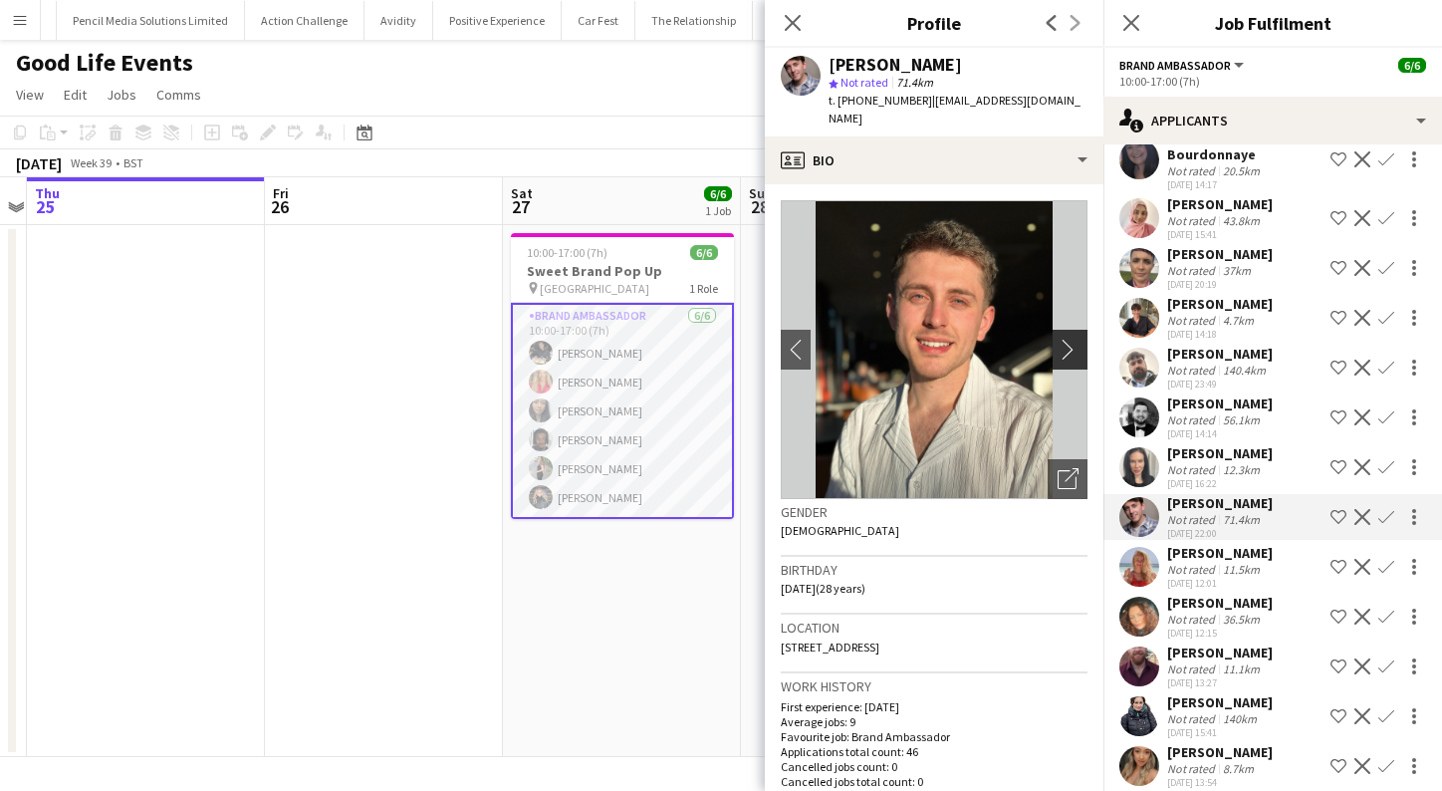
click at [1070, 339] on app-icon "chevron-right" at bounding box center [1073, 349] width 31 height 21
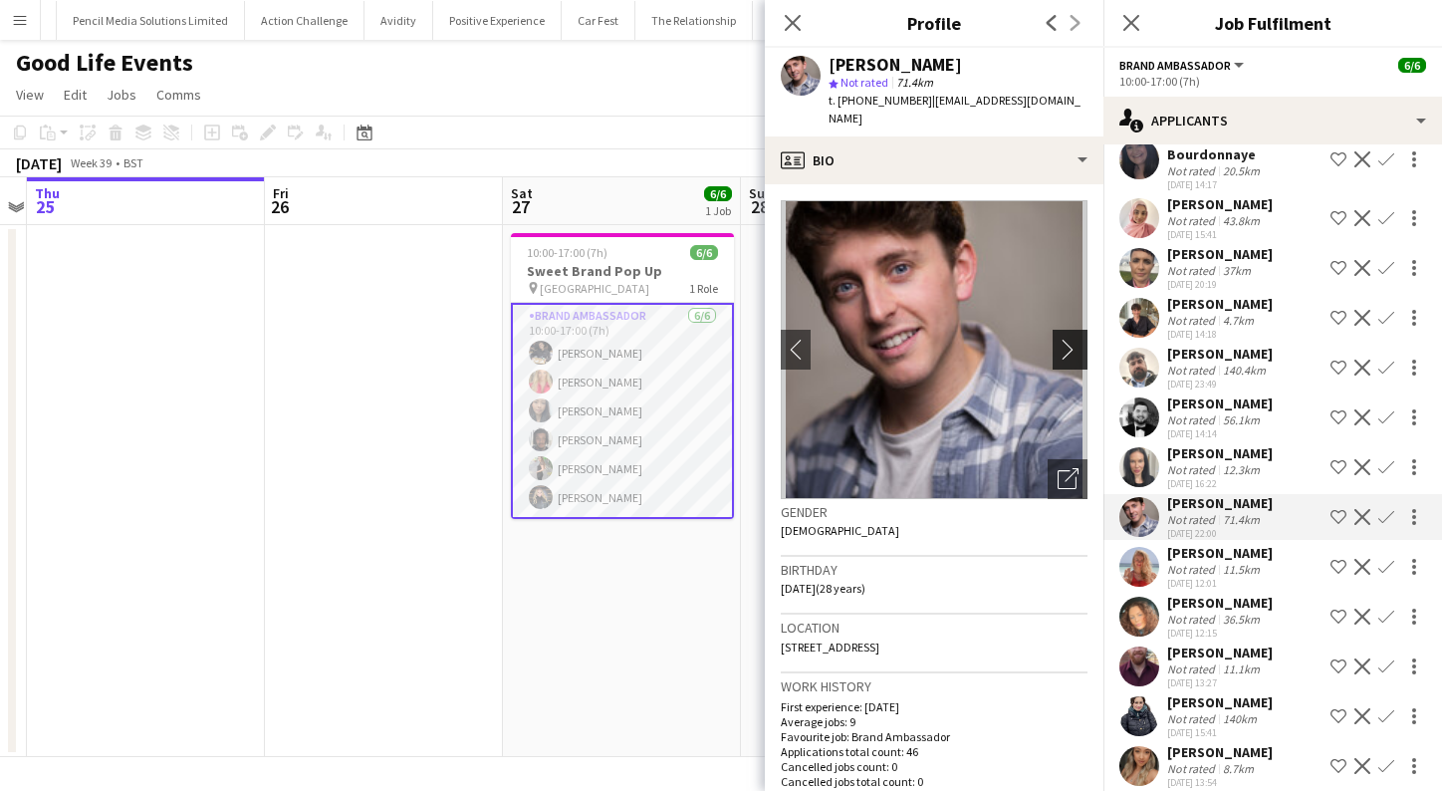
click at [1070, 339] on app-icon "chevron-right" at bounding box center [1073, 349] width 31 height 21
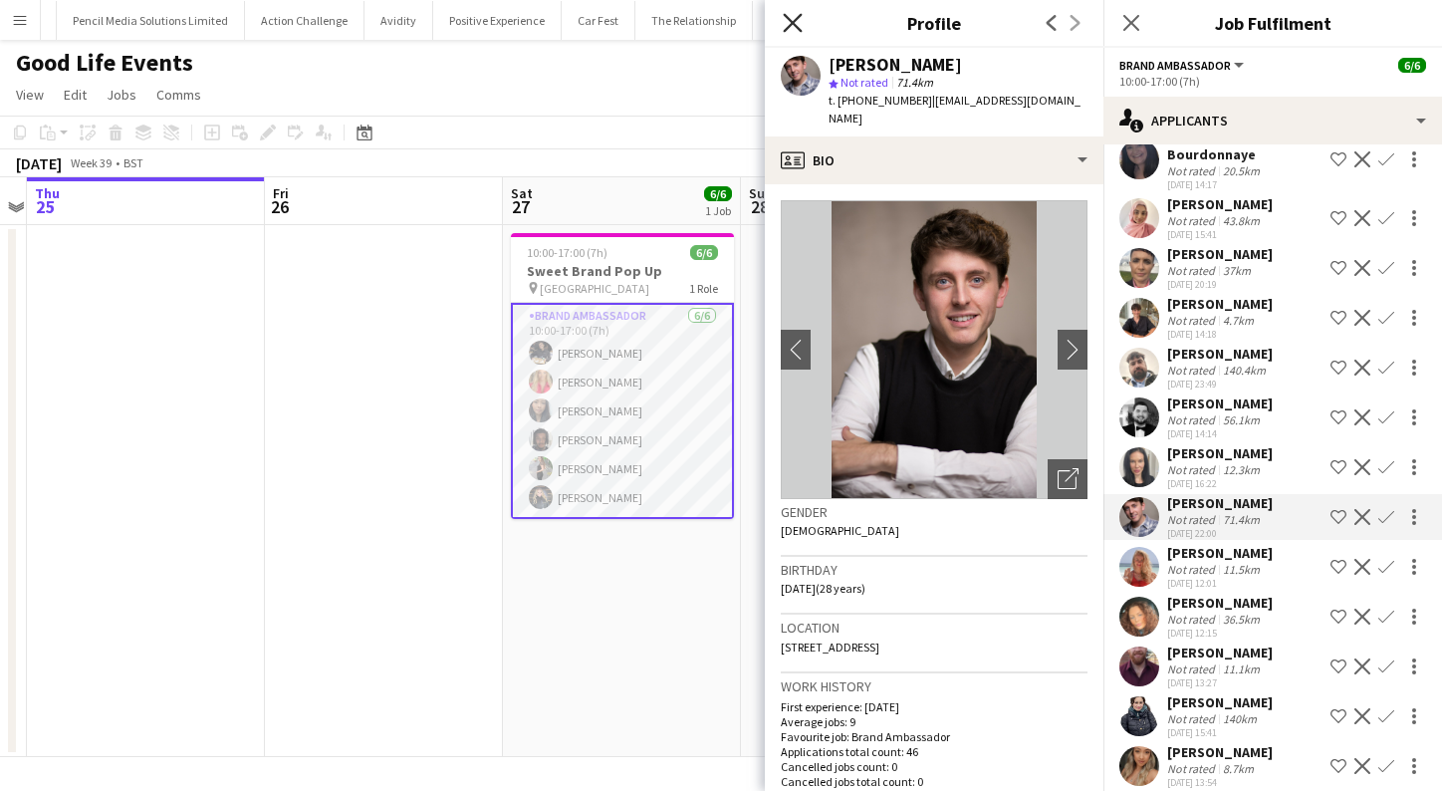
click at [798, 26] on icon "Close pop-in" at bounding box center [792, 22] width 19 height 19
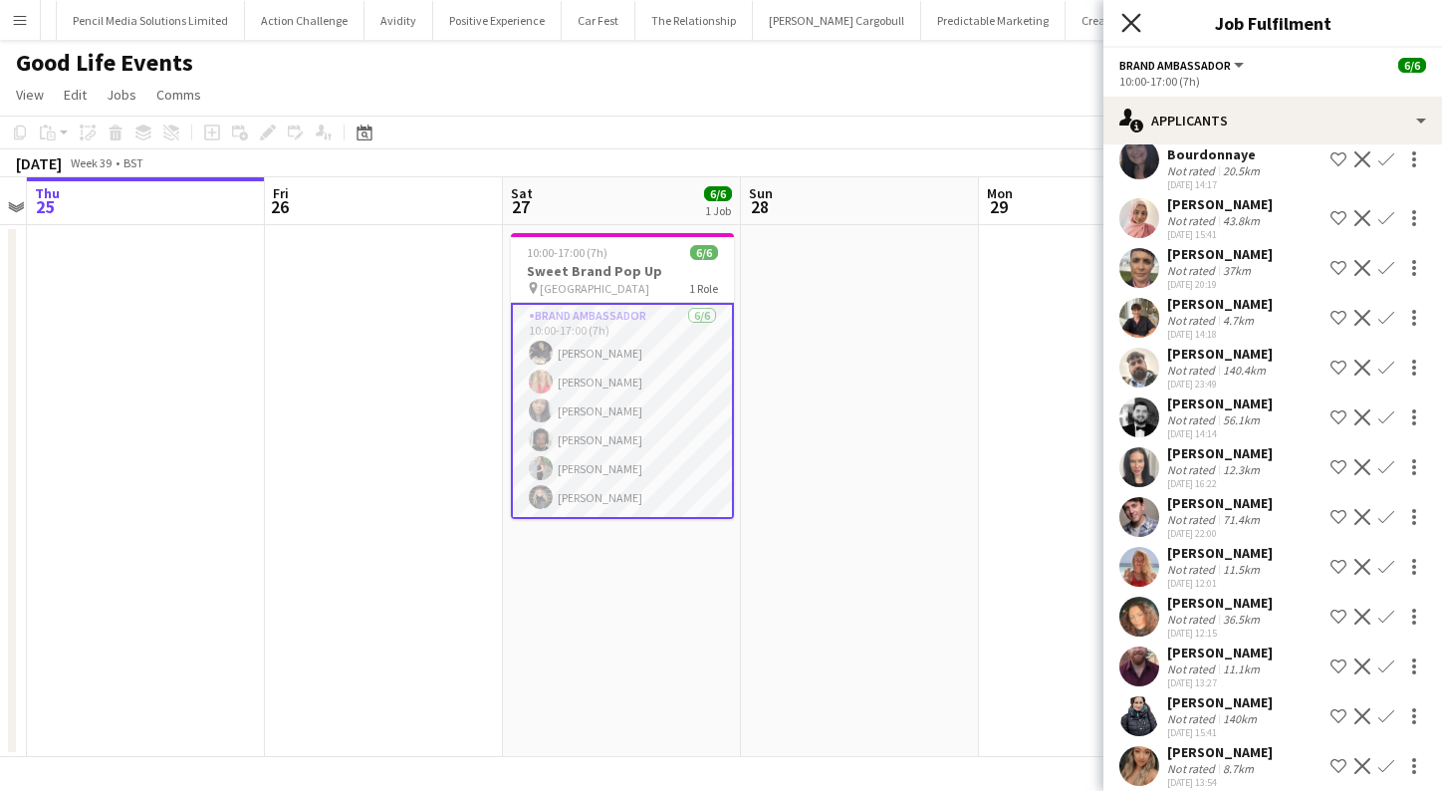
click at [1136, 28] on icon at bounding box center [1130, 22] width 19 height 19
